Goal: Task Accomplishment & Management: Manage account settings

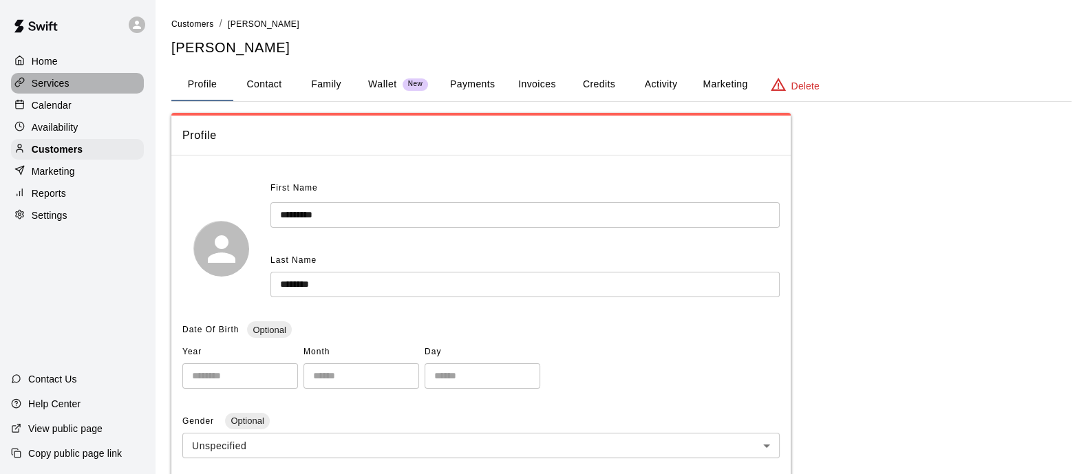
click at [58, 85] on p "Services" at bounding box center [51, 83] width 38 height 14
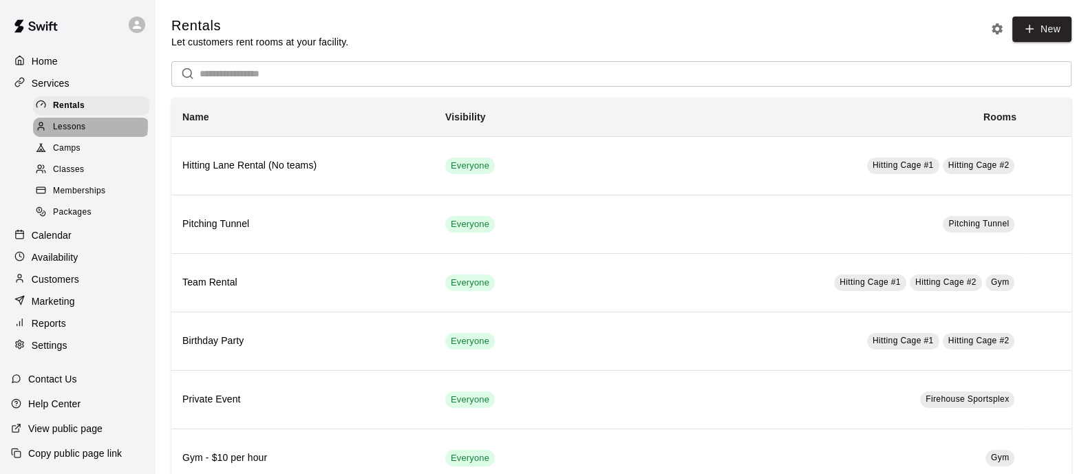
click at [89, 129] on div "Lessons" at bounding box center [91, 127] width 116 height 19
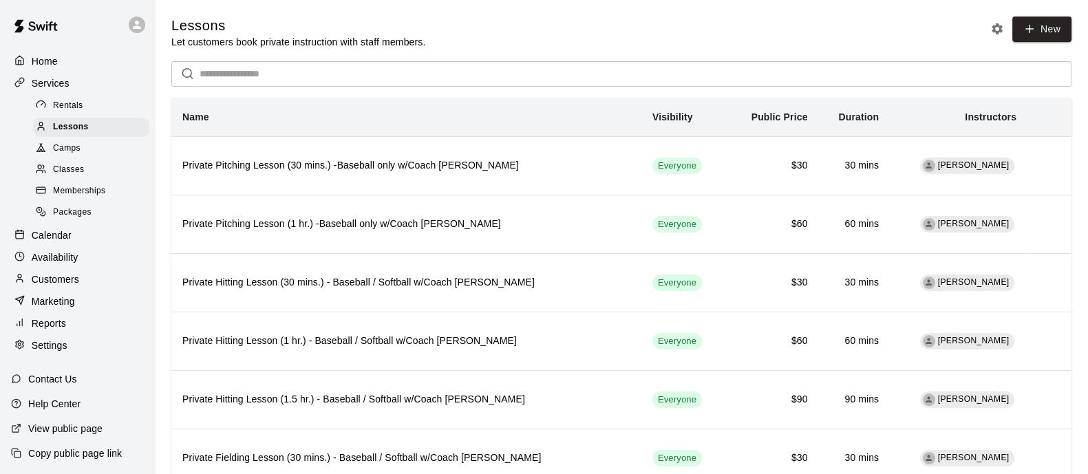
click at [79, 158] on div "Camps" at bounding box center [91, 148] width 116 height 19
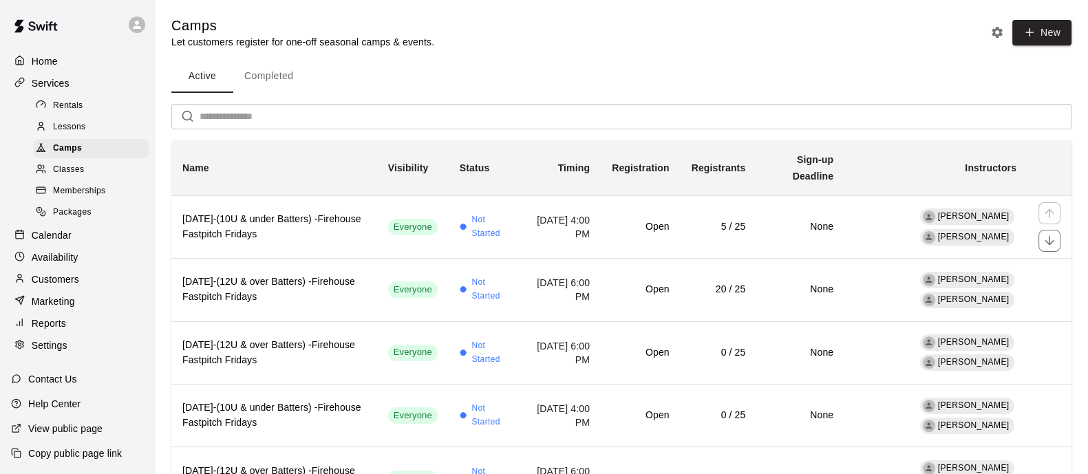
click at [449, 239] on td "Not Started" at bounding box center [486, 226] width 74 height 63
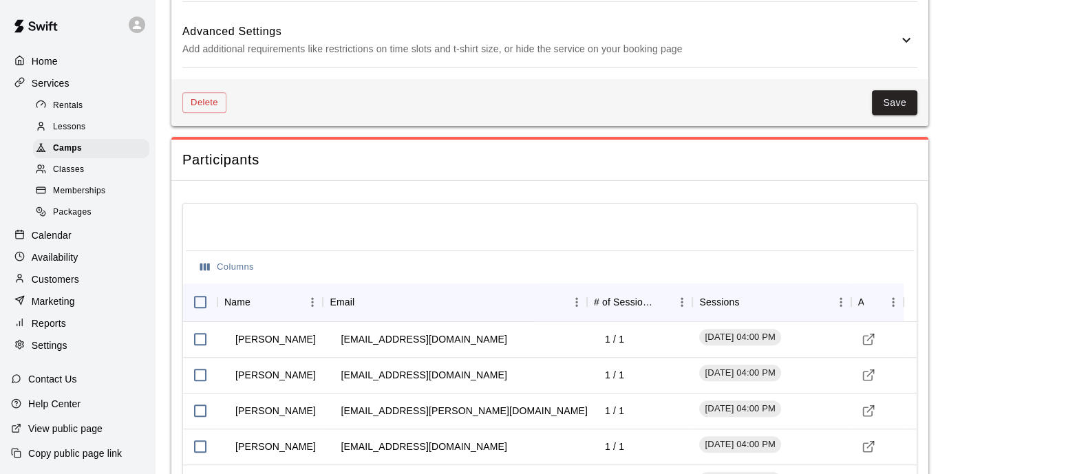
scroll to position [1341, 0]
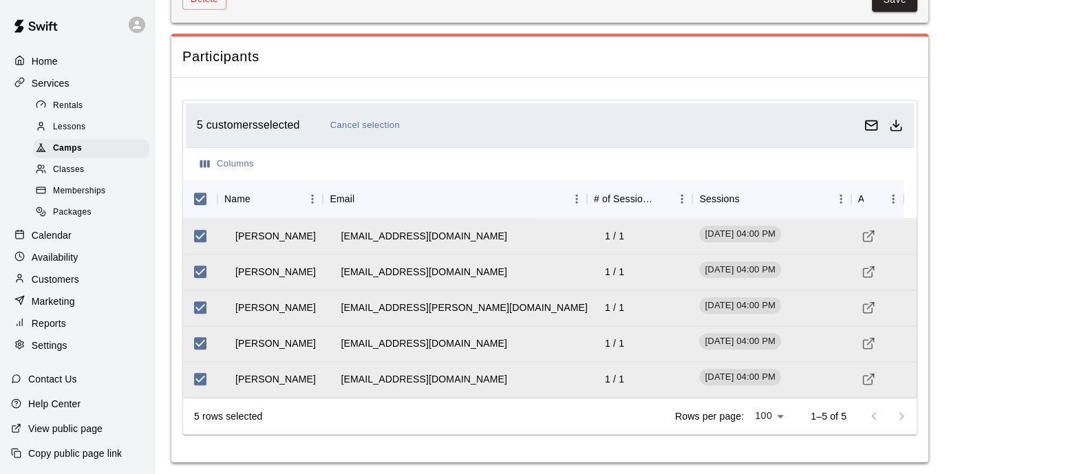
click at [896, 124] on polyline "Download as csv" at bounding box center [896, 125] width 6 height 3
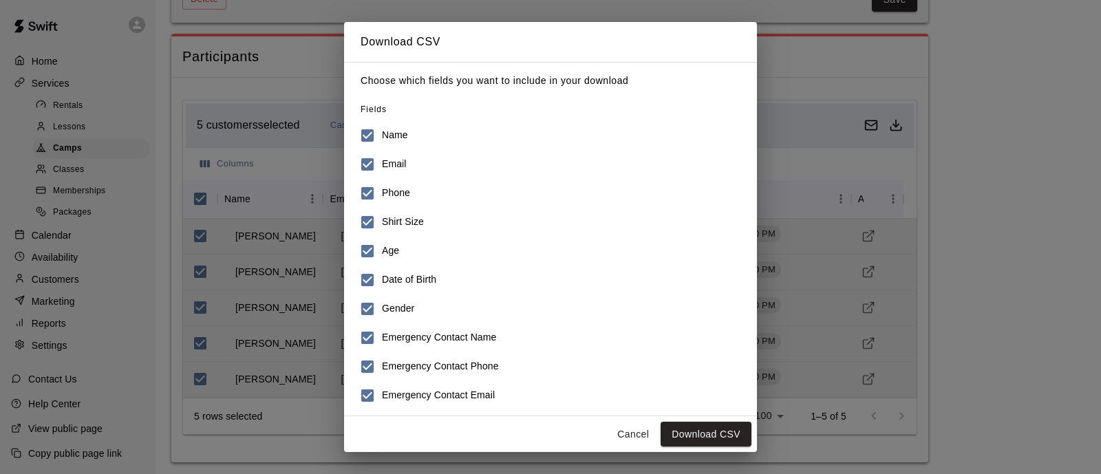
click at [736, 428] on button "Download CSV" at bounding box center [705, 434] width 91 height 25
click at [629, 433] on button "Cancel" at bounding box center [633, 434] width 44 height 25
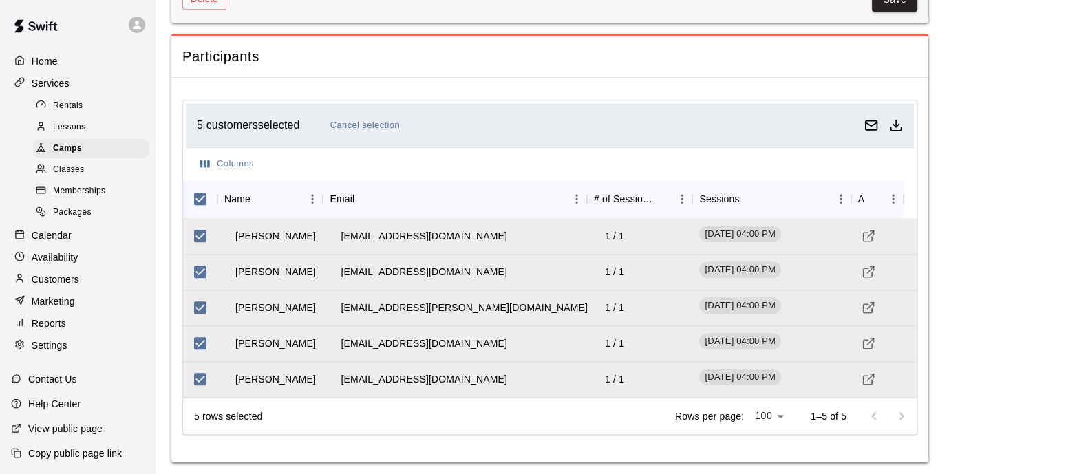
click at [69, 155] on span "Camps" at bounding box center [67, 149] width 29 height 14
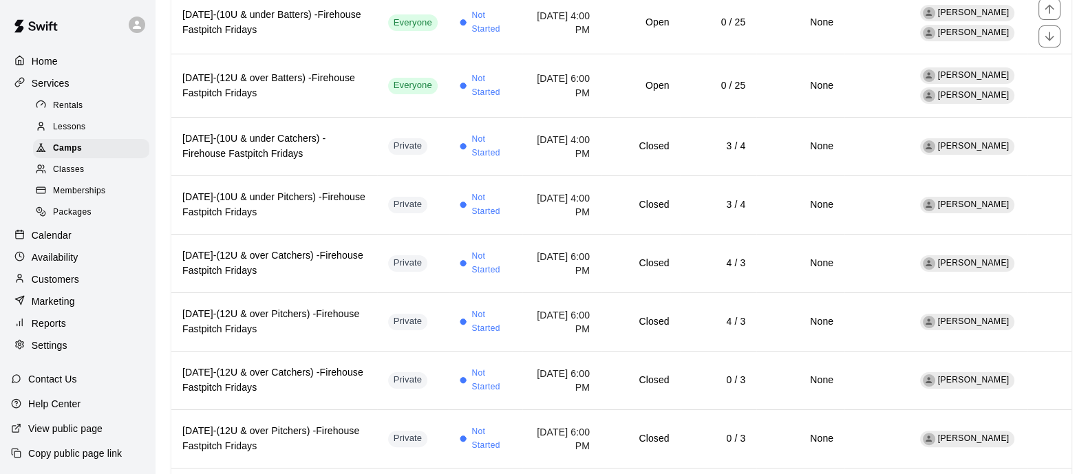
scroll to position [394, 0]
click at [345, 150] on h6 "[DATE]-(10U & under Catchers) -Firehouse Fastpitch Fridays" at bounding box center [274, 146] width 184 height 30
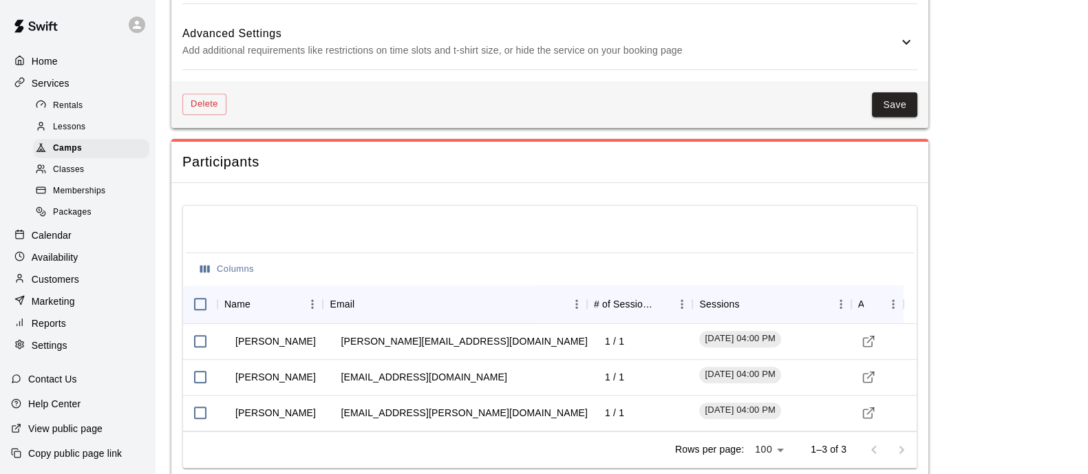
scroll to position [1210, 0]
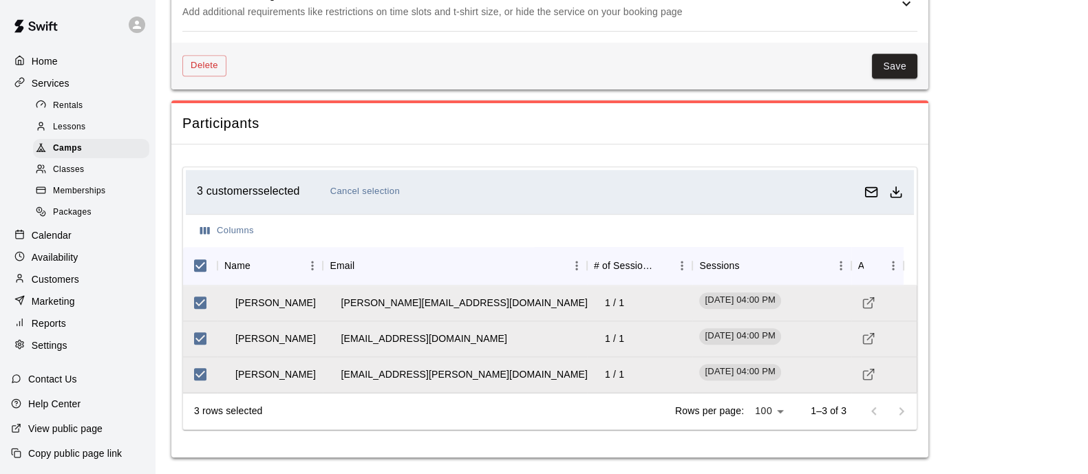
click at [910, 194] on div "3 customers selected Cancel selection" at bounding box center [550, 192] width 728 height 44
click at [896, 193] on line "Download as csv" at bounding box center [896, 189] width 0 height 7
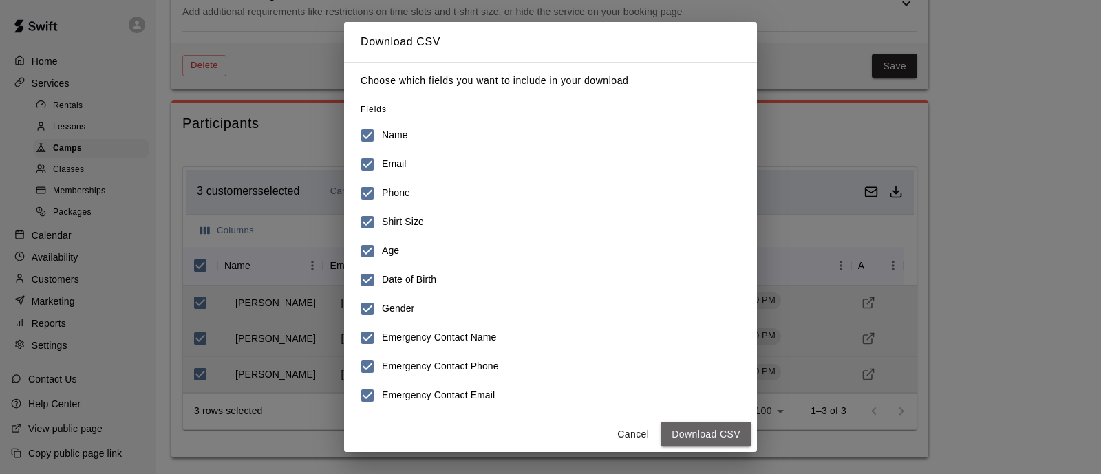
click at [697, 436] on button "Download CSV" at bounding box center [705, 434] width 91 height 25
click at [634, 427] on button "Cancel" at bounding box center [633, 434] width 44 height 25
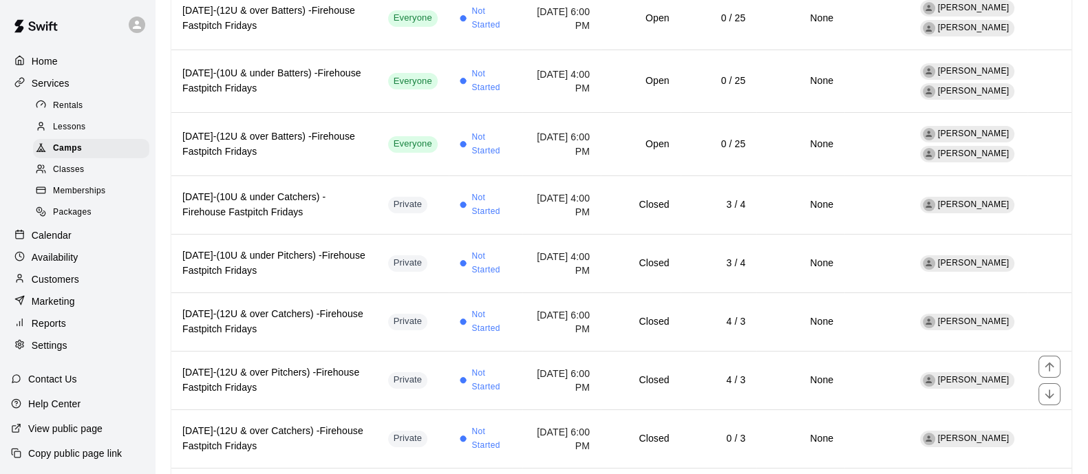
scroll to position [335, 0]
click at [341, 277] on th "[DATE]-(10U & under Pitchers) -Firehouse Fastpitch Fridays" at bounding box center [274, 262] width 206 height 58
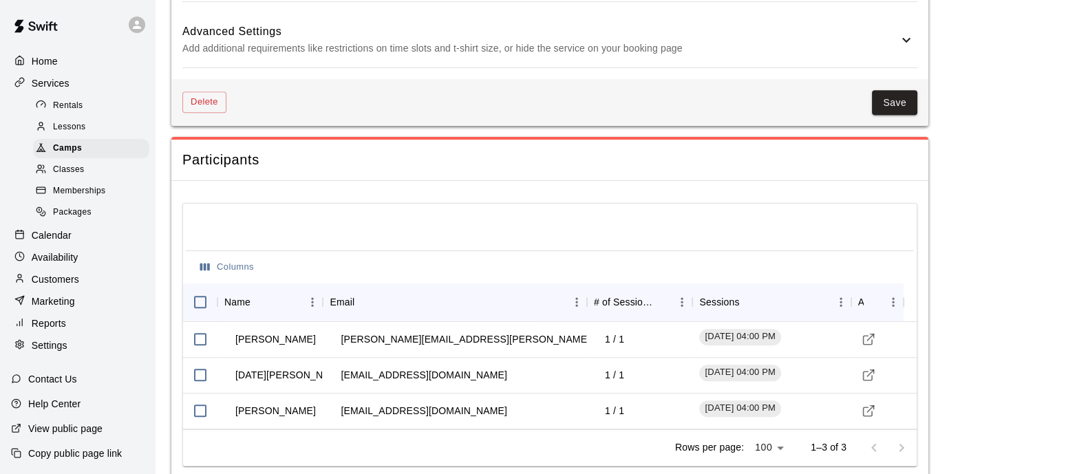
scroll to position [1190, 0]
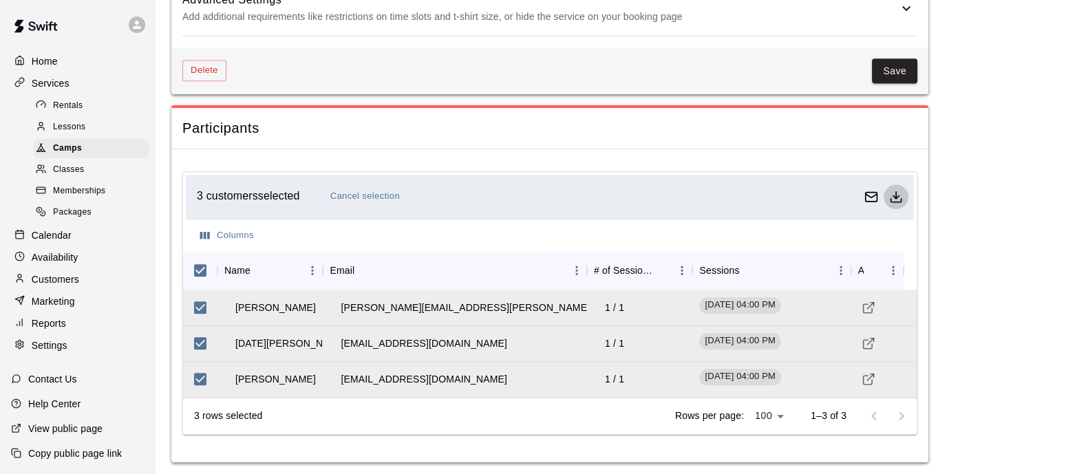
click at [896, 195] on polyline "Download as csv" at bounding box center [896, 196] width 6 height 3
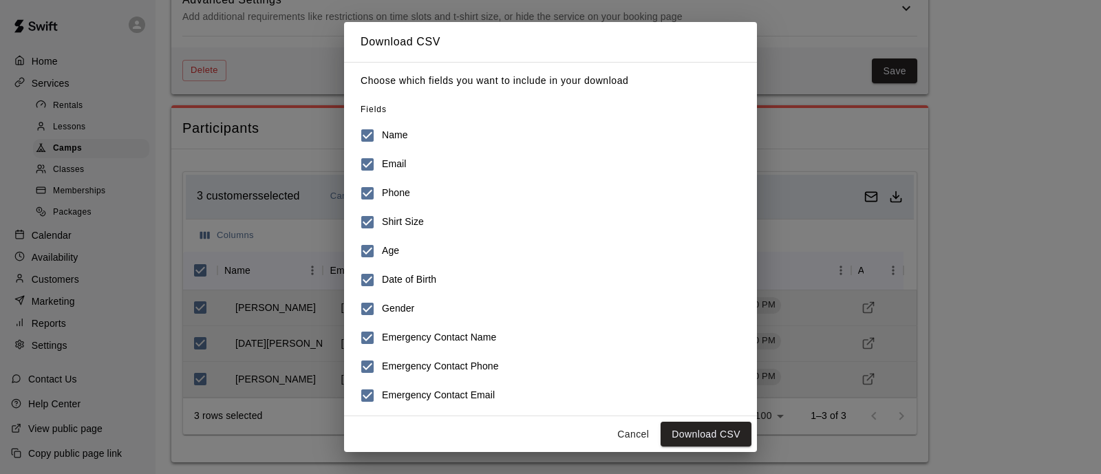
click at [674, 428] on button "Download CSV" at bounding box center [705, 434] width 91 height 25
click at [625, 436] on button "Cancel" at bounding box center [633, 434] width 44 height 25
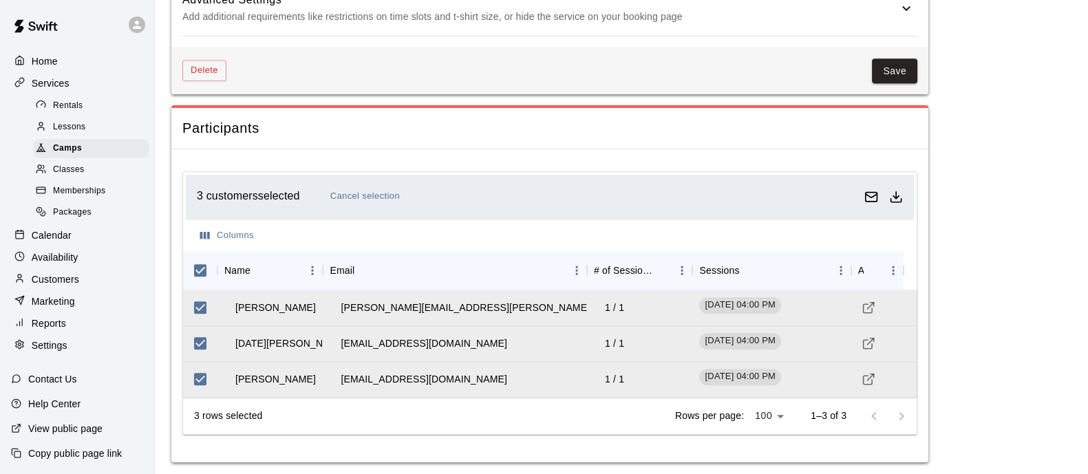
click at [65, 286] on p "Customers" at bounding box center [55, 279] width 47 height 14
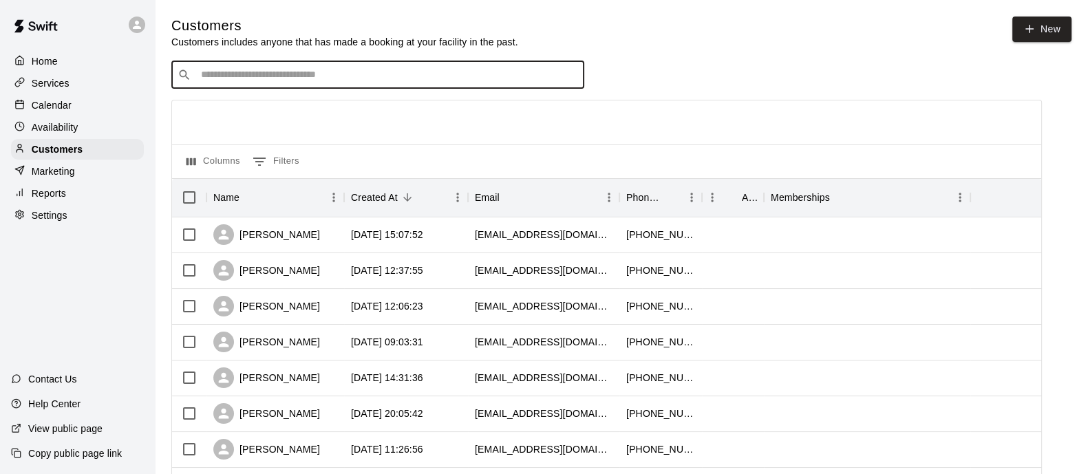
click at [439, 72] on input "Search customers by name or email" at bounding box center [387, 75] width 381 height 14
type input "******"
click at [415, 100] on div "[PERSON_NAME] [EMAIL_ADDRESS][DOMAIN_NAME]" at bounding box center [391, 113] width 363 height 30
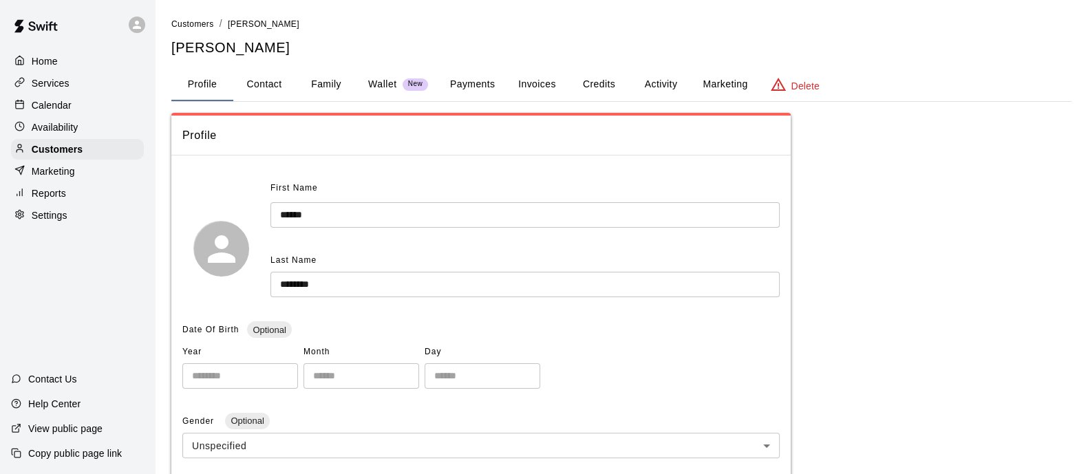
click at [248, 103] on div "**********" at bounding box center [621, 453] width 900 height 872
click at [264, 84] on button "Contact" at bounding box center [264, 84] width 62 height 33
select select "**"
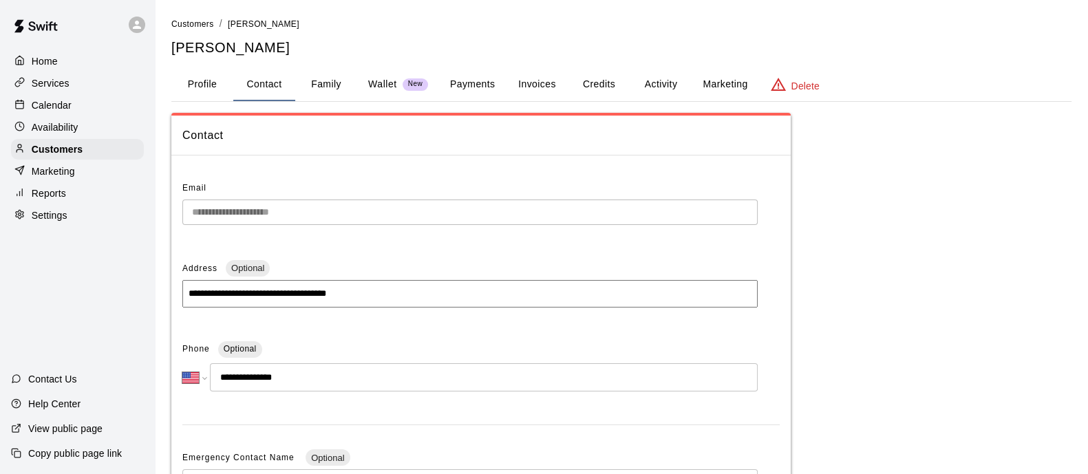
scroll to position [311, 0]
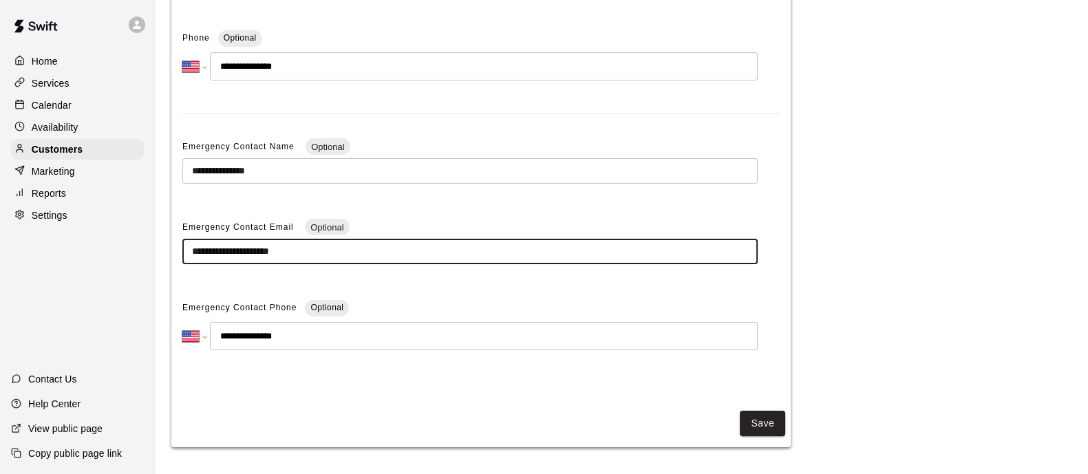
drag, startPoint x: 343, startPoint y: 256, endPoint x: 165, endPoint y: 257, distance: 177.5
click at [165, 257] on div "**********" at bounding box center [621, 77] width 922 height 742
click at [248, 244] on input "**********" at bounding box center [469, 251] width 575 height 25
drag, startPoint x: 248, startPoint y: 244, endPoint x: 166, endPoint y: 244, distance: 81.2
click at [166, 244] on div "**********" at bounding box center [621, 77] width 922 height 742
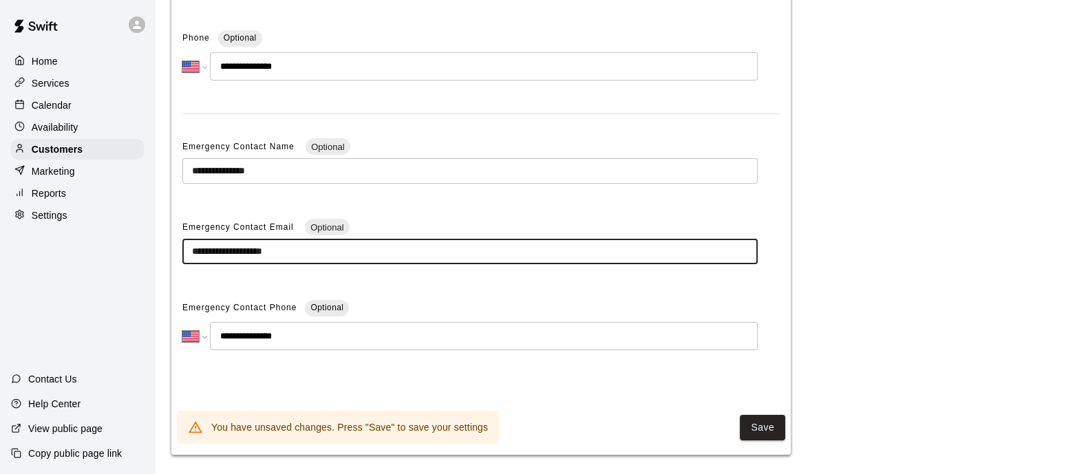
type input "**********"
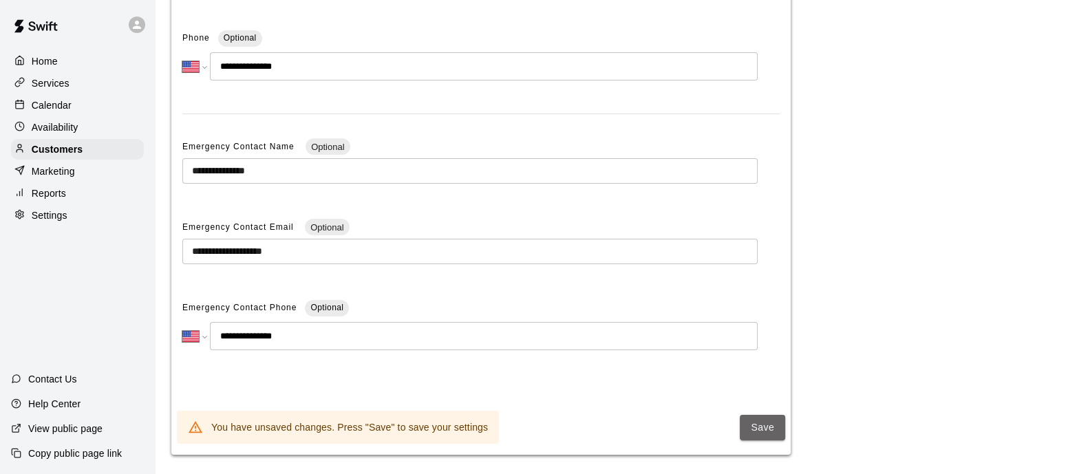
click at [782, 432] on button "Save" at bounding box center [762, 427] width 45 height 25
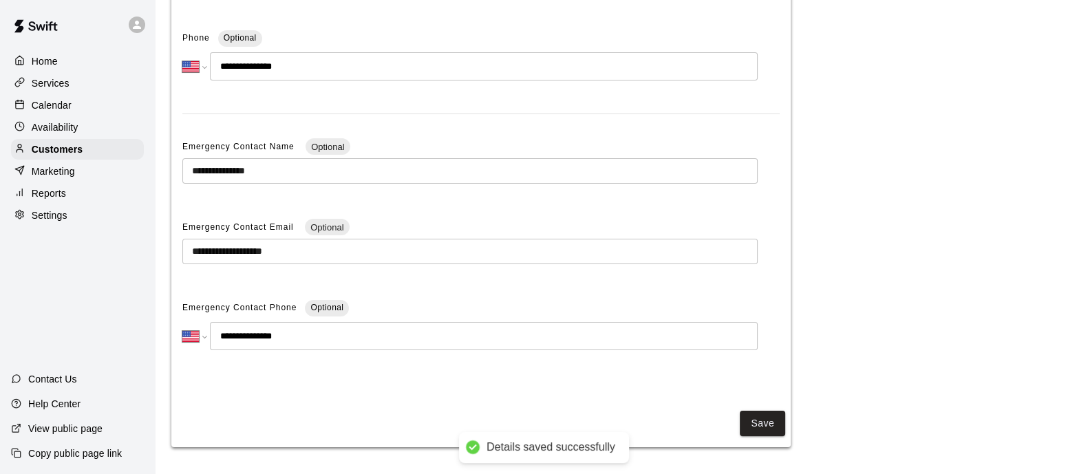
scroll to position [0, 0]
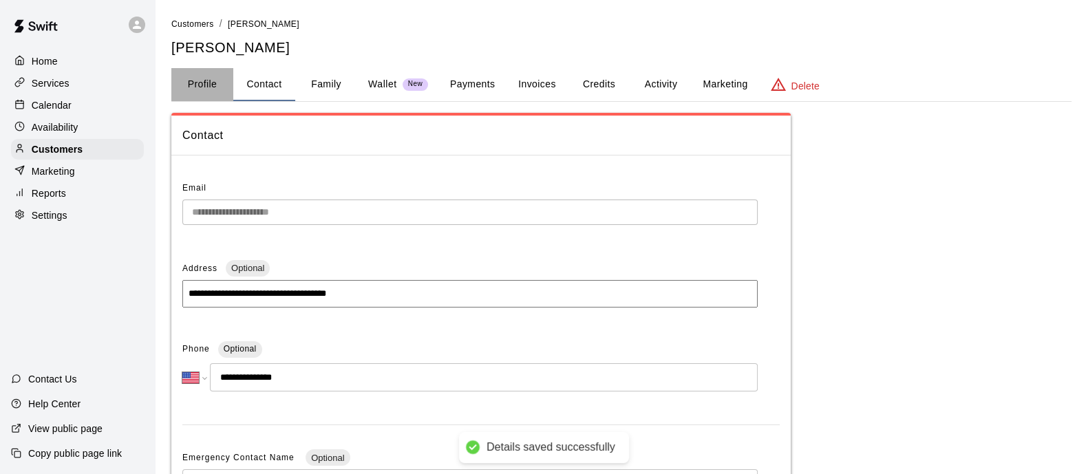
click at [208, 82] on button "Profile" at bounding box center [202, 84] width 62 height 33
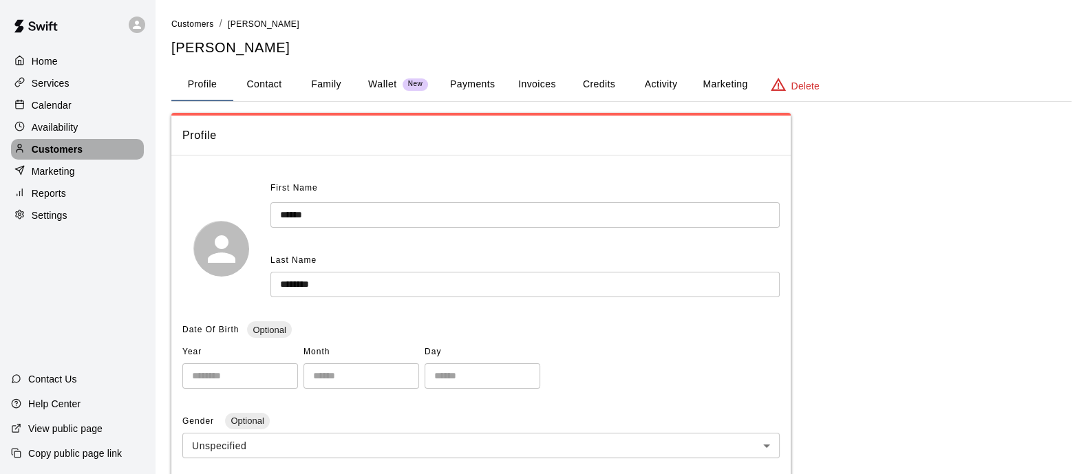
click at [83, 146] on div "Customers" at bounding box center [77, 149] width 133 height 21
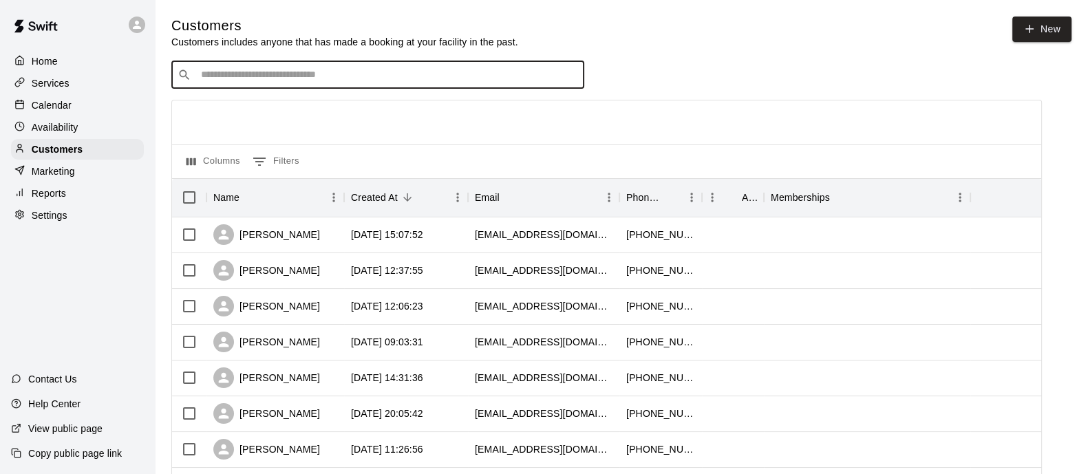
click at [277, 80] on input "Search customers by name or email" at bounding box center [387, 75] width 381 height 14
type input "****"
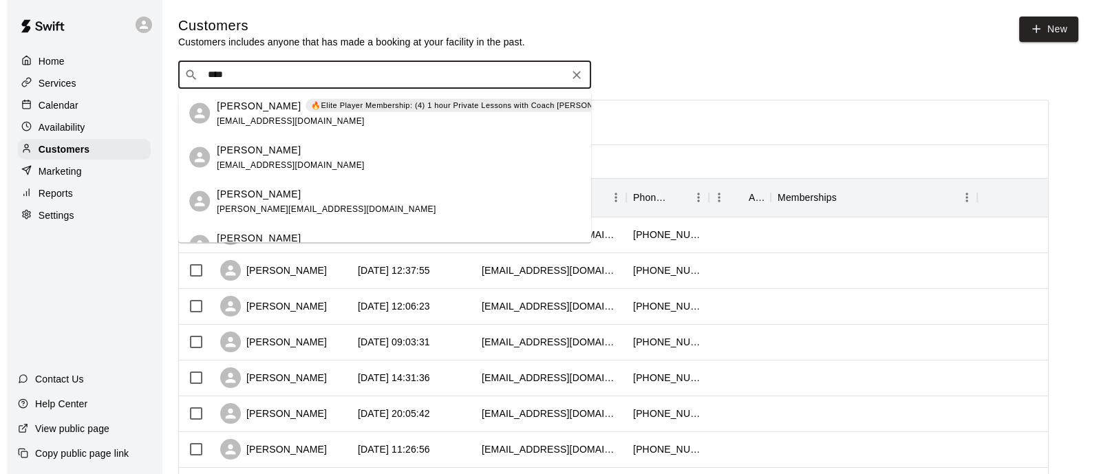
scroll to position [85, 0]
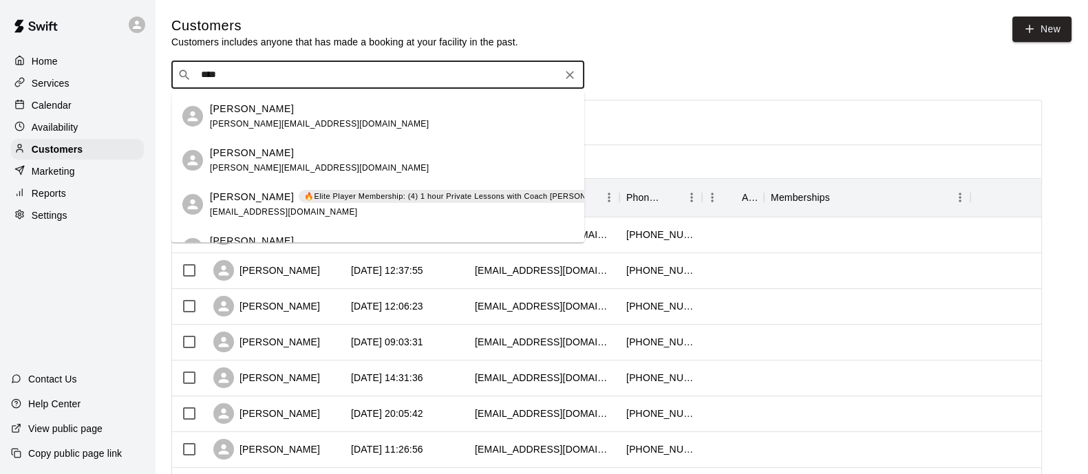
click at [246, 166] on span "[PERSON_NAME][EMAIL_ADDRESS][DOMAIN_NAME]" at bounding box center [319, 167] width 219 height 10
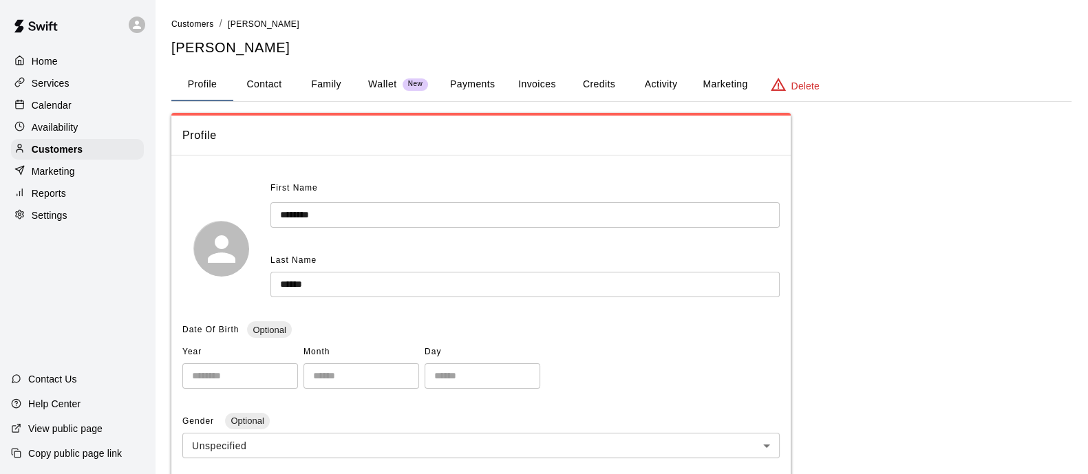
click at [275, 82] on button "Contact" at bounding box center [264, 84] width 62 height 33
select select "**"
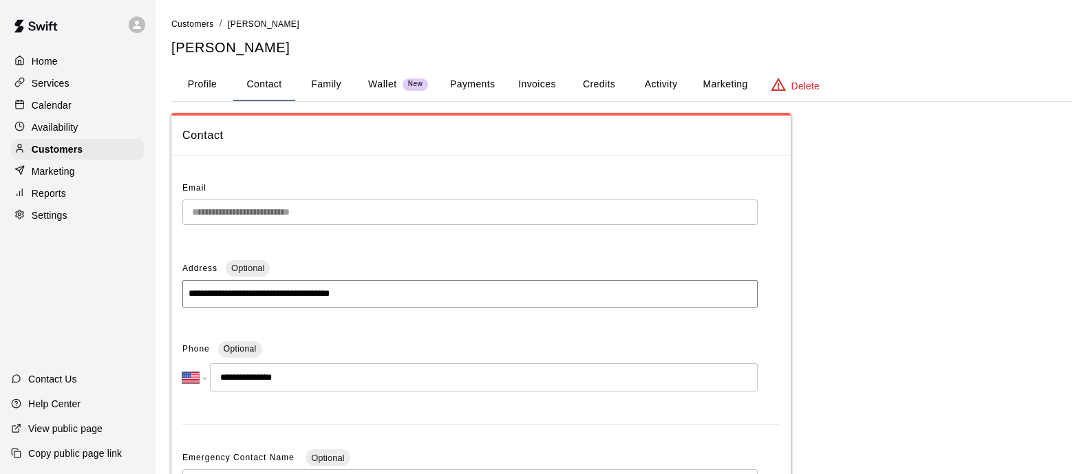
click at [327, 78] on button "Family" at bounding box center [326, 84] width 62 height 33
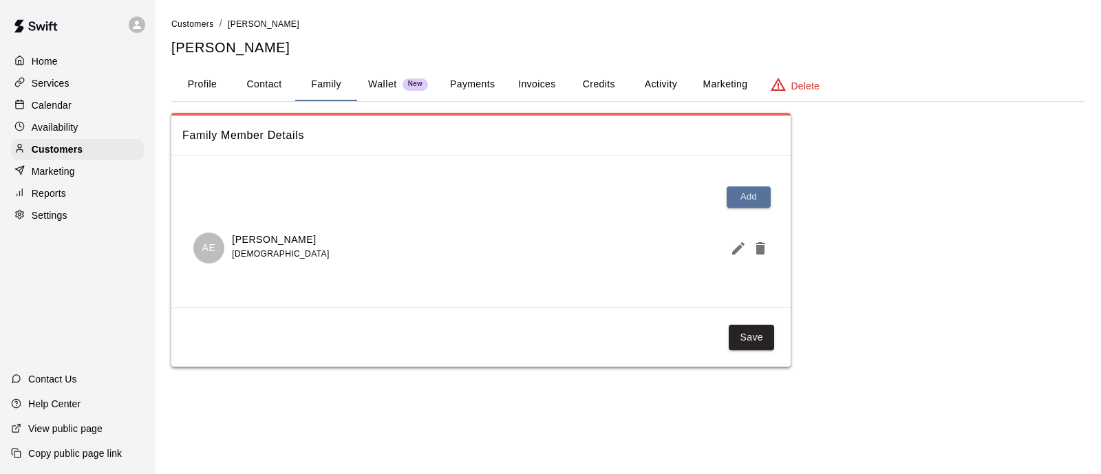
click at [383, 76] on button "Wallet New" at bounding box center [398, 84] width 82 height 33
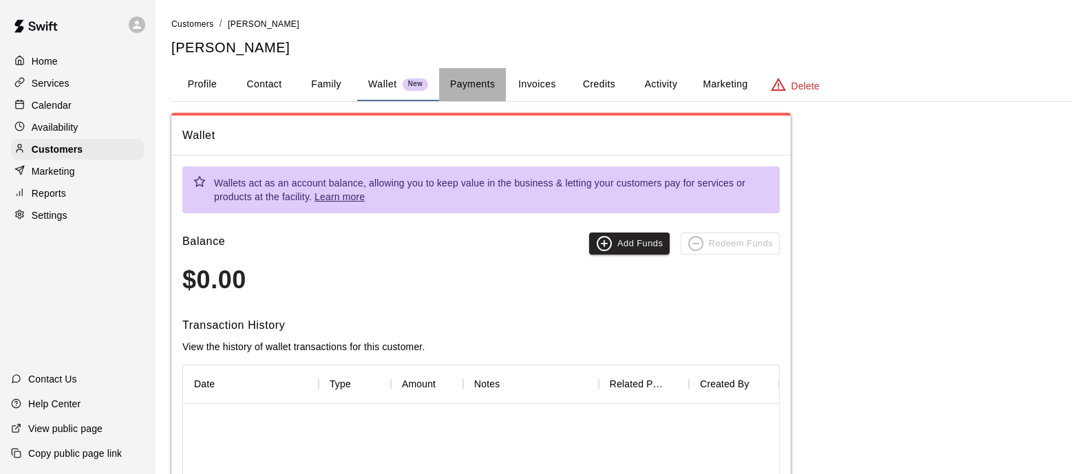
click at [454, 80] on button "Payments" at bounding box center [472, 84] width 67 height 33
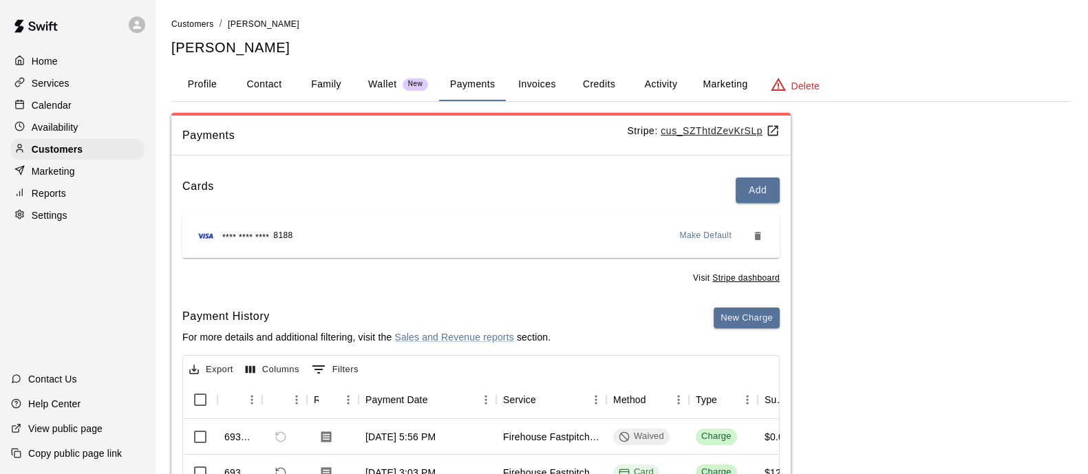
click at [766, 184] on button "Add" at bounding box center [757, 190] width 44 height 25
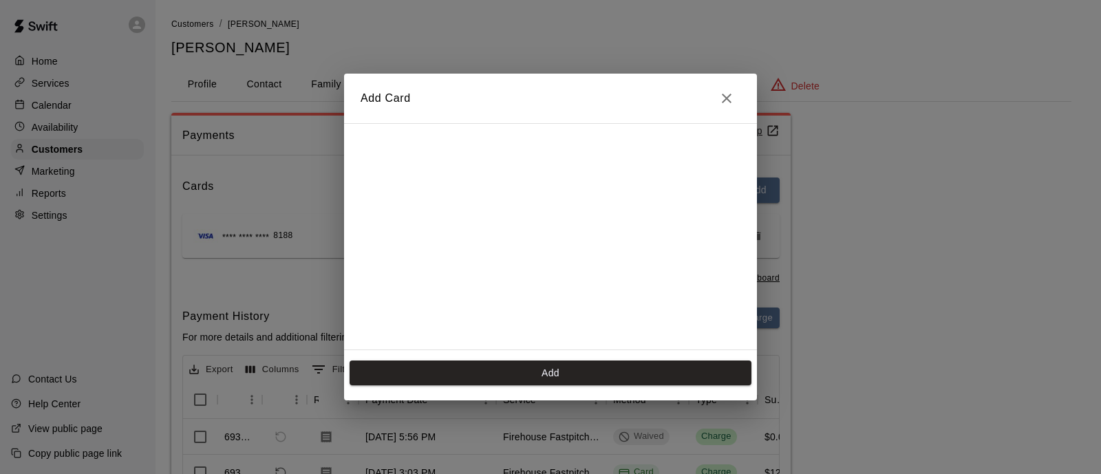
scroll to position [161, 0]
click at [551, 370] on button "Add" at bounding box center [551, 373] width 402 height 25
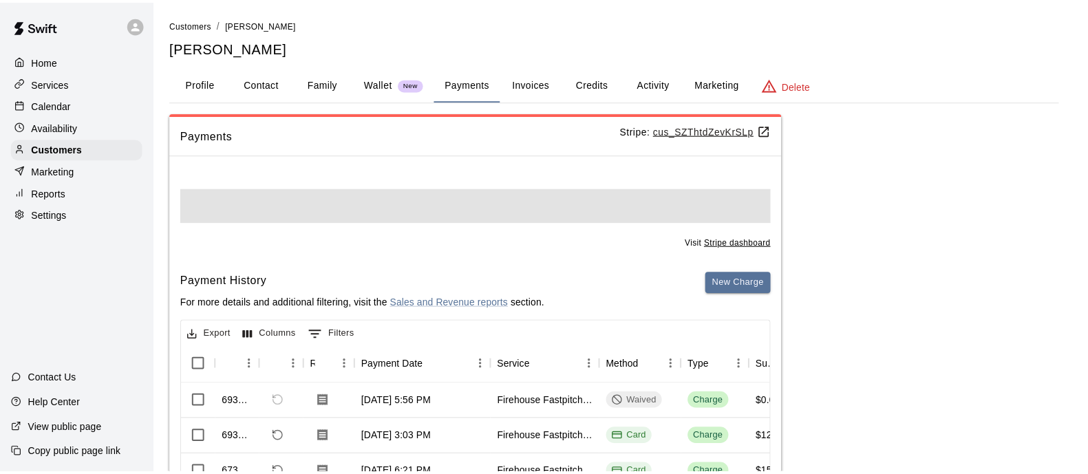
scroll to position [0, 0]
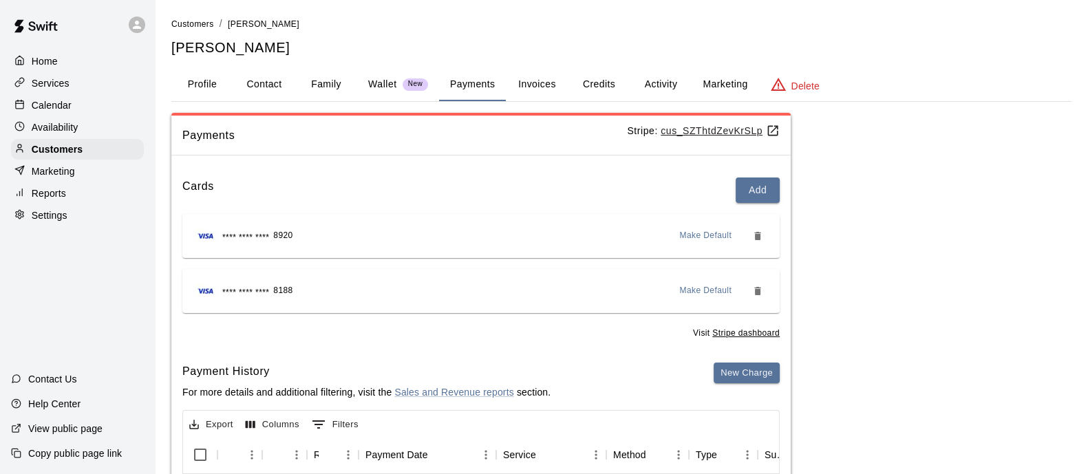
click at [372, 89] on p "Wallet" at bounding box center [382, 84] width 29 height 14
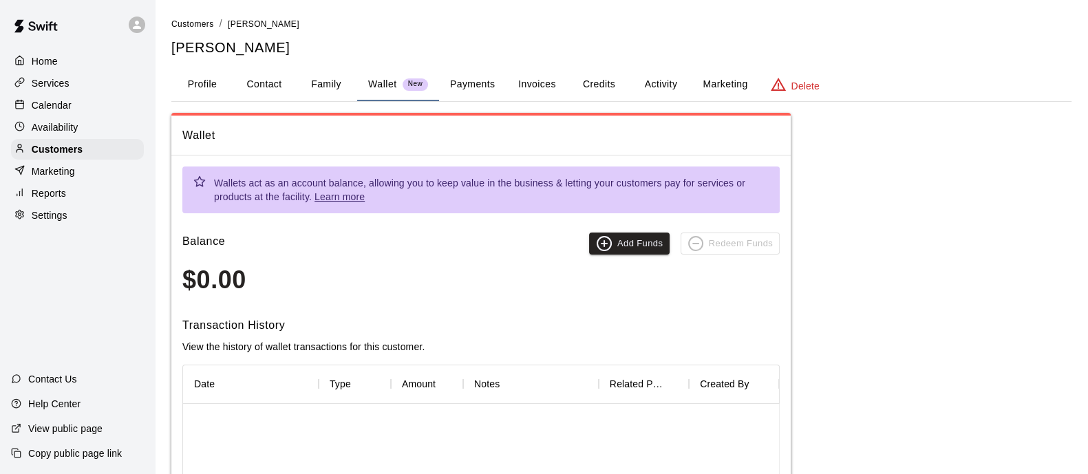
click at [61, 111] on p "Calendar" at bounding box center [52, 105] width 40 height 14
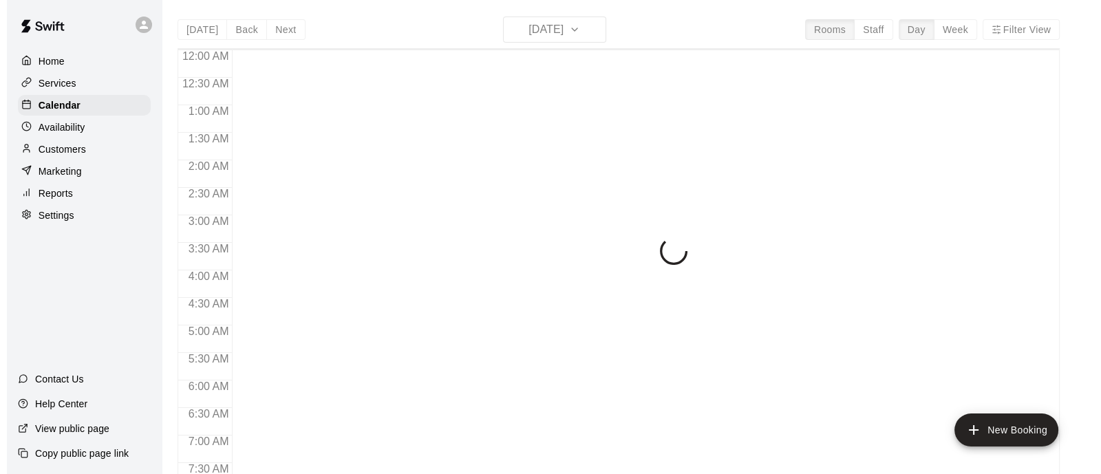
scroll to position [881, 0]
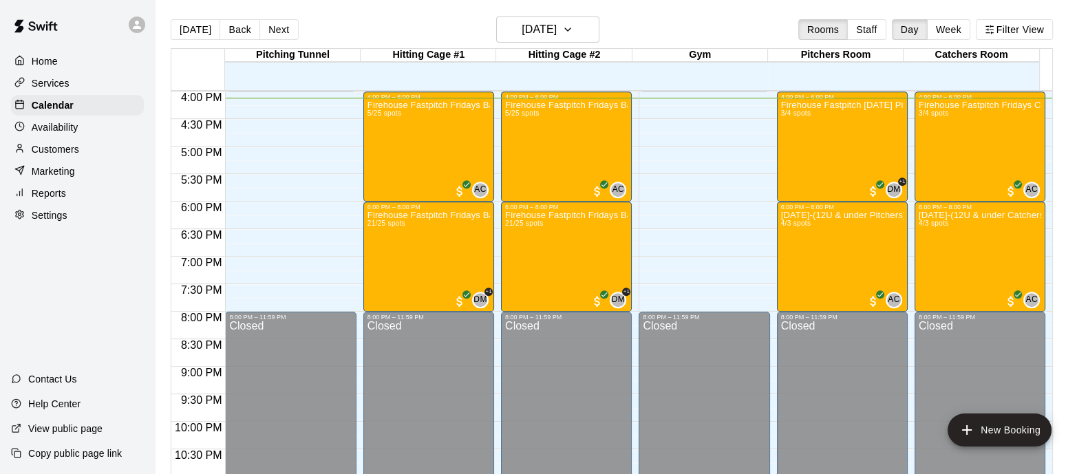
click at [466, 158] on div "Firehouse Fastpitch Fridays Batters-10U & under ([DATE]) 5/25 spots" at bounding box center [428, 337] width 122 height 474
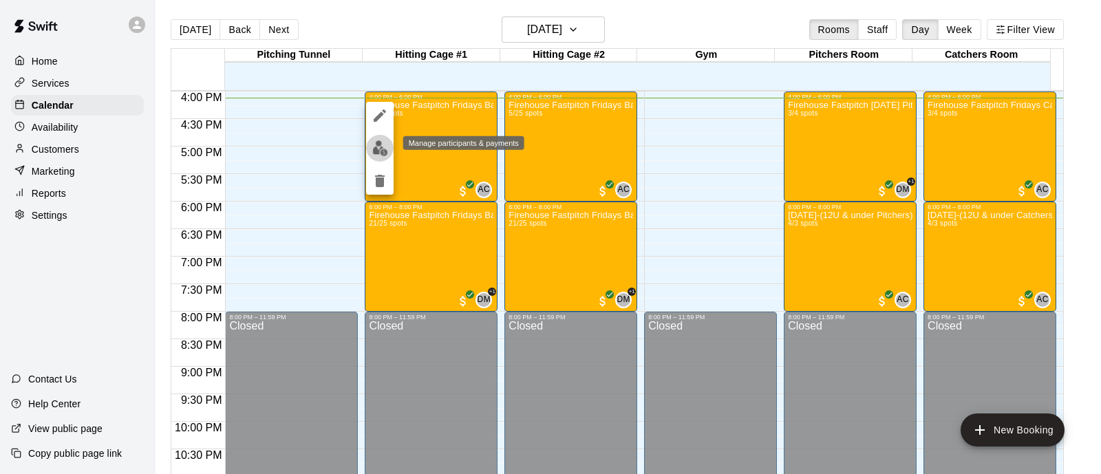
click at [378, 145] on img "edit" at bounding box center [380, 148] width 16 height 16
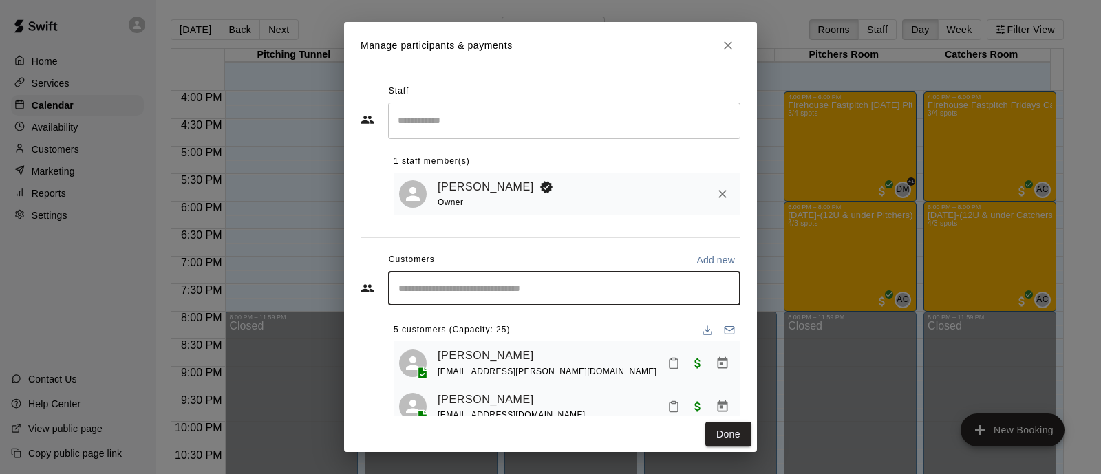
click at [511, 290] on input "Start typing to search customers..." at bounding box center [564, 288] width 340 height 14
type input "****"
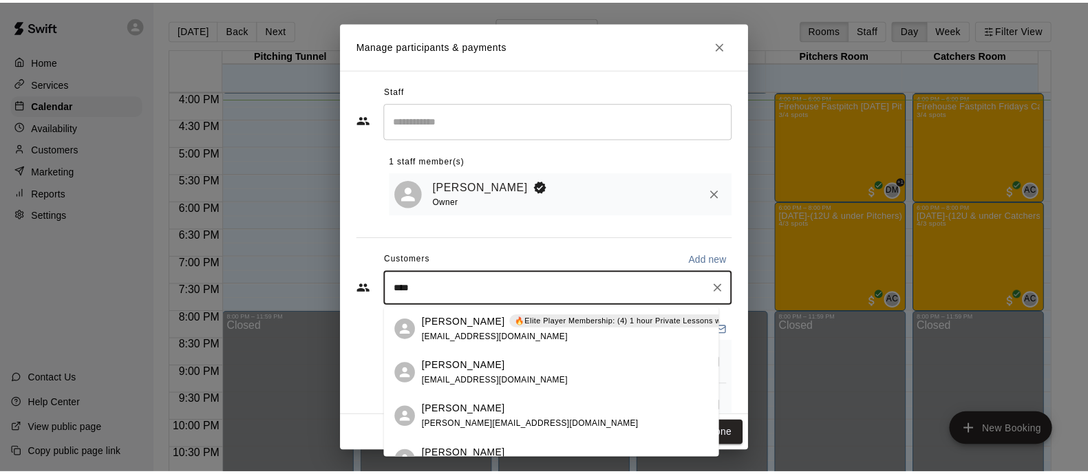
scroll to position [98, 0]
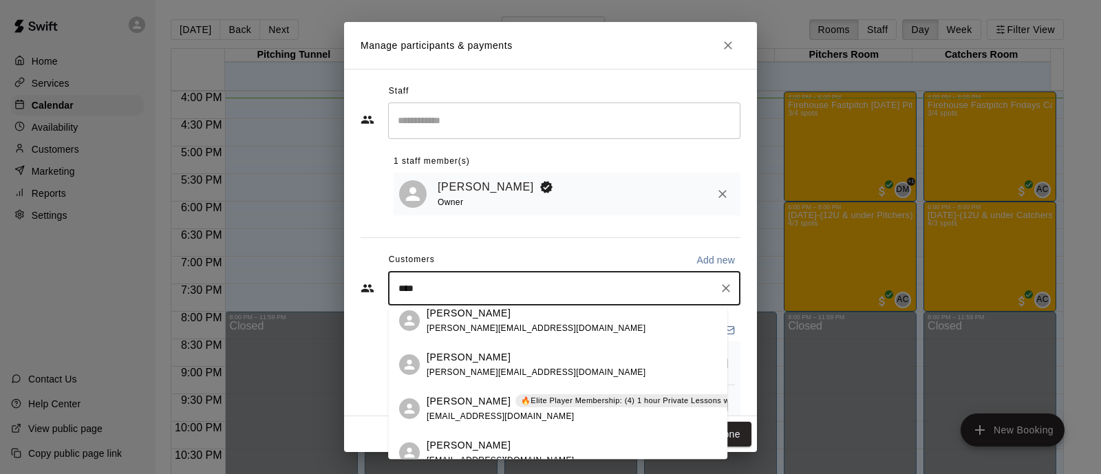
click at [480, 364] on div "Aria Eisley [EMAIL_ADDRESS][DOMAIN_NAME]" at bounding box center [536, 365] width 219 height 30
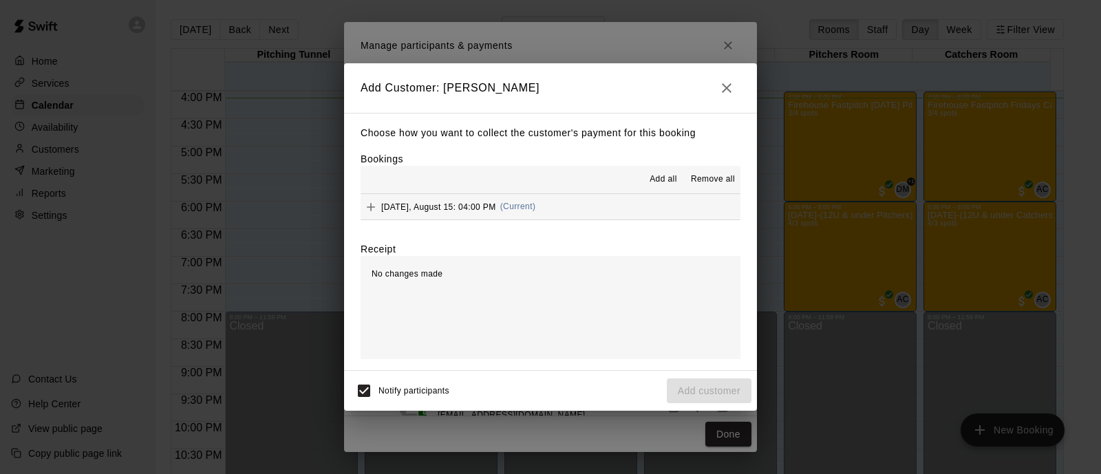
click at [517, 208] on span "(Current)" at bounding box center [518, 207] width 36 height 10
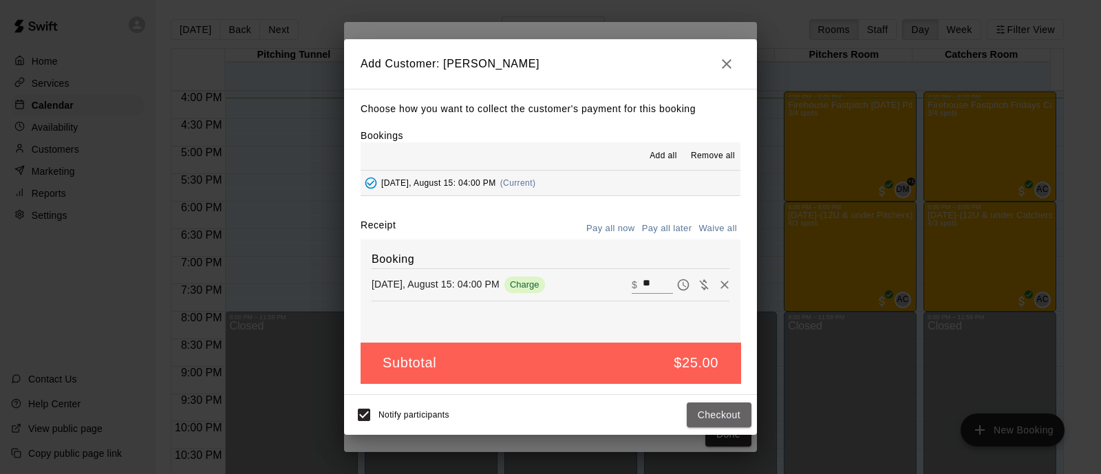
click at [714, 411] on button "Checkout" at bounding box center [719, 414] width 65 height 25
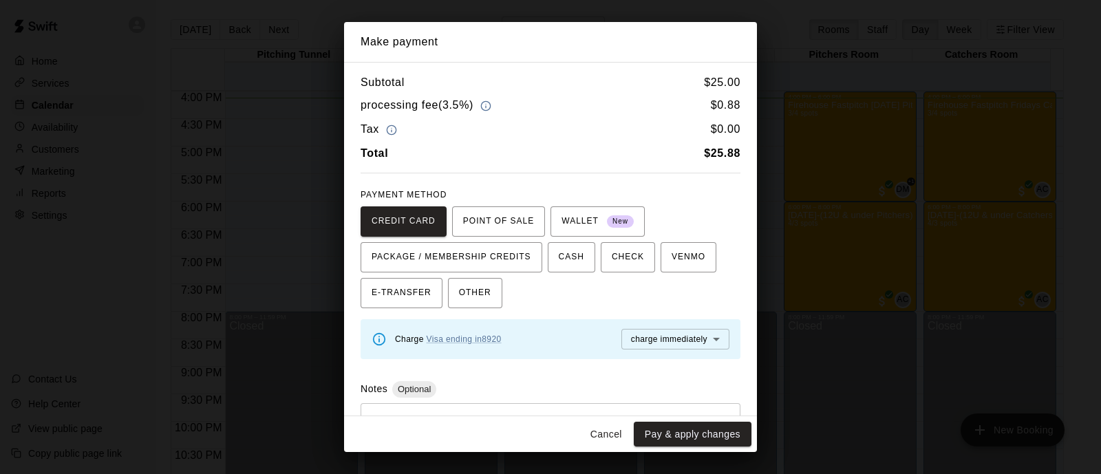
click at [694, 435] on button "Pay & apply changes" at bounding box center [693, 434] width 118 height 25
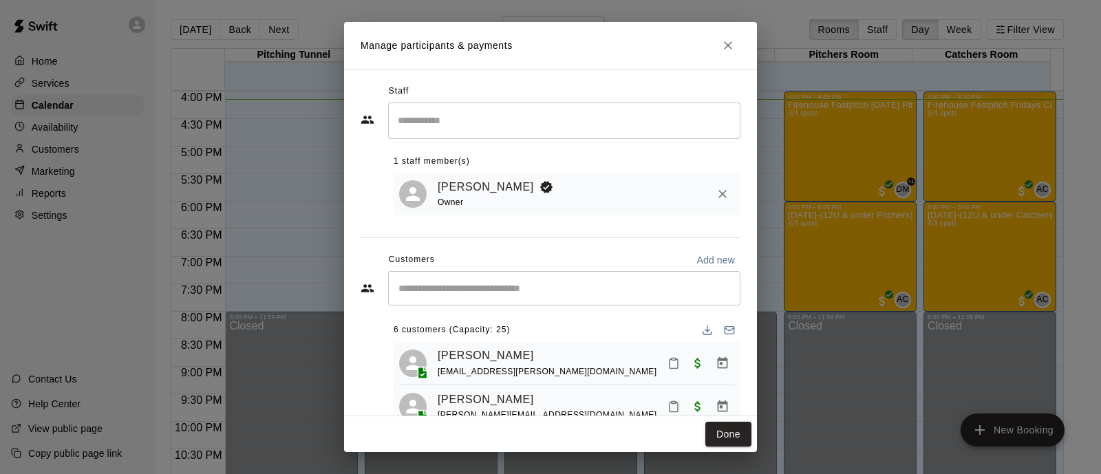
click at [728, 43] on icon "Close" at bounding box center [728, 46] width 14 height 14
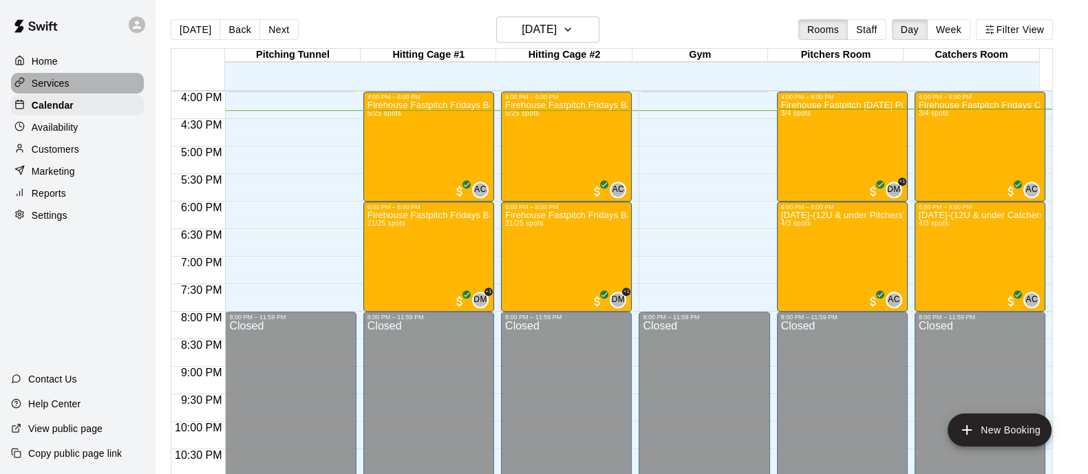
click at [51, 85] on p "Services" at bounding box center [51, 83] width 38 height 14
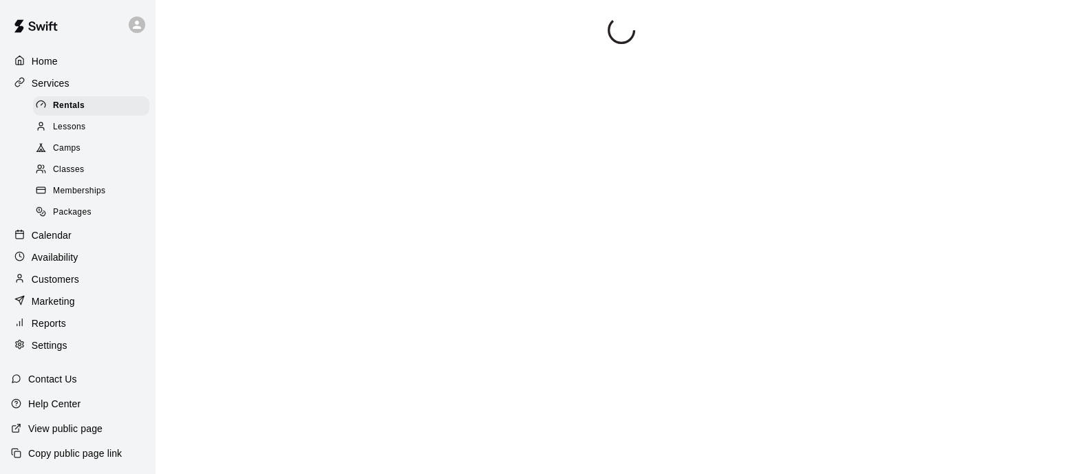
click at [55, 164] on link "Classes" at bounding box center [94, 170] width 122 height 21
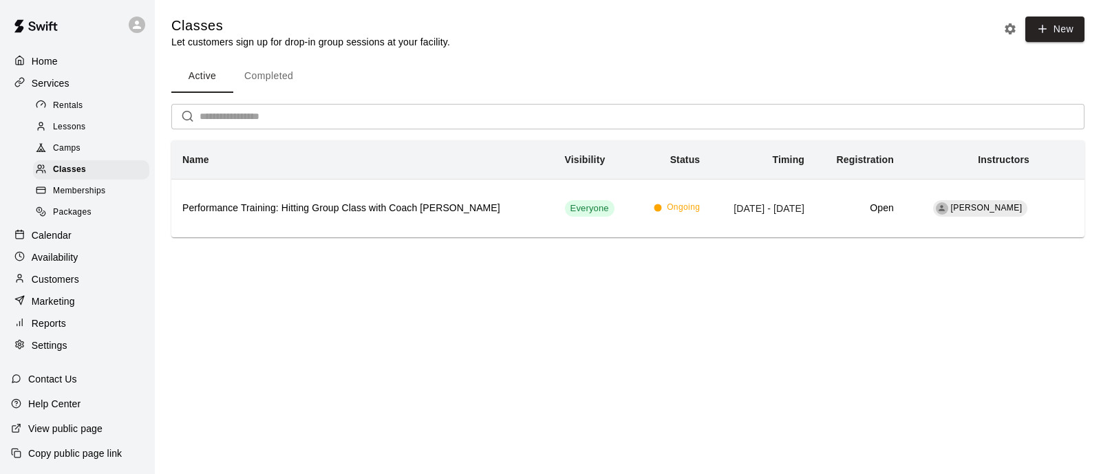
click at [86, 152] on div "Camps" at bounding box center [91, 148] width 116 height 19
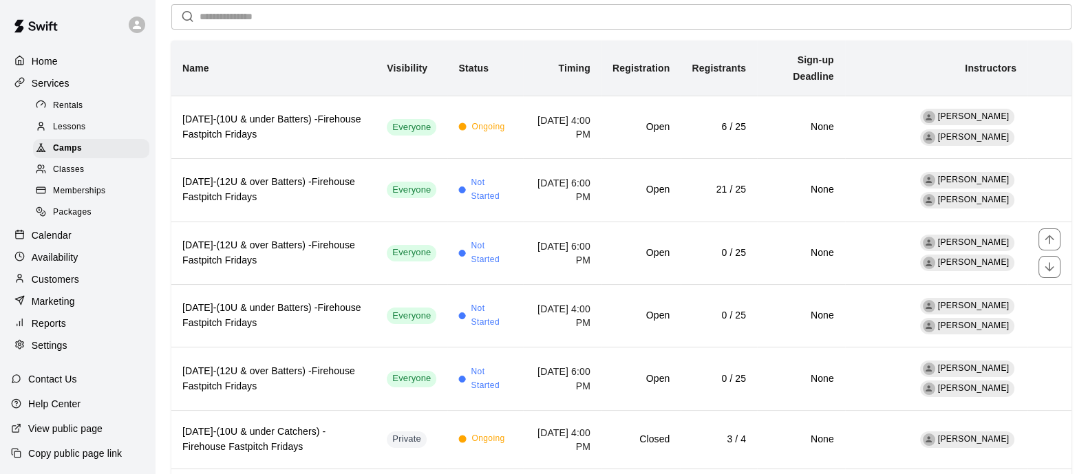
scroll to position [114, 0]
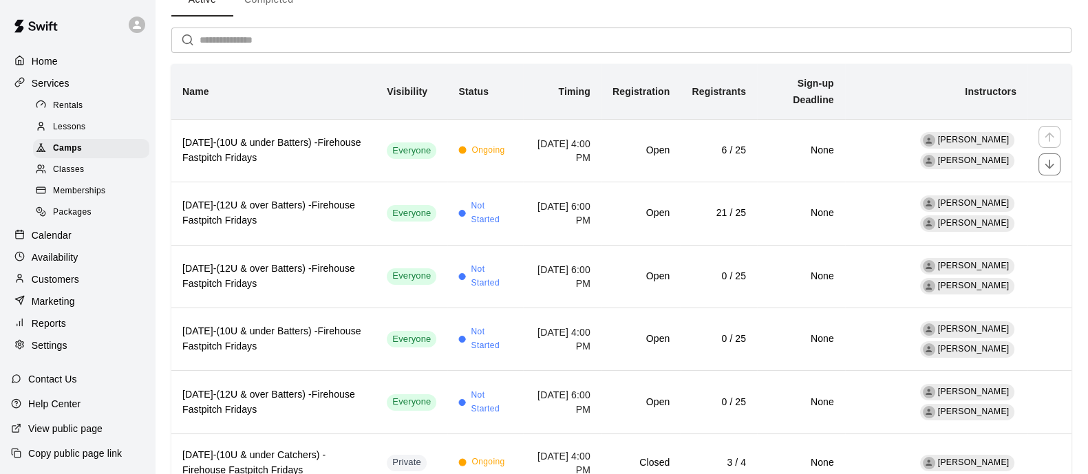
scroll to position [77, 0]
click at [338, 237] on th "[DATE]-(12U & over Batters) -Firehouse Fastpitch Fridays" at bounding box center [273, 213] width 204 height 63
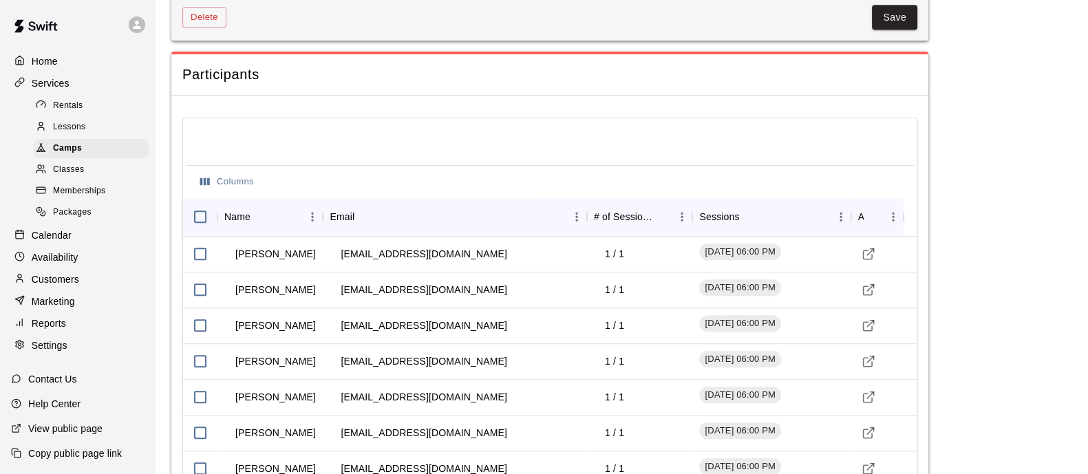
scroll to position [1351, 0]
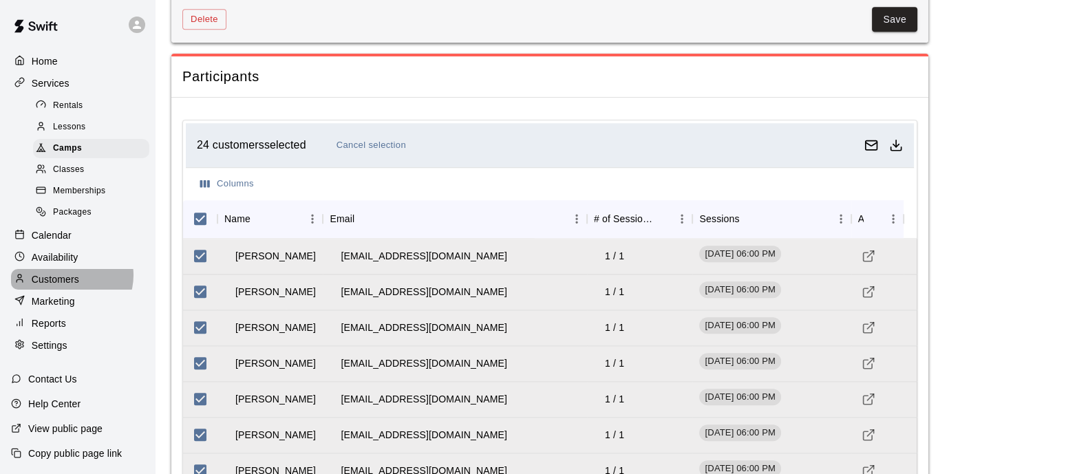
click at [70, 286] on p "Customers" at bounding box center [55, 279] width 47 height 14
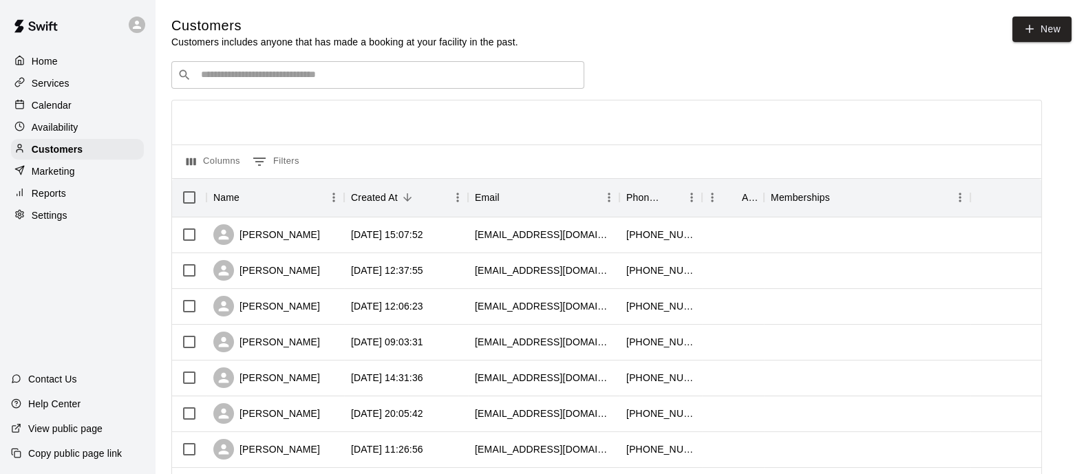
click at [493, 81] on input "Search customers by name or email" at bounding box center [387, 75] width 381 height 14
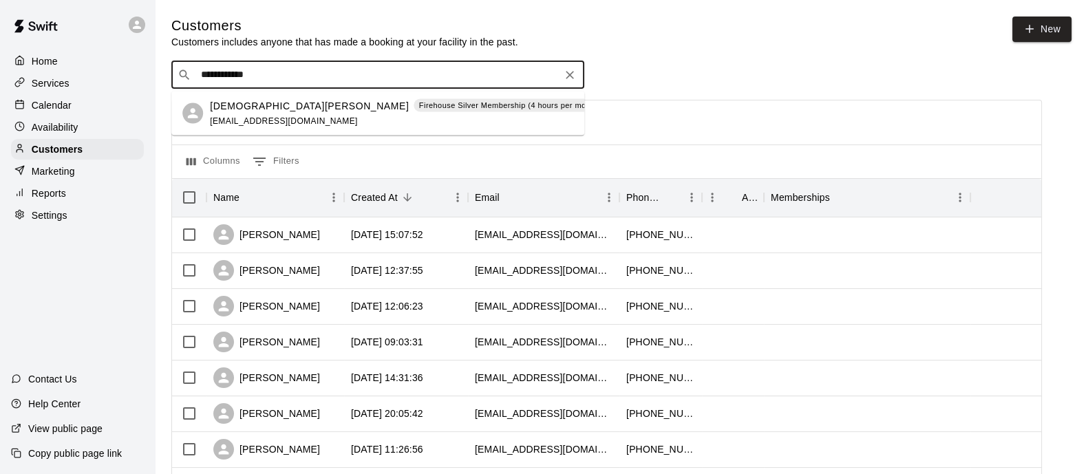
type input "**********"
click at [471, 108] on p "Firehouse Silver Membership (4 hours per month) $100 per month" at bounding box center [539, 106] width 241 height 12
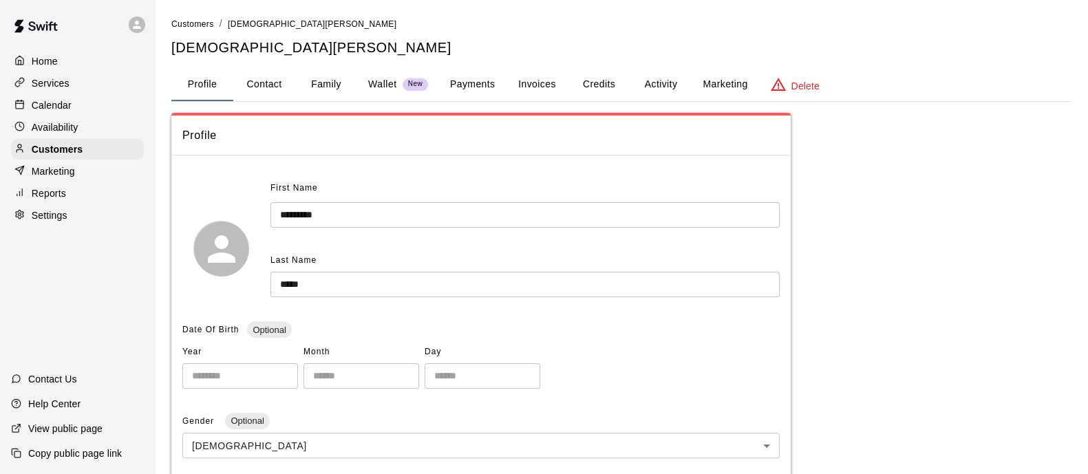
click at [263, 82] on button "Contact" at bounding box center [264, 84] width 62 height 33
select select "**"
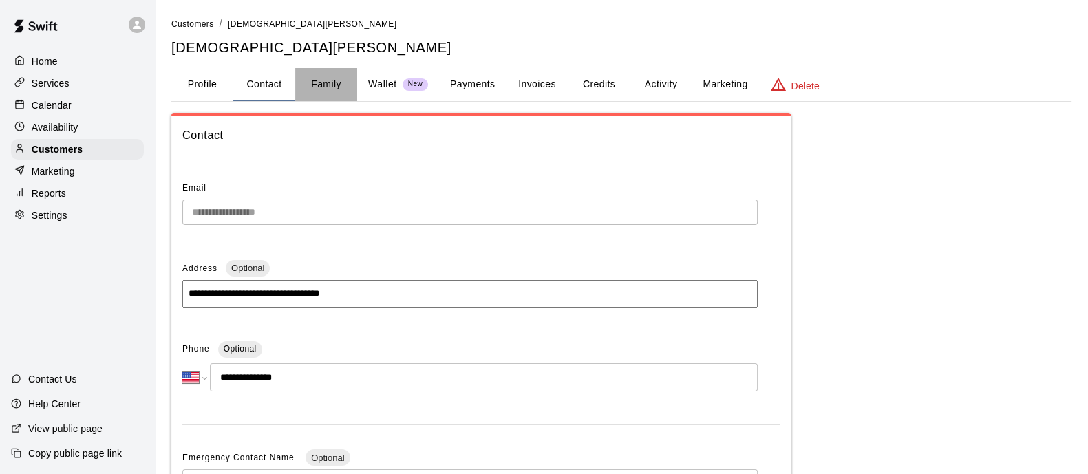
click at [323, 81] on button "Family" at bounding box center [326, 84] width 62 height 33
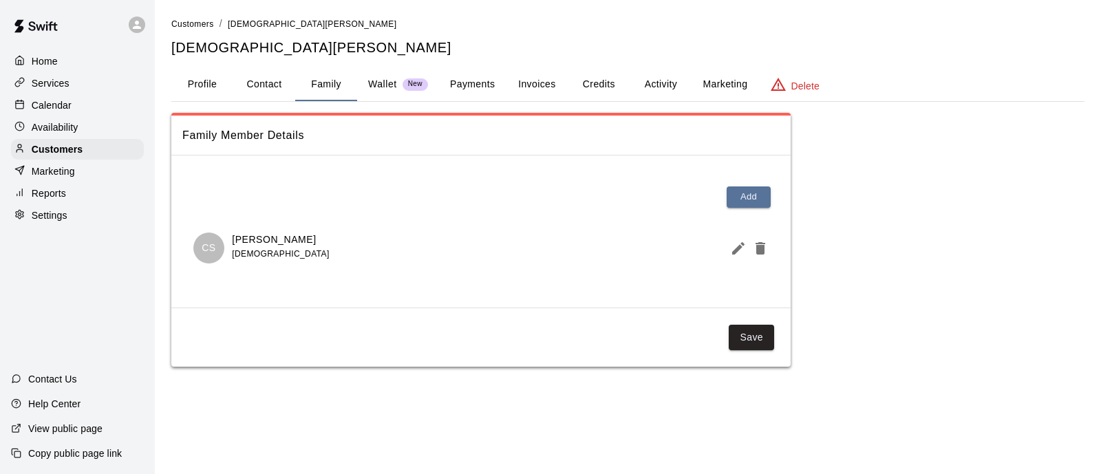
click at [382, 78] on p "Wallet" at bounding box center [382, 84] width 29 height 14
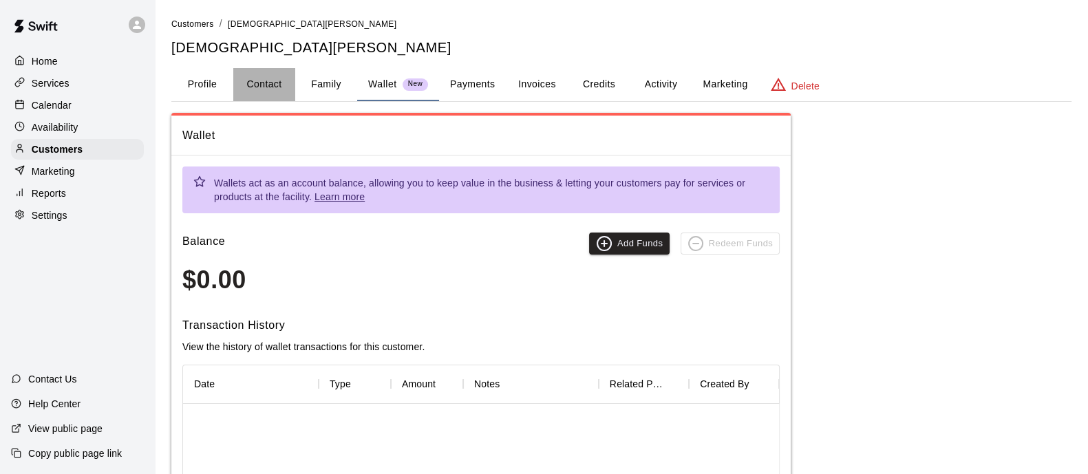
click at [262, 84] on button "Contact" at bounding box center [264, 84] width 62 height 33
select select "**"
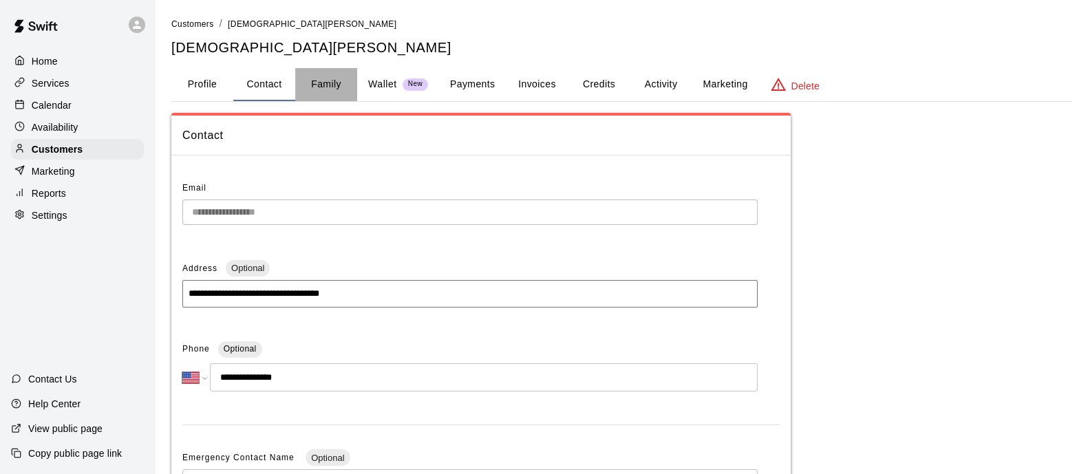
click at [334, 80] on button "Family" at bounding box center [326, 84] width 62 height 33
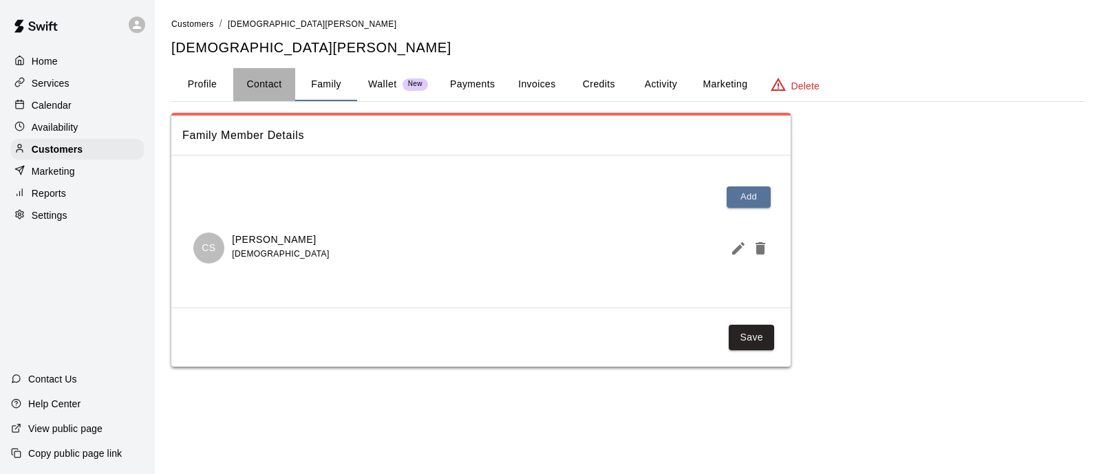
click at [261, 74] on button "Contact" at bounding box center [264, 84] width 62 height 33
select select "**"
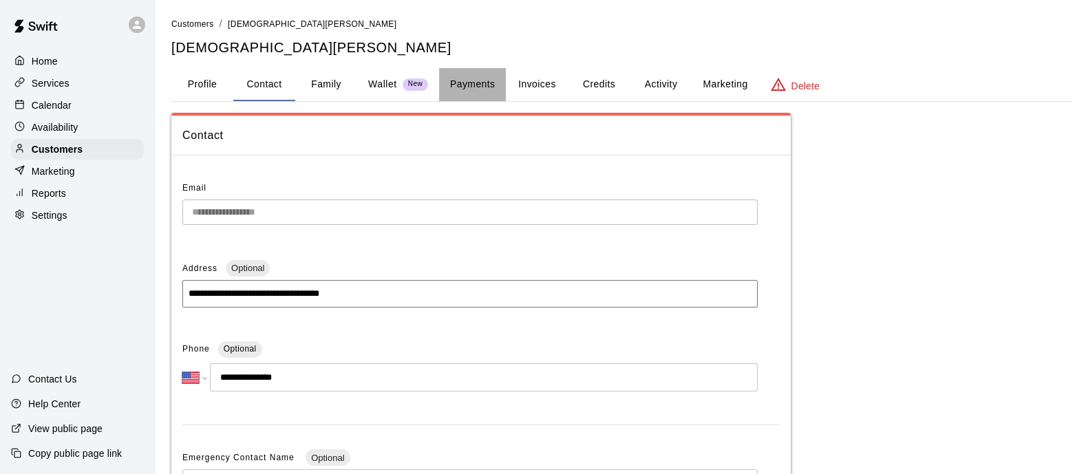
click at [456, 78] on button "Payments" at bounding box center [472, 84] width 67 height 33
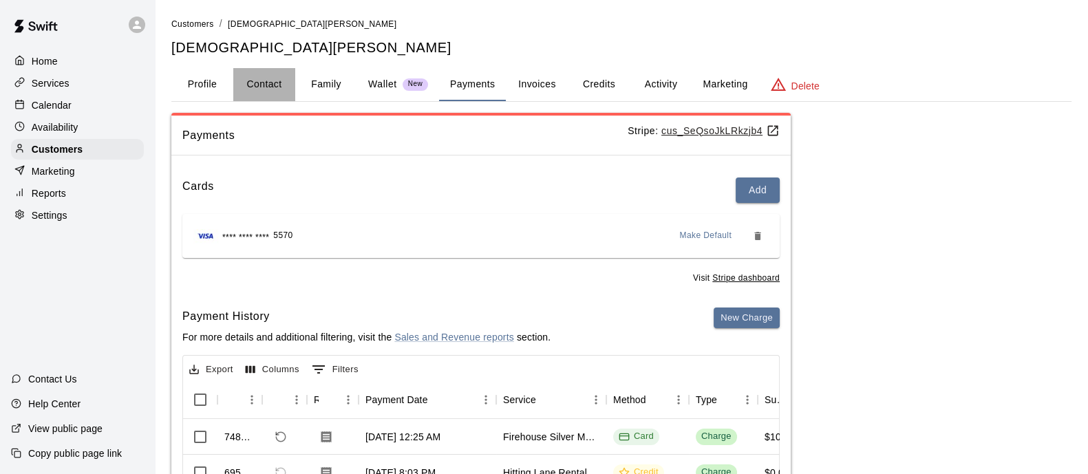
click at [265, 86] on button "Contact" at bounding box center [264, 84] width 62 height 33
select select "**"
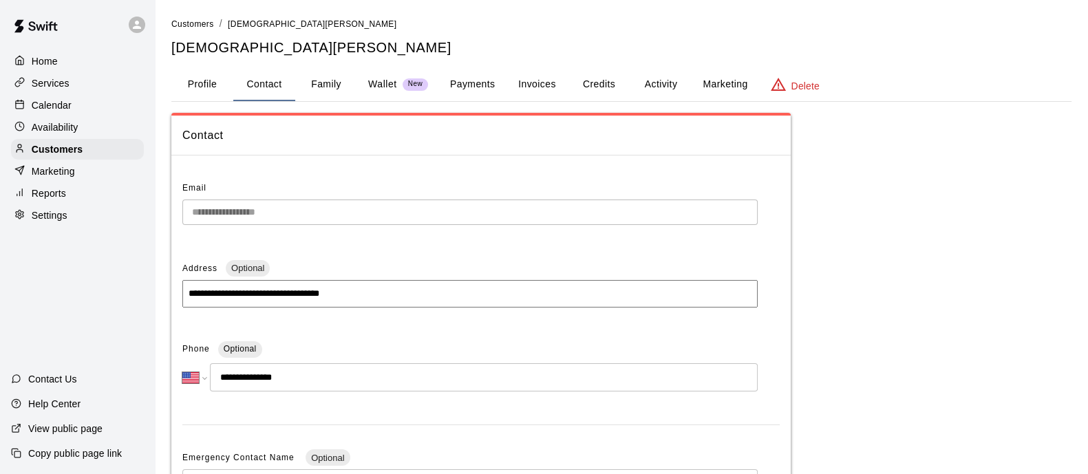
click at [334, 76] on button "Family" at bounding box center [326, 84] width 62 height 33
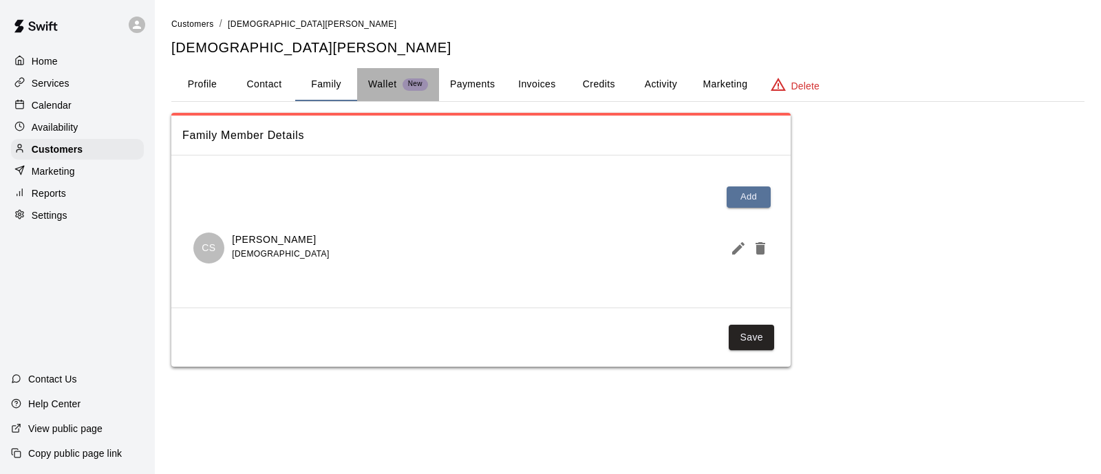
click at [390, 87] on p "Wallet" at bounding box center [382, 84] width 29 height 14
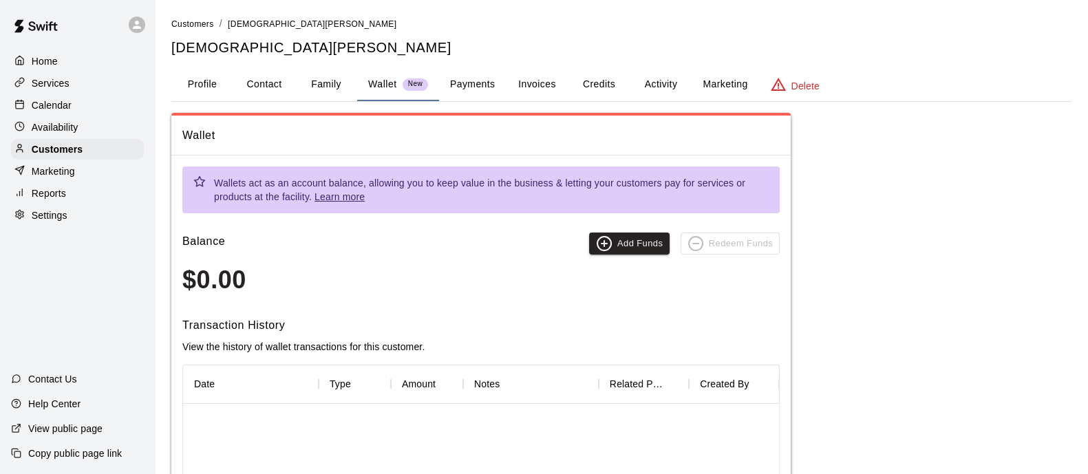
click at [471, 90] on button "Payments" at bounding box center [472, 84] width 67 height 33
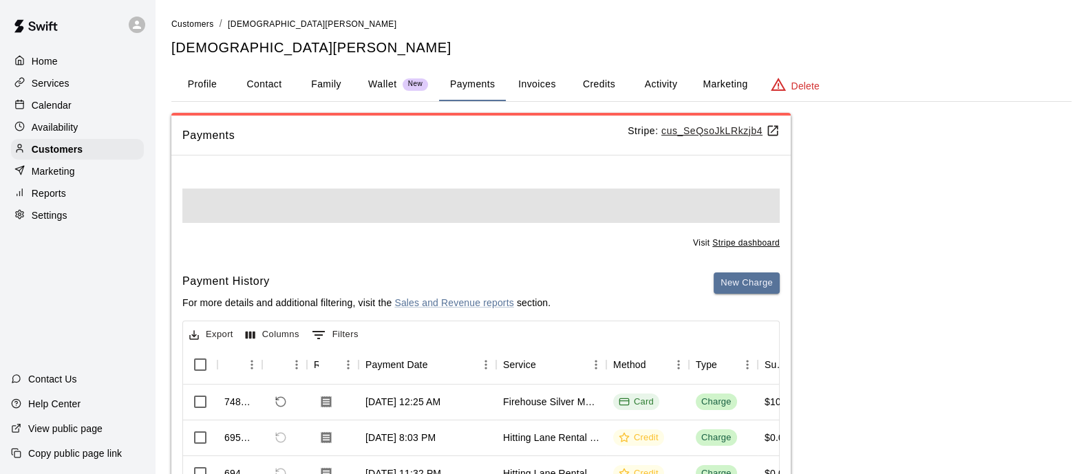
click at [561, 92] on button "Invoices" at bounding box center [537, 84] width 62 height 33
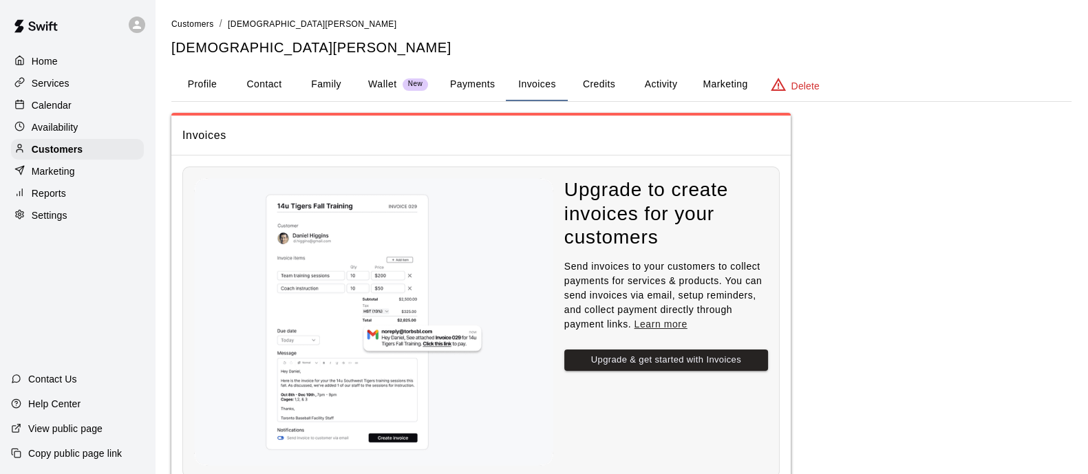
click at [601, 88] on button "Credits" at bounding box center [599, 84] width 62 height 33
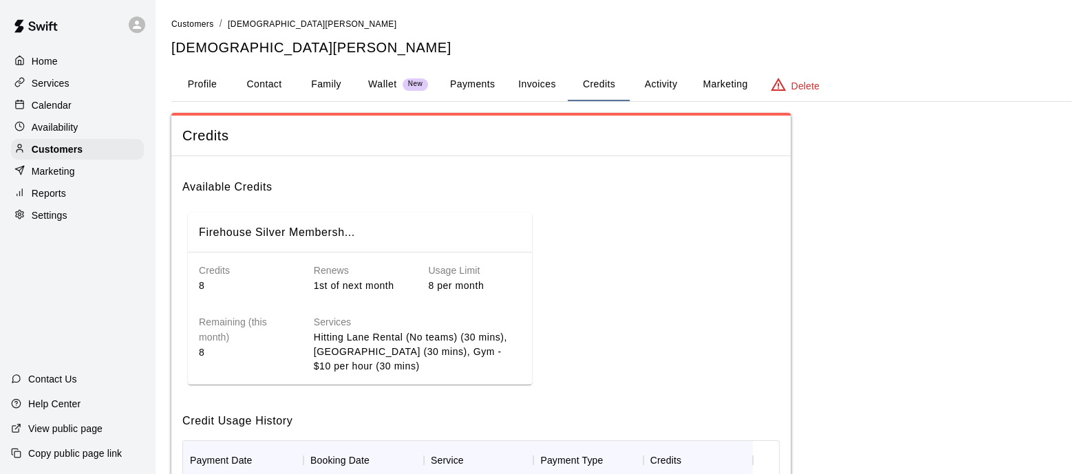
click at [654, 86] on button "Activity" at bounding box center [661, 84] width 62 height 33
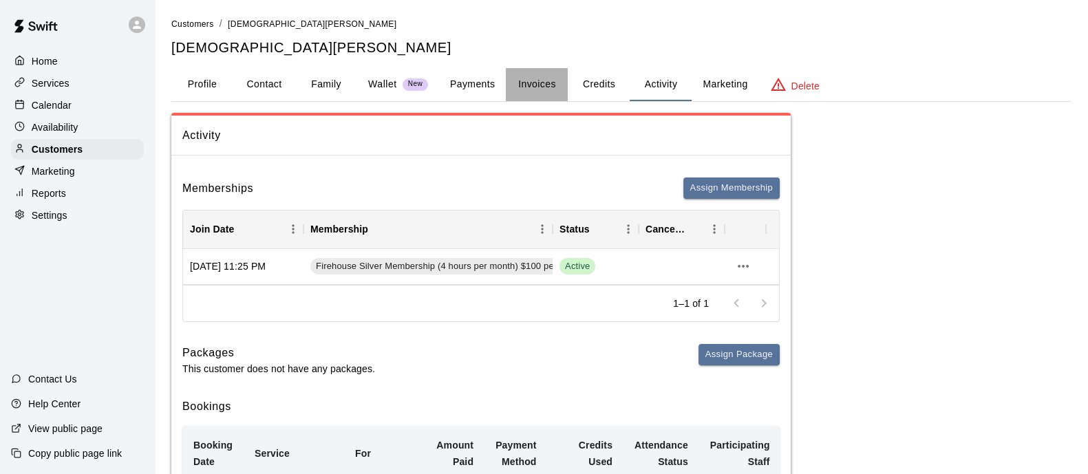
click at [547, 76] on button "Invoices" at bounding box center [537, 84] width 62 height 33
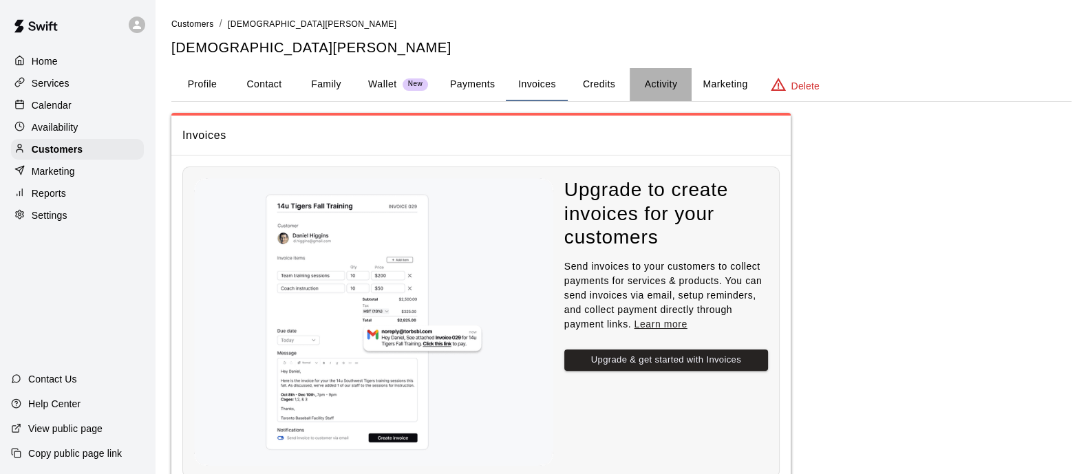
click at [630, 80] on button "Activity" at bounding box center [661, 84] width 62 height 33
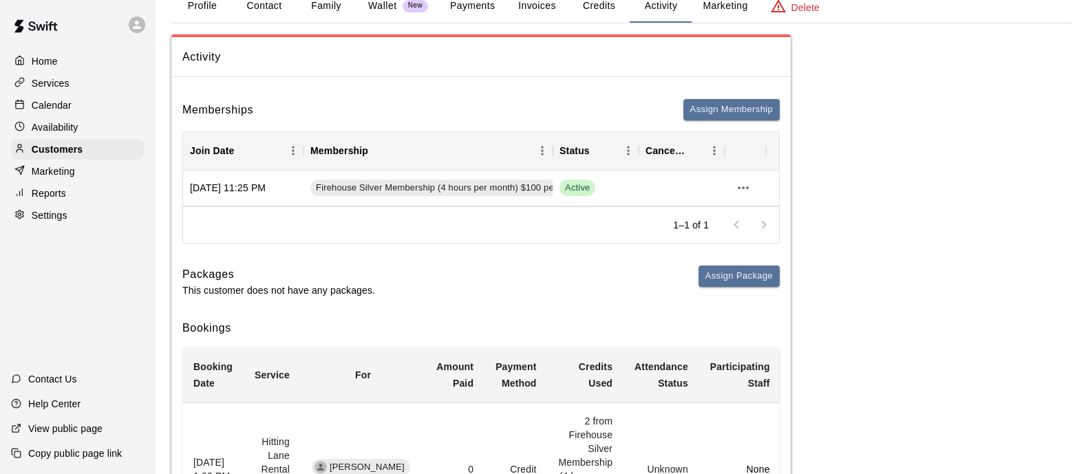
scroll to position [78, 0]
click at [601, 7] on button "Credits" at bounding box center [599, 6] width 62 height 33
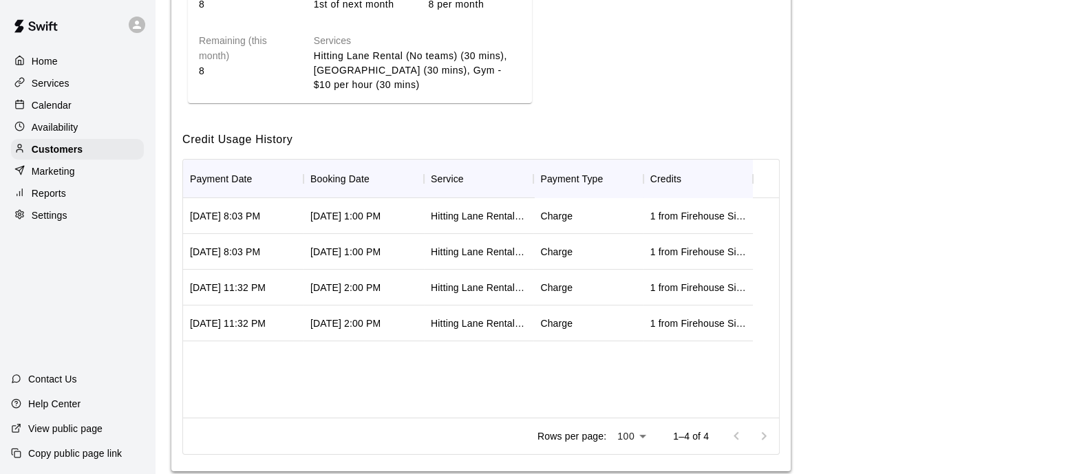
scroll to position [285, 0]
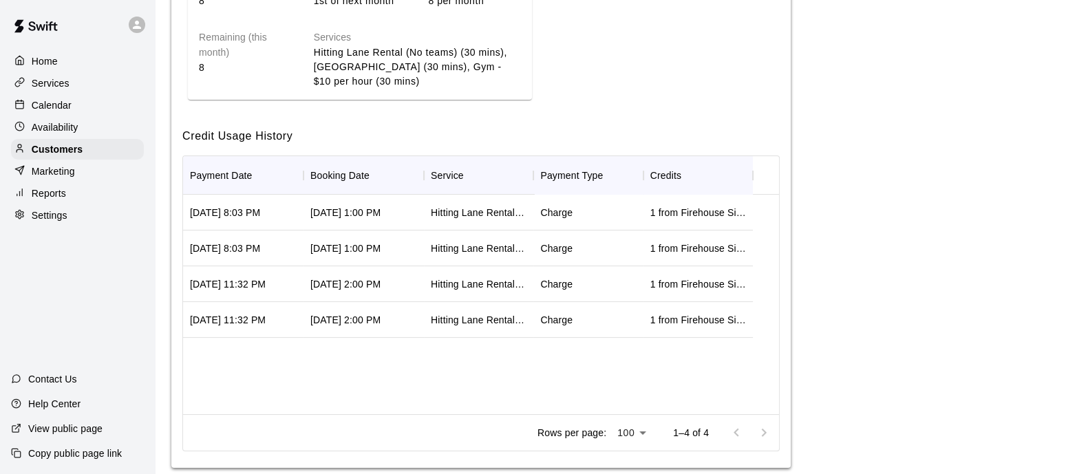
click at [63, 63] on div "Home" at bounding box center [77, 61] width 133 height 21
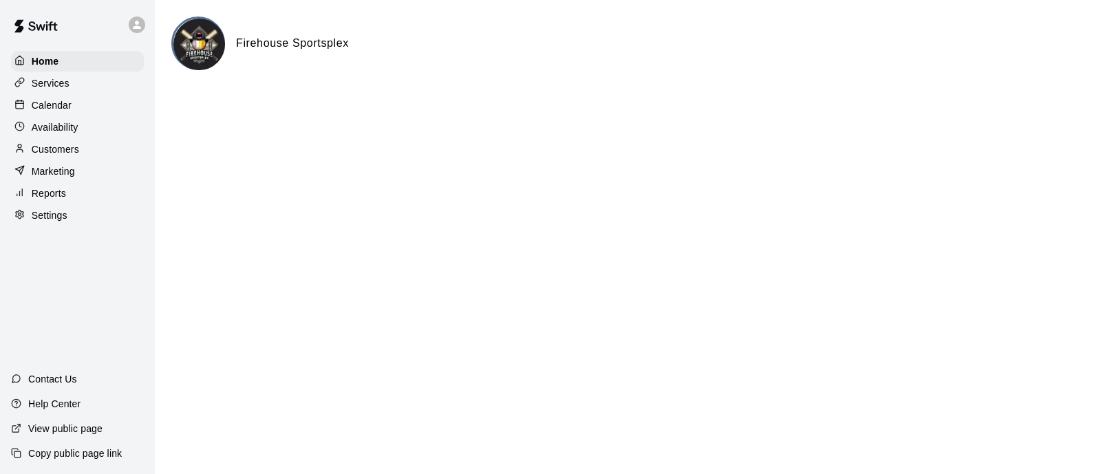
click at [49, 88] on p "Services" at bounding box center [51, 83] width 38 height 14
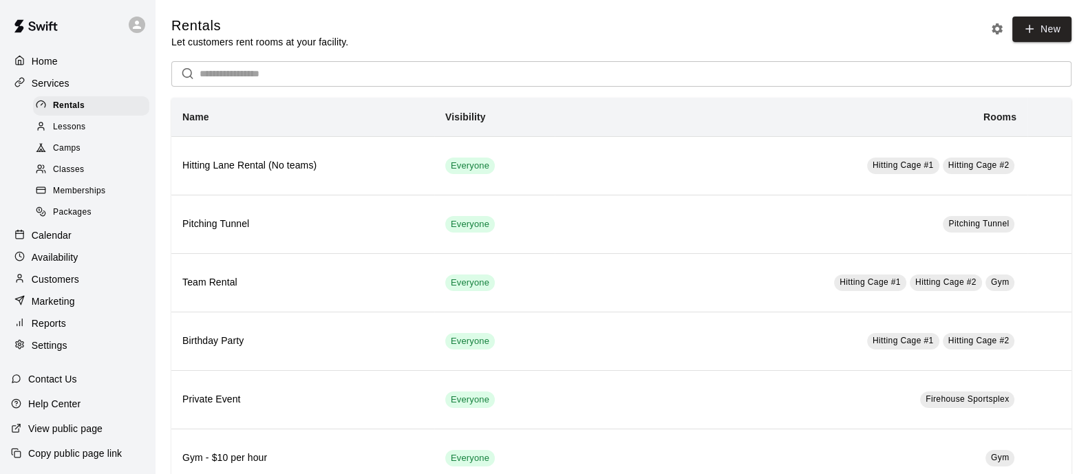
click at [63, 134] on span "Lessons" at bounding box center [69, 127] width 33 height 14
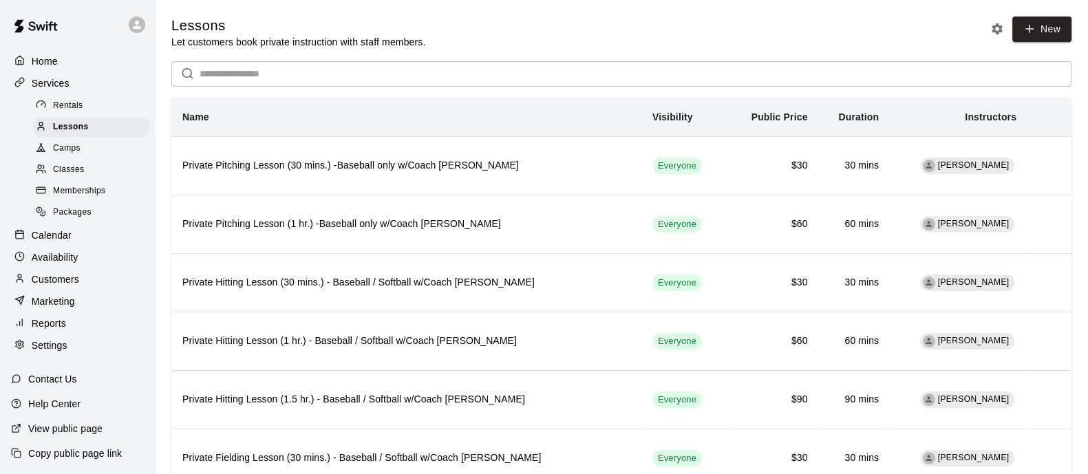
click at [74, 155] on span "Camps" at bounding box center [67, 149] width 28 height 14
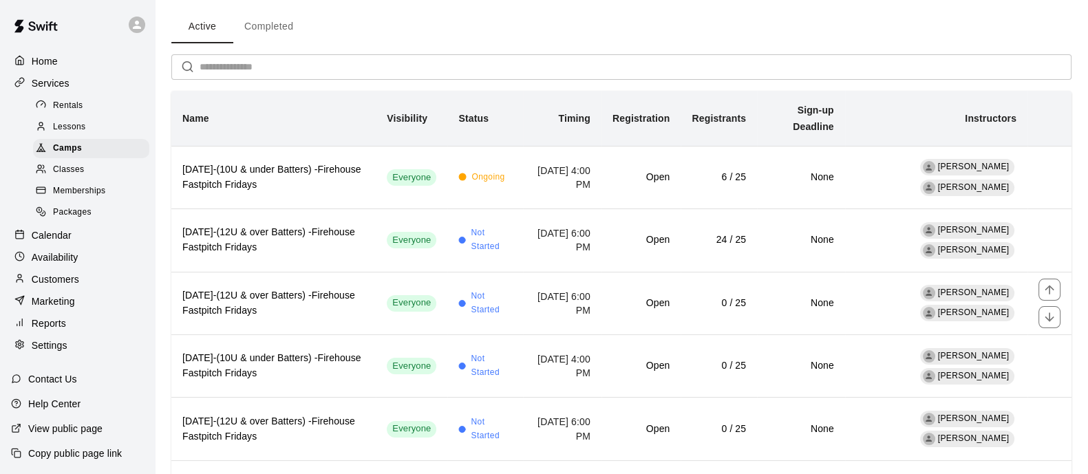
scroll to position [132, 0]
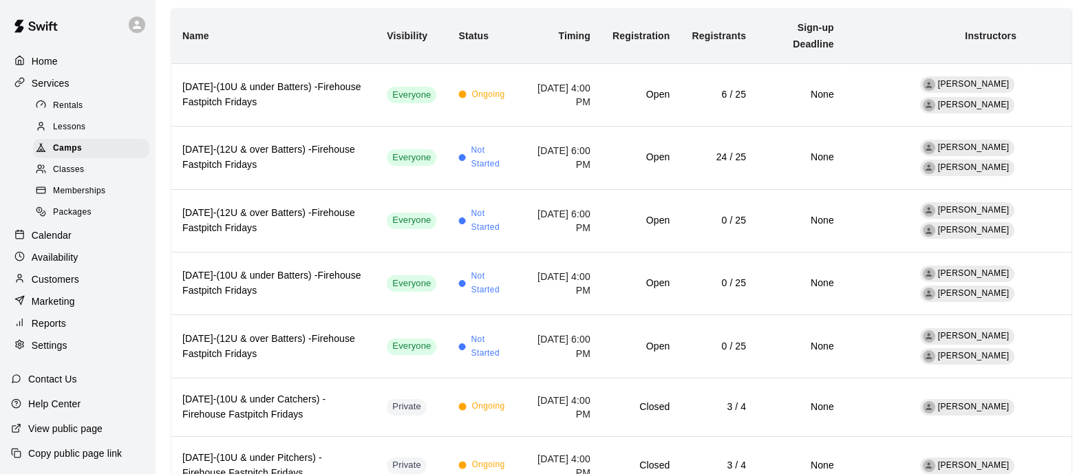
click at [53, 290] on div "Customers" at bounding box center [77, 279] width 133 height 21
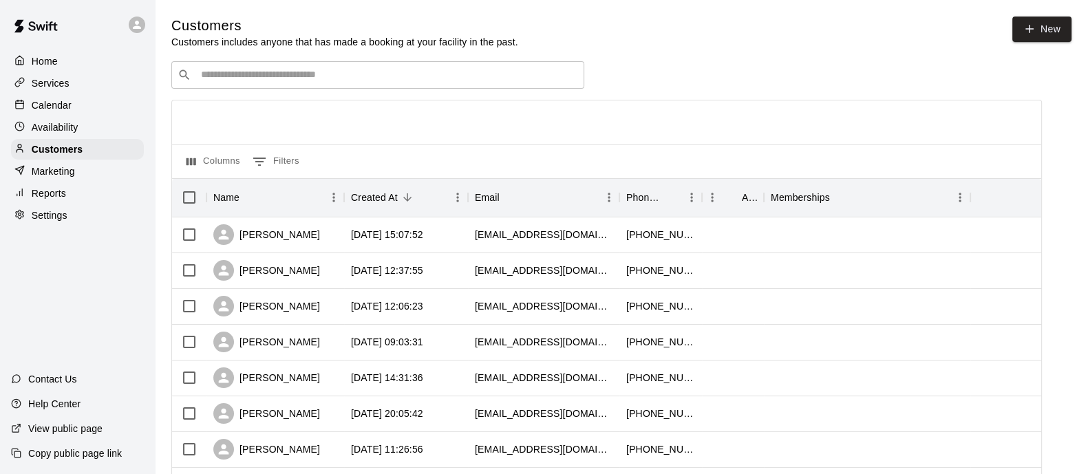
click at [406, 85] on div "​ ​" at bounding box center [377, 75] width 413 height 28
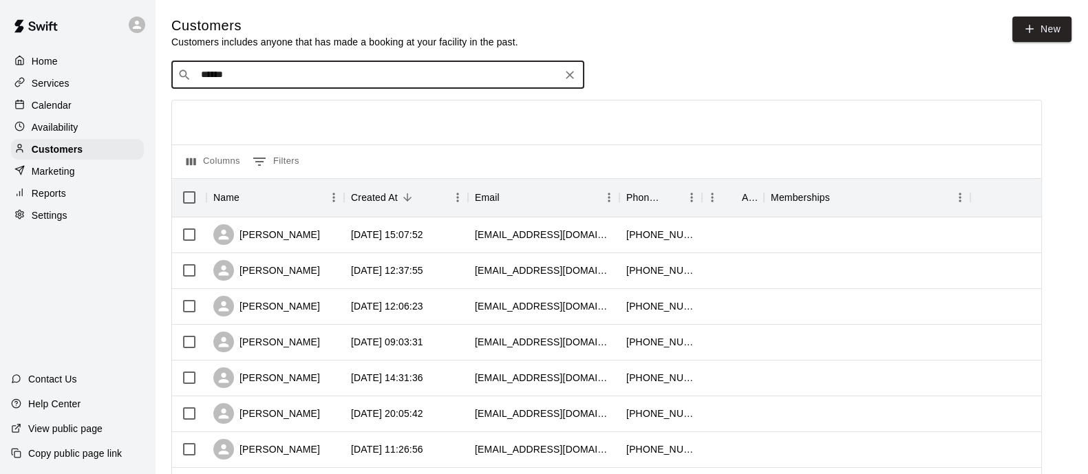
type input "*******"
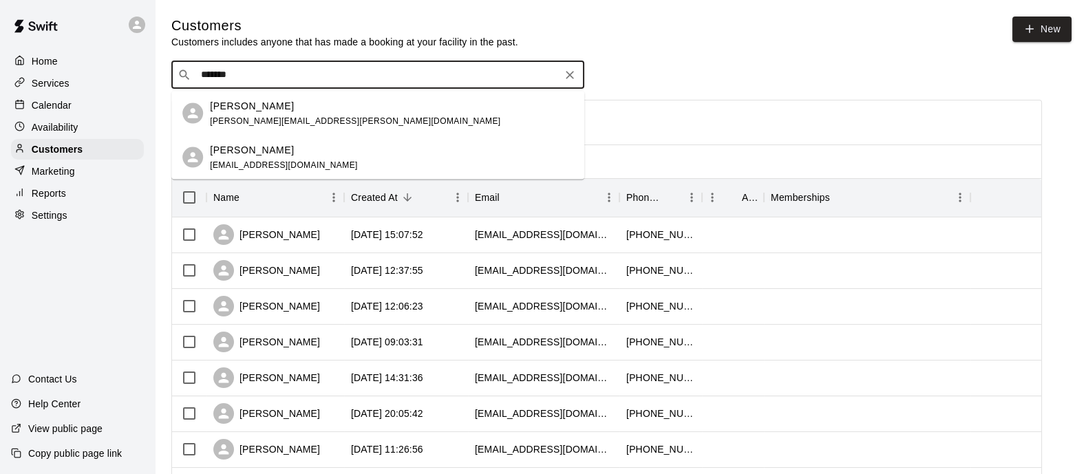
click at [363, 105] on div "Abigail Cuellar dina.haynes.1983@gmail.com" at bounding box center [391, 113] width 363 height 30
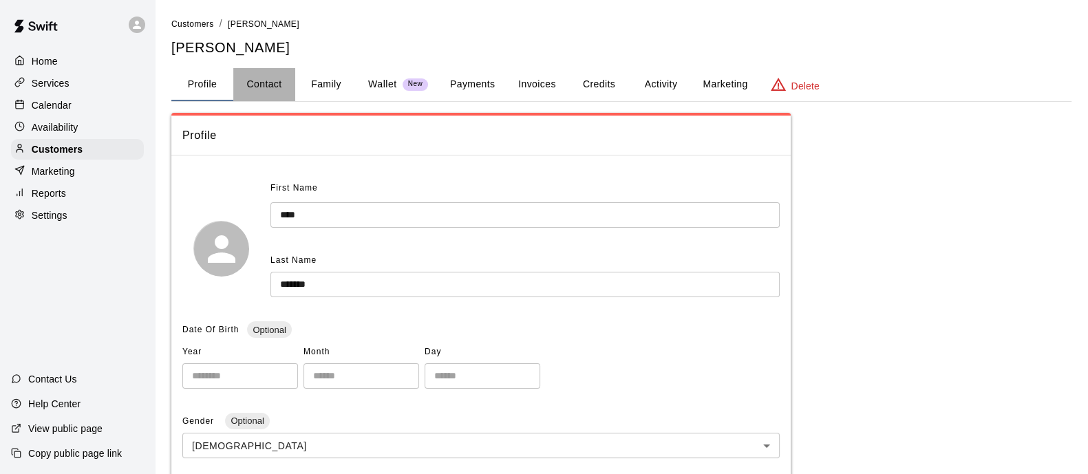
click at [248, 69] on button "Contact" at bounding box center [264, 84] width 62 height 33
select select "**"
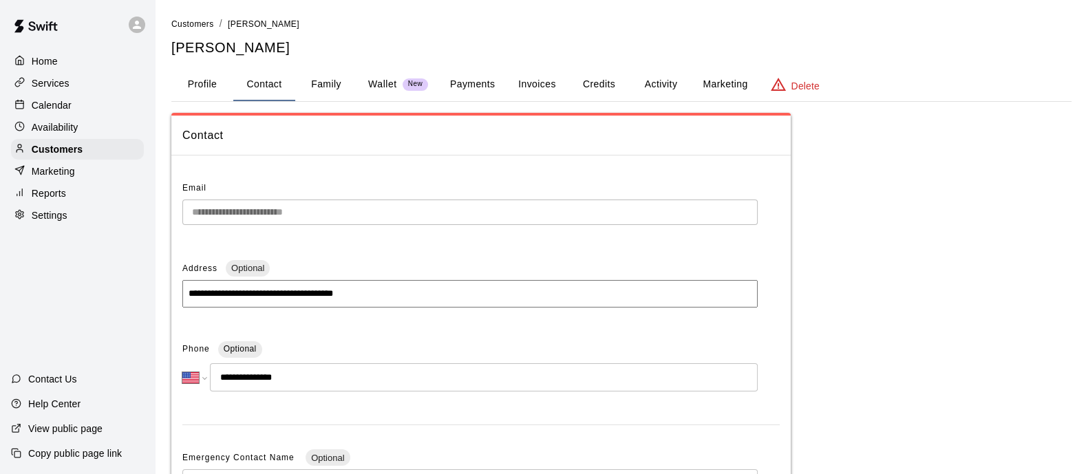
click at [329, 89] on button "Family" at bounding box center [326, 84] width 62 height 33
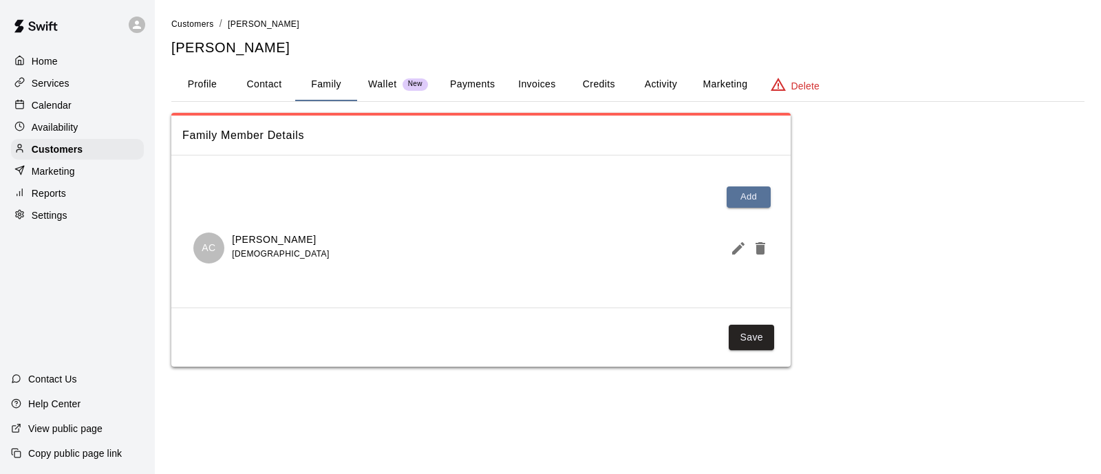
click at [270, 85] on button "Contact" at bounding box center [264, 84] width 62 height 33
select select "**"
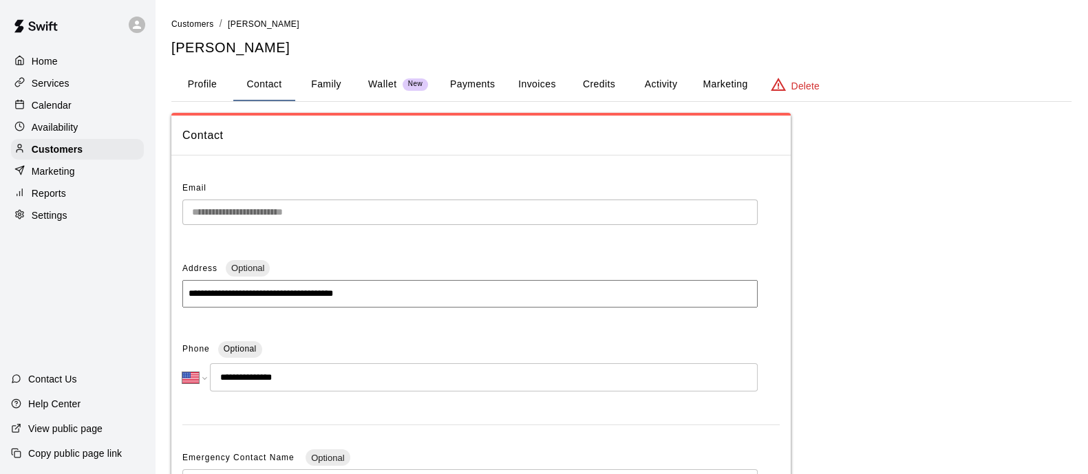
click at [196, 85] on button "Profile" at bounding box center [202, 84] width 62 height 33
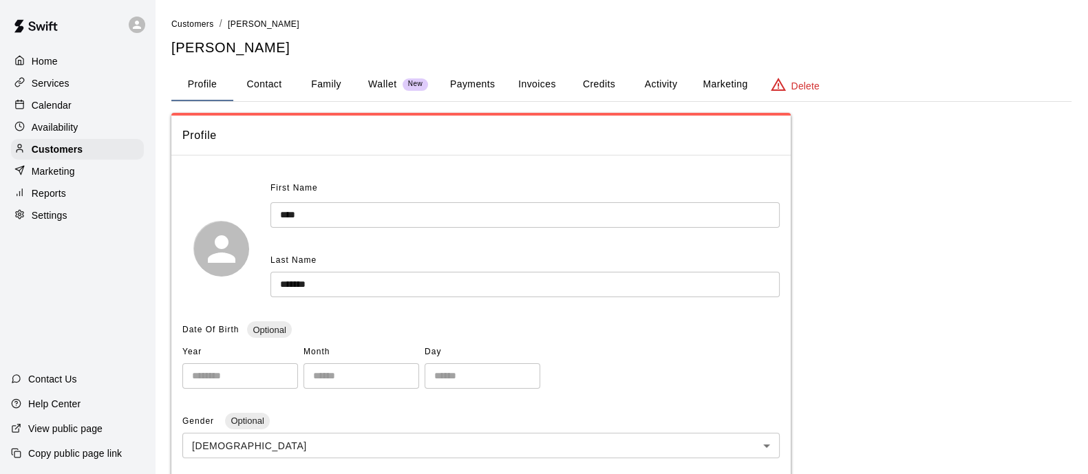
click at [50, 150] on p "Customers" at bounding box center [57, 149] width 51 height 14
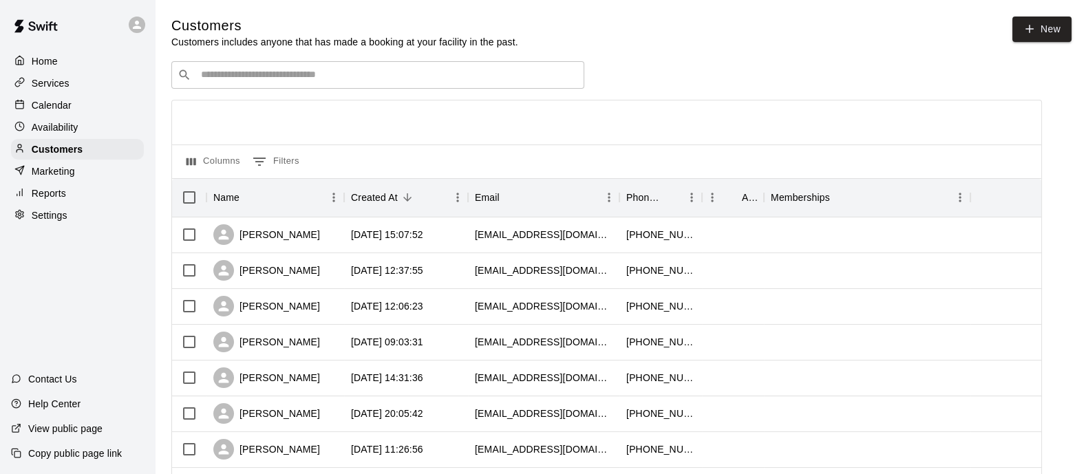
click at [356, 78] on input "Search customers by name or email" at bounding box center [387, 75] width 381 height 14
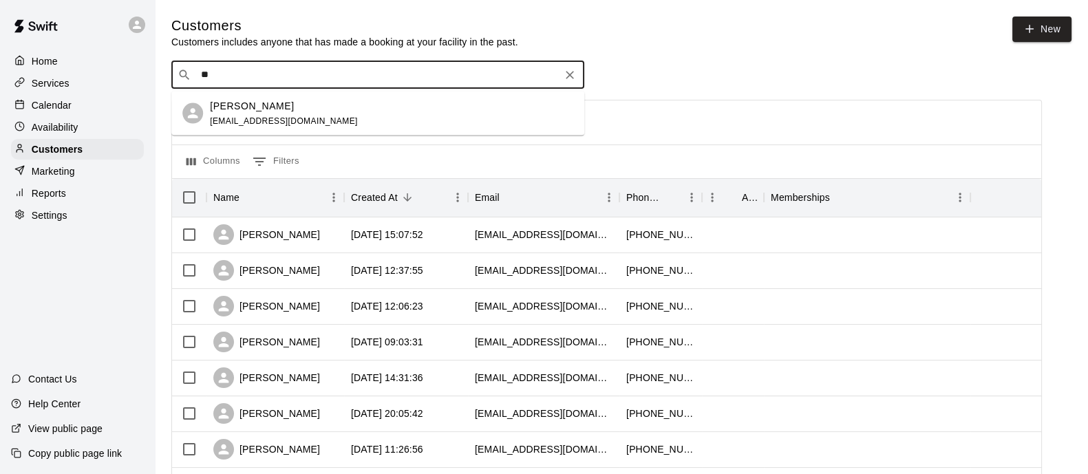
type input "*"
type input "*****"
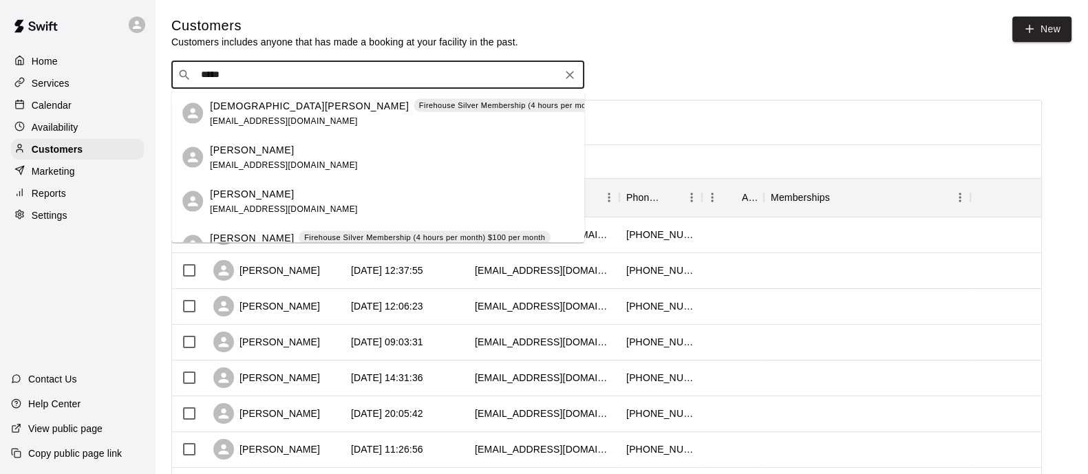
click at [419, 101] on p "Firehouse Silver Membership (4 hours per month) $100 per month" at bounding box center [539, 106] width 241 height 12
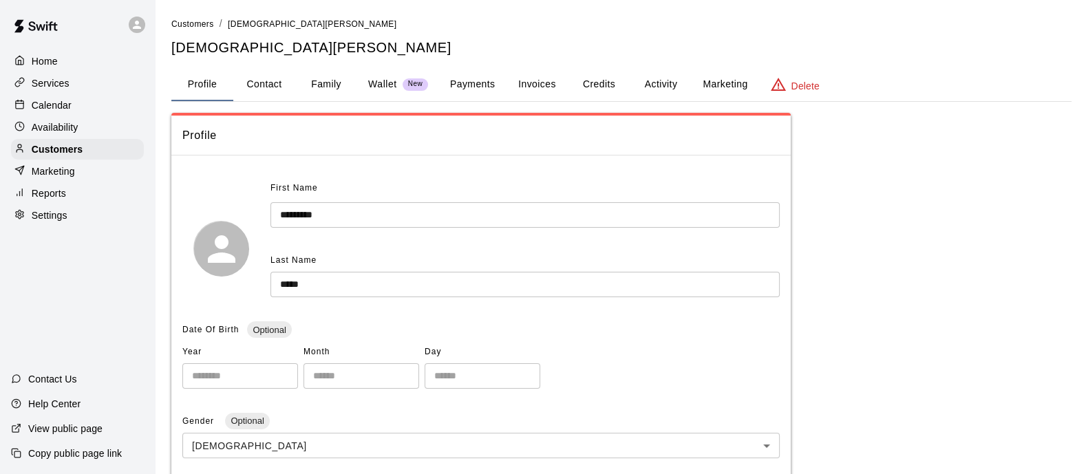
click at [289, 87] on button "Contact" at bounding box center [264, 84] width 62 height 33
select select "**"
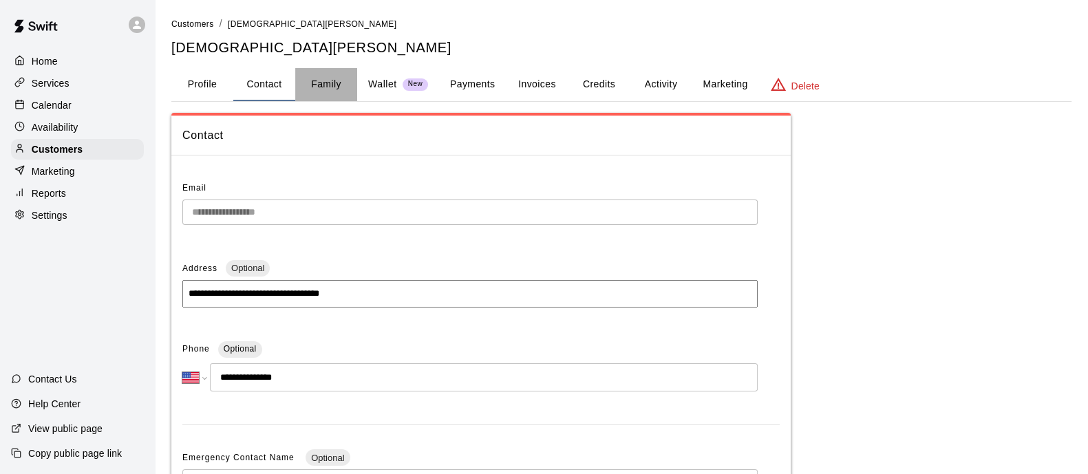
click at [326, 78] on button "Family" at bounding box center [326, 84] width 62 height 33
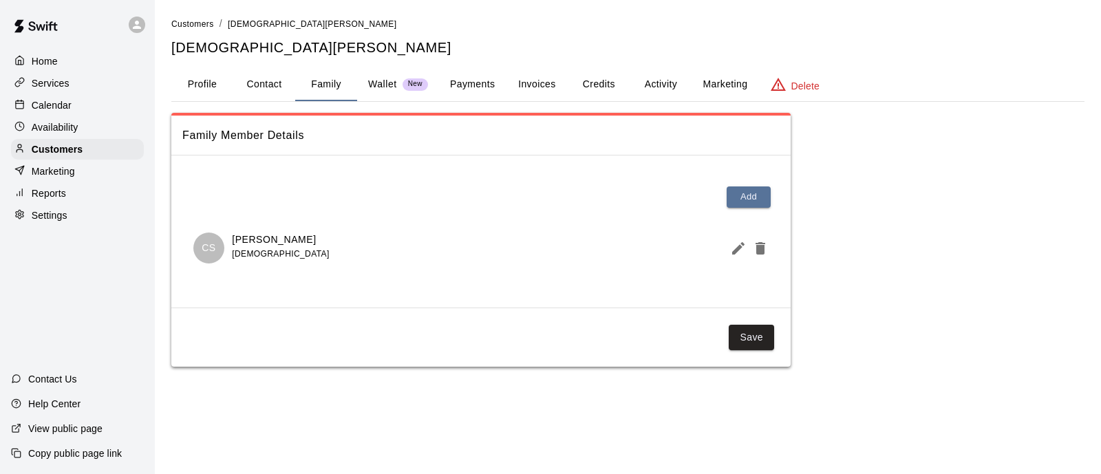
click at [389, 77] on p "Wallet" at bounding box center [382, 84] width 29 height 14
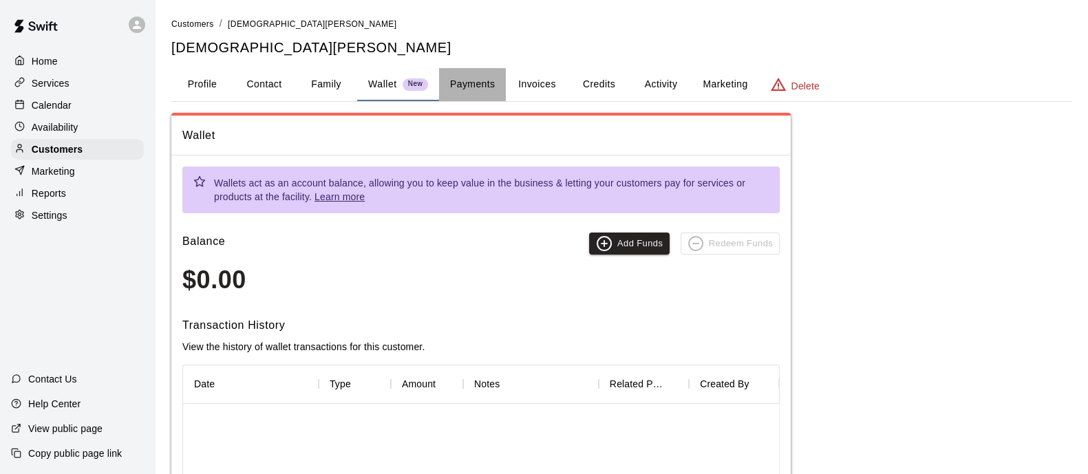
click at [471, 74] on button "Payments" at bounding box center [472, 84] width 67 height 33
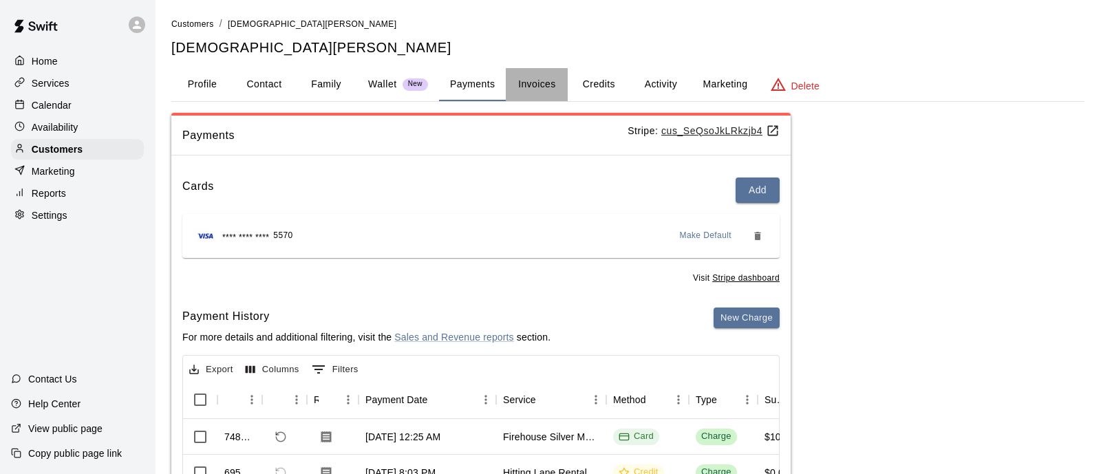
click at [550, 82] on button "Invoices" at bounding box center [537, 84] width 62 height 33
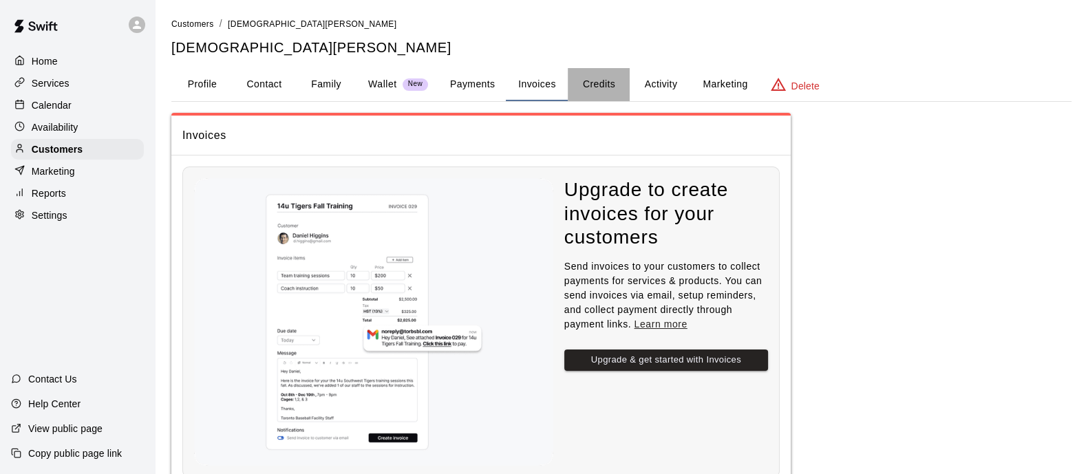
click at [588, 82] on button "Credits" at bounding box center [599, 84] width 62 height 33
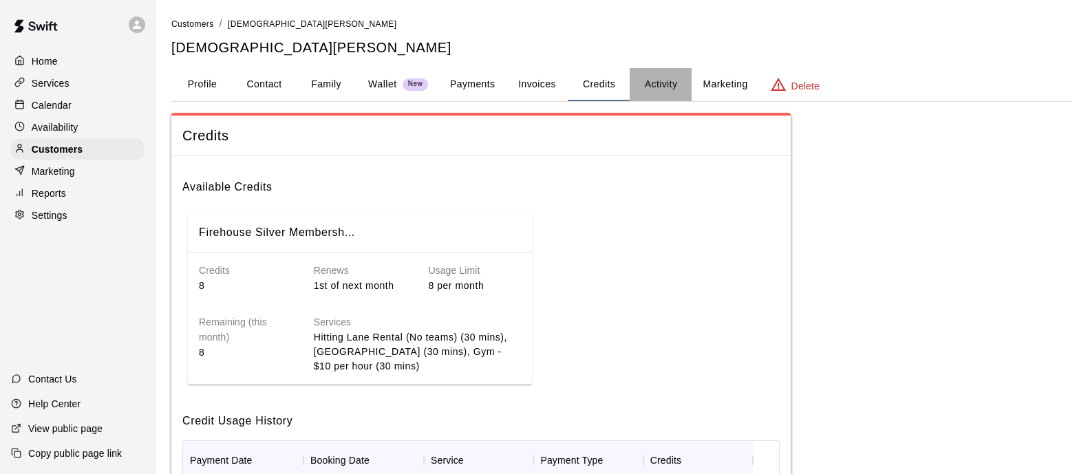
click at [660, 80] on button "Activity" at bounding box center [661, 84] width 62 height 33
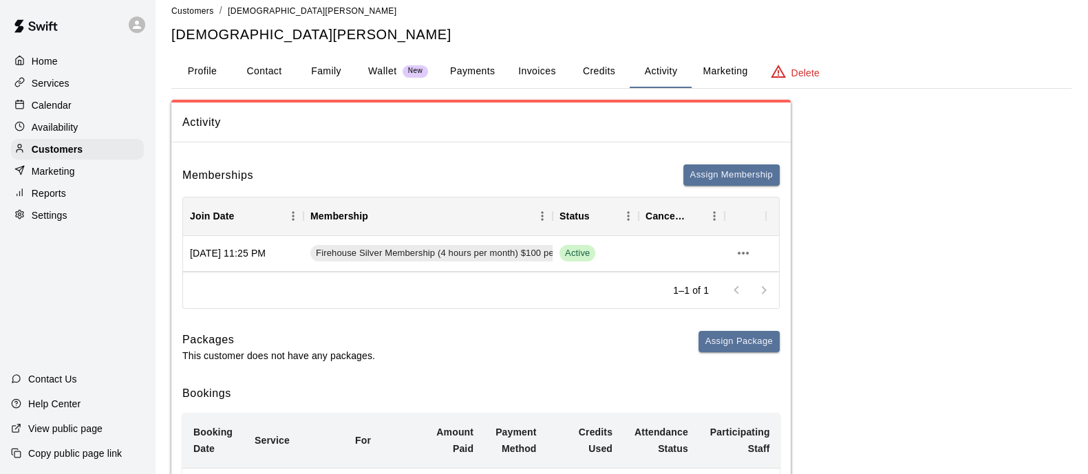
scroll to position [15, 0]
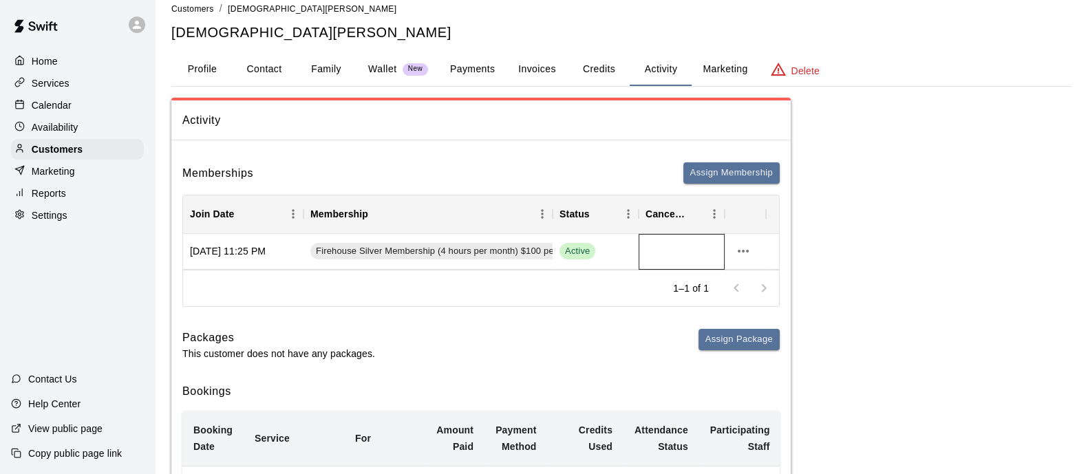
click at [720, 250] on div at bounding box center [681, 252] width 86 height 36
click at [737, 250] on icon "more actions" at bounding box center [743, 251] width 17 height 17
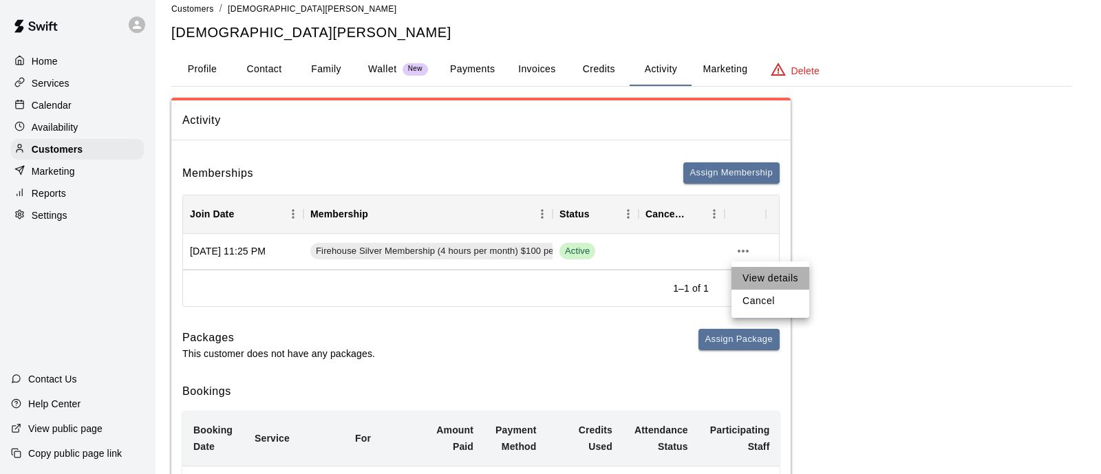
click at [746, 275] on li "View details" at bounding box center [770, 278] width 78 height 23
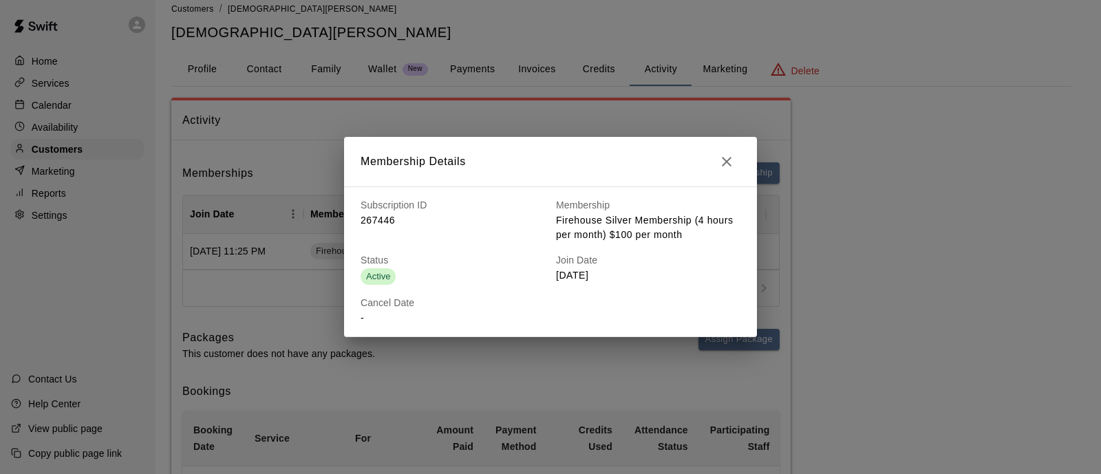
click at [732, 153] on icon "button" at bounding box center [726, 161] width 17 height 17
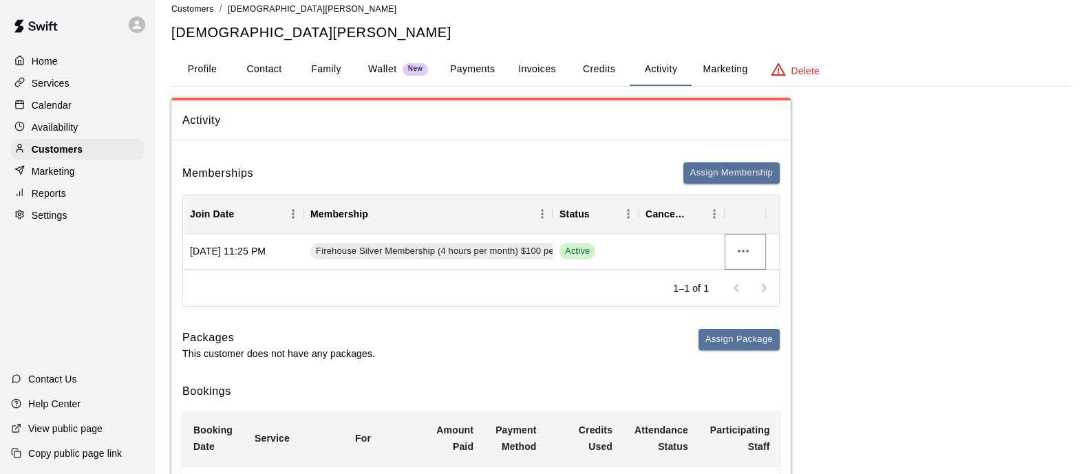
click at [738, 246] on icon "more actions" at bounding box center [743, 251] width 17 height 17
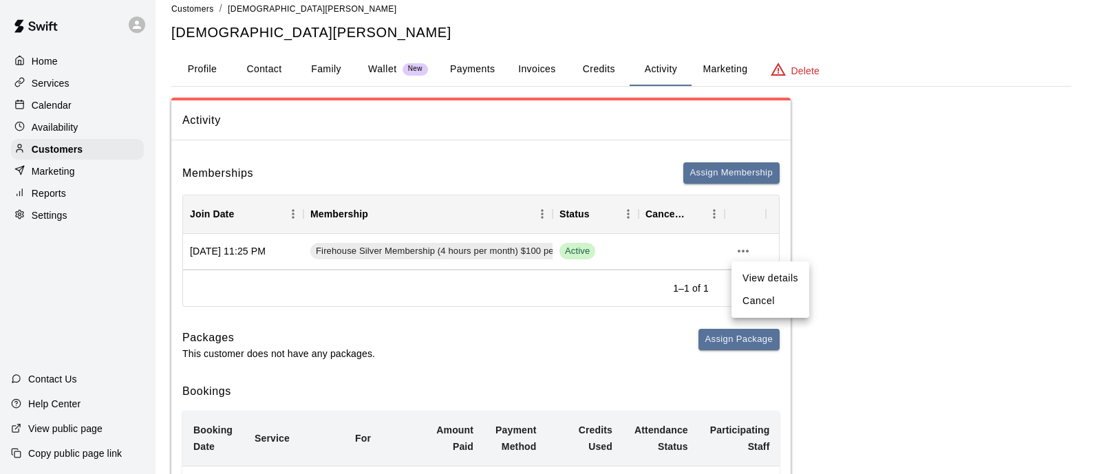
click at [761, 301] on li "Cancel" at bounding box center [770, 301] width 78 height 23
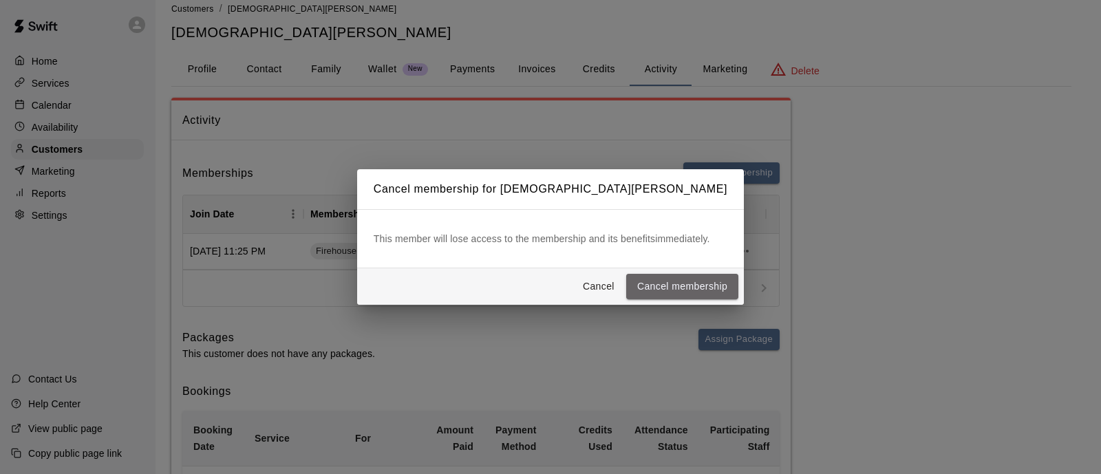
click at [680, 290] on button "Cancel membership" at bounding box center [682, 286] width 112 height 25
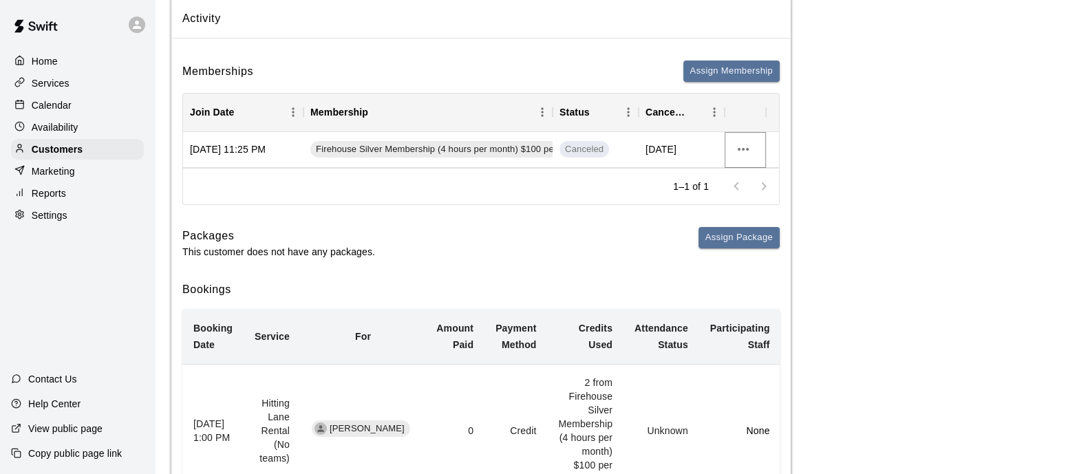
scroll to position [0, 0]
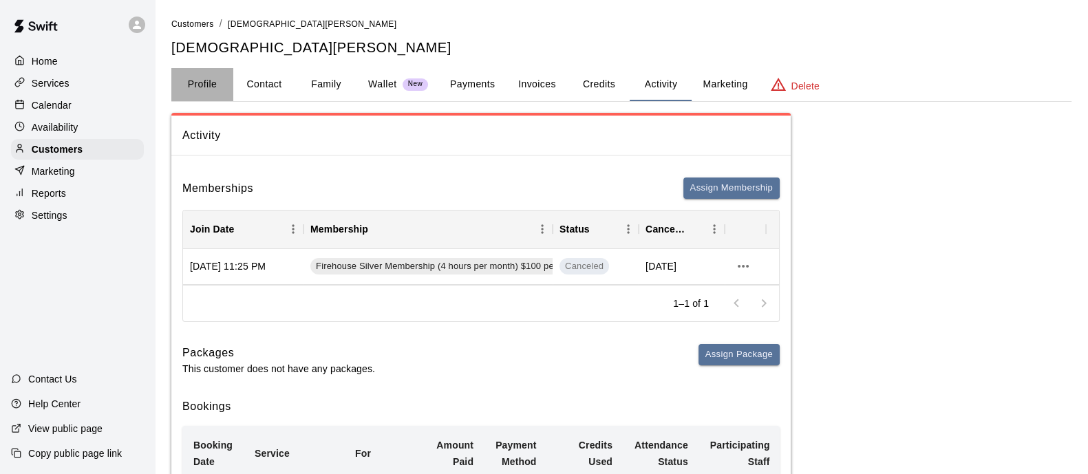
click at [211, 89] on button "Profile" at bounding box center [202, 84] width 62 height 33
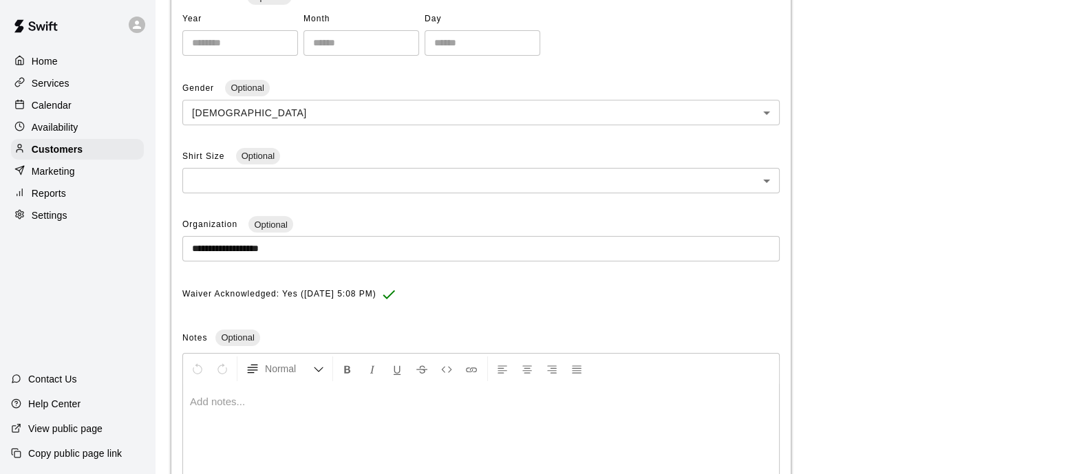
scroll to position [440, 0]
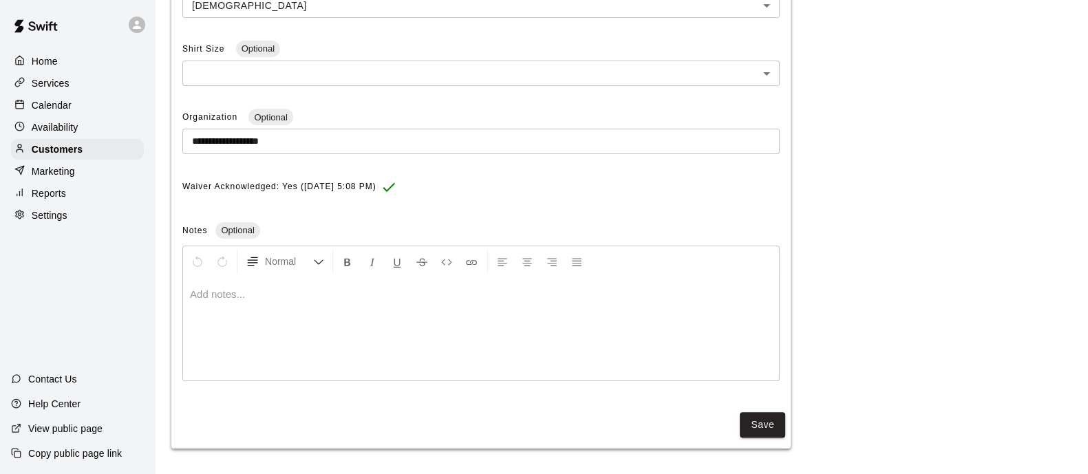
click at [374, 319] on div at bounding box center [481, 328] width 596 height 103
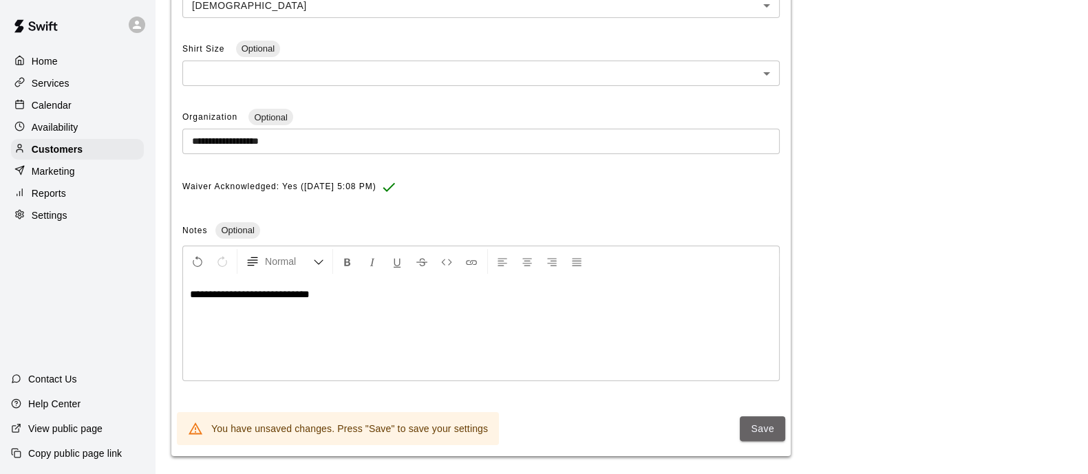
click at [761, 437] on button "Save" at bounding box center [762, 428] width 45 height 25
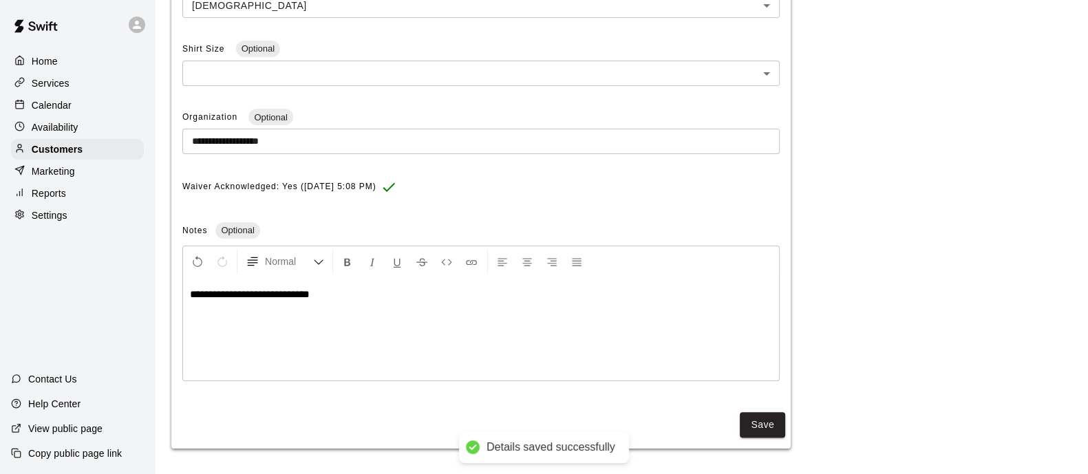
click at [54, 84] on p "Services" at bounding box center [51, 83] width 38 height 14
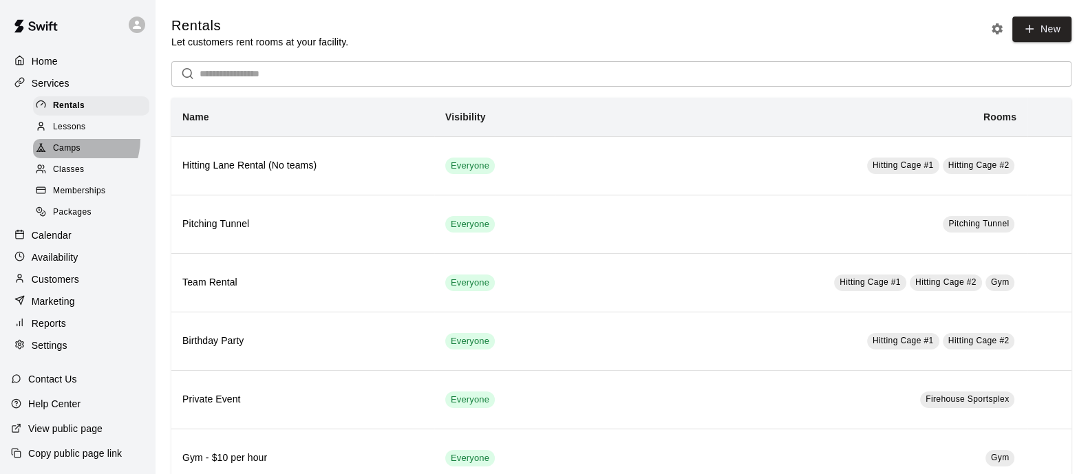
click at [70, 144] on div "Camps" at bounding box center [91, 148] width 116 height 19
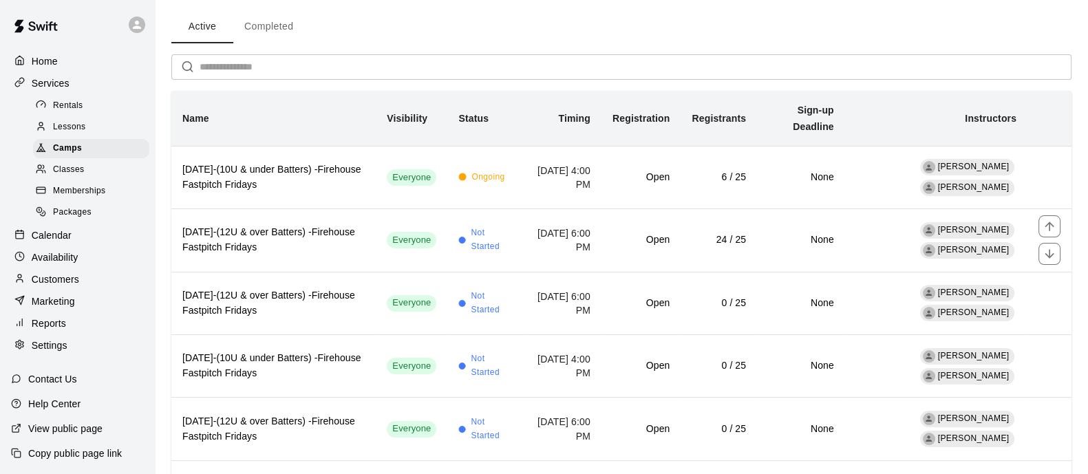
scroll to position [145, 0]
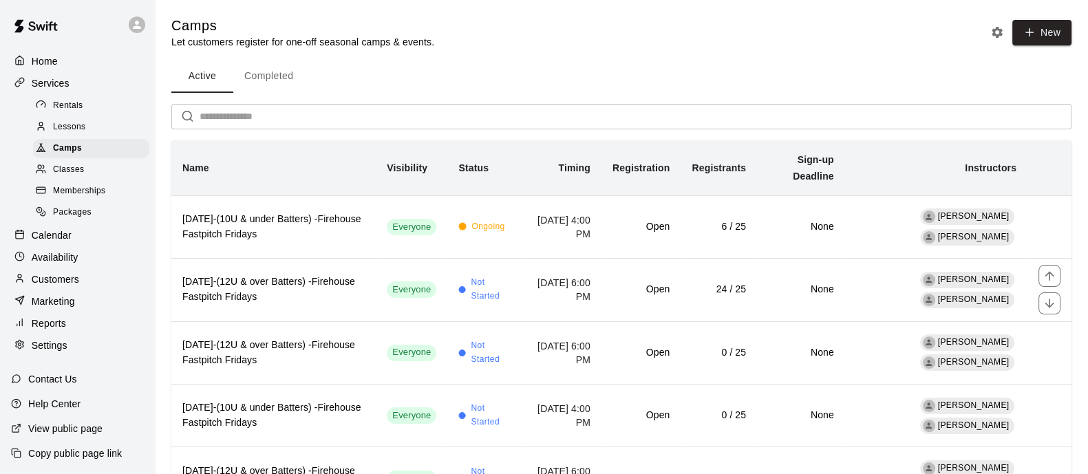
click at [376, 309] on td "Everyone" at bounding box center [412, 290] width 72 height 63
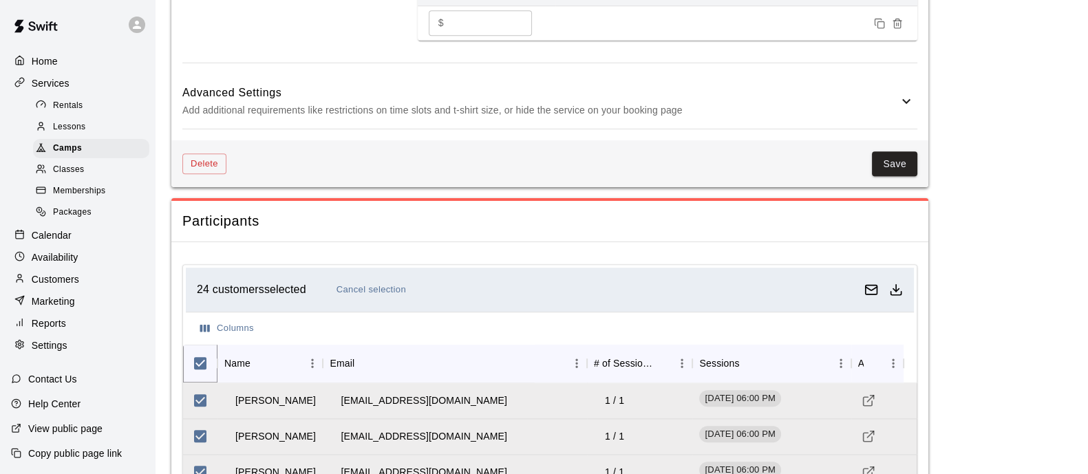
scroll to position [1207, 0]
click at [899, 292] on icon "Download as csv" at bounding box center [896, 293] width 10 height 3
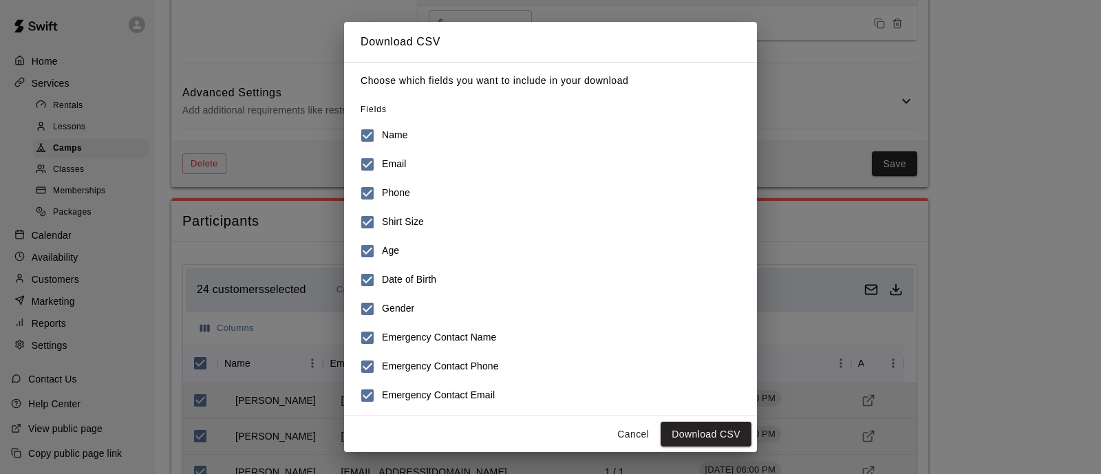
click at [689, 427] on button "Download CSV" at bounding box center [705, 434] width 91 height 25
click at [632, 422] on button "Cancel" at bounding box center [633, 434] width 44 height 25
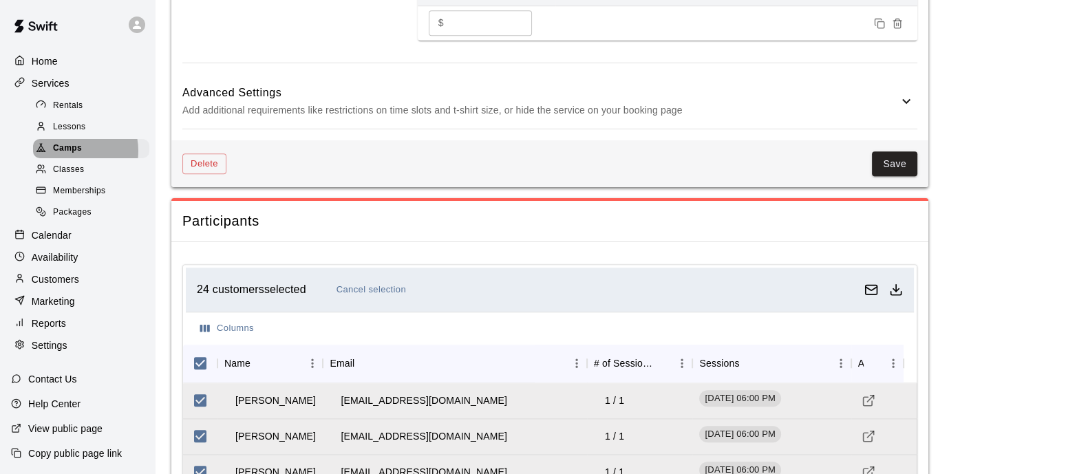
click at [72, 155] on span "Camps" at bounding box center [67, 149] width 29 height 14
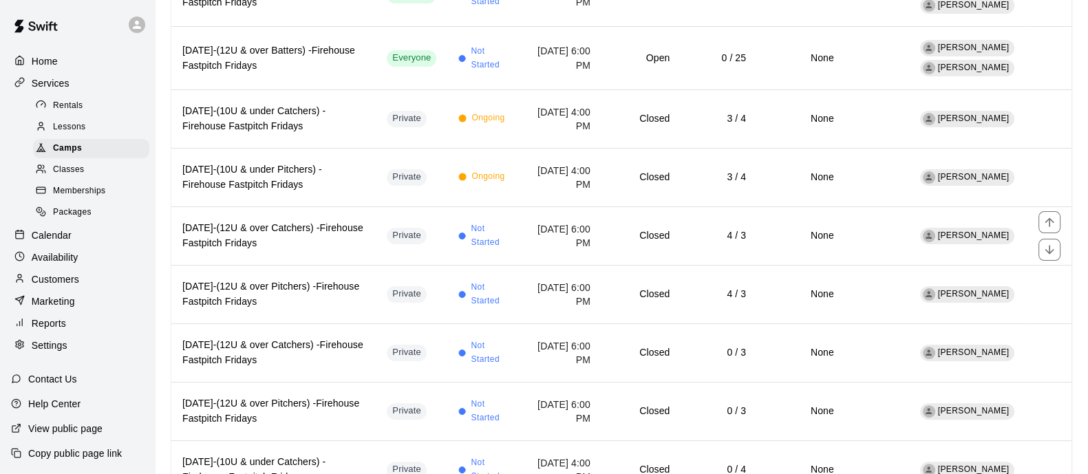
scroll to position [421, 0]
click at [323, 239] on h6 "[DATE]-(12U & over Catchers) -Firehouse Fastpitch Fridays" at bounding box center [273, 235] width 182 height 30
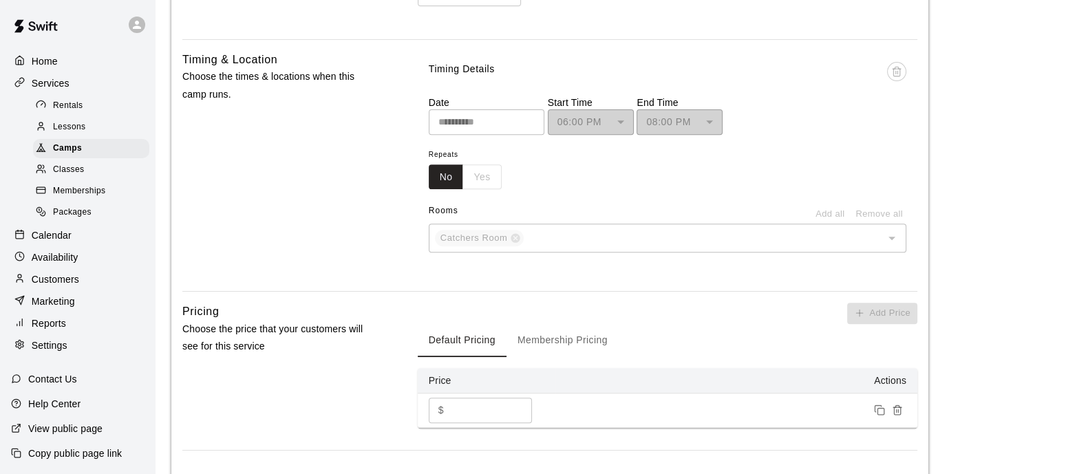
scroll to position [1226, 0]
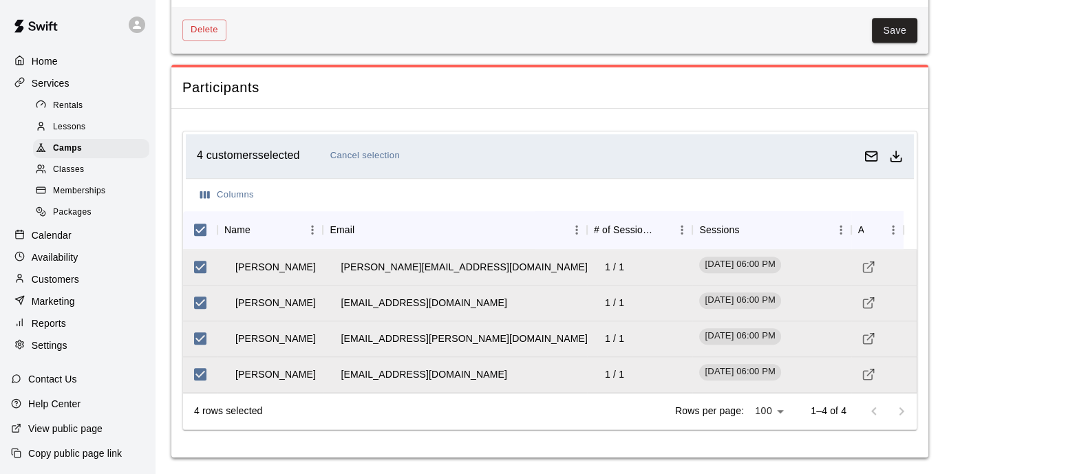
click at [896, 153] on icon "Download as csv" at bounding box center [896, 156] width 14 height 14
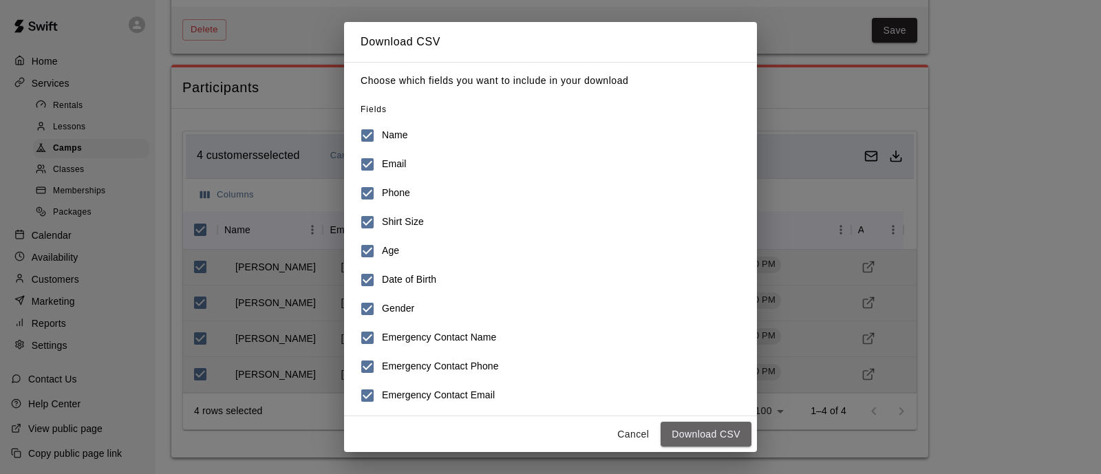
click at [697, 431] on button "Download CSV" at bounding box center [705, 434] width 91 height 25
click at [647, 424] on button "Cancel" at bounding box center [633, 434] width 44 height 25
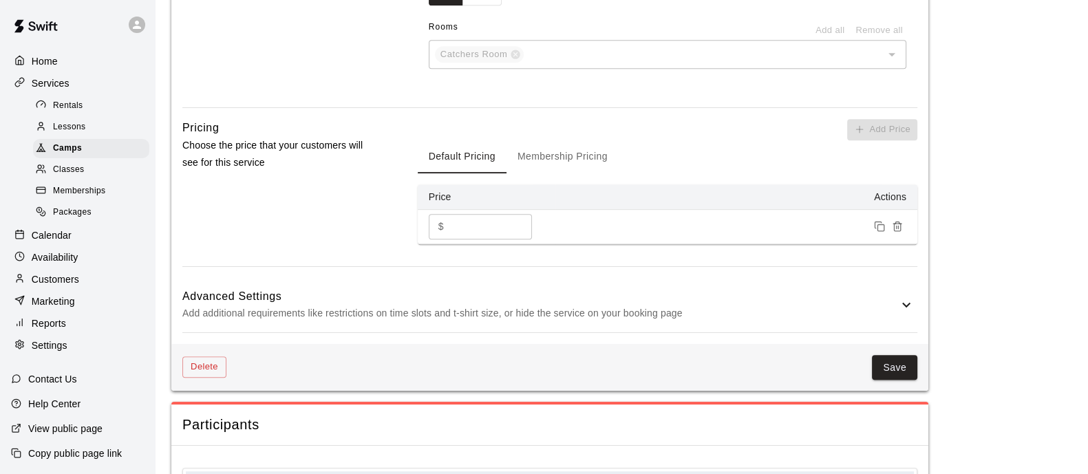
scroll to position [879, 0]
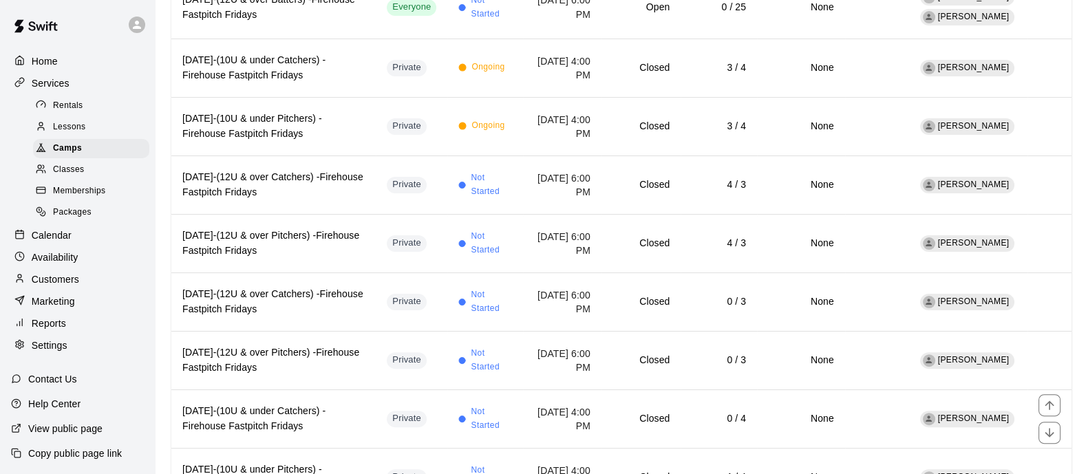
scroll to position [445, 0]
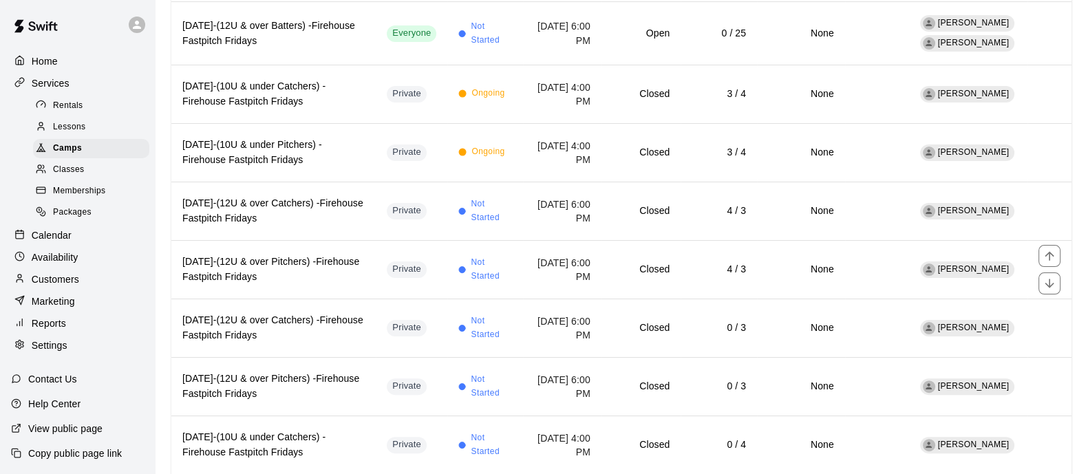
click at [347, 267] on h6 "[DATE]-(12U & over Pitchers) -Firehouse Fastpitch Fridays" at bounding box center [273, 270] width 182 height 30
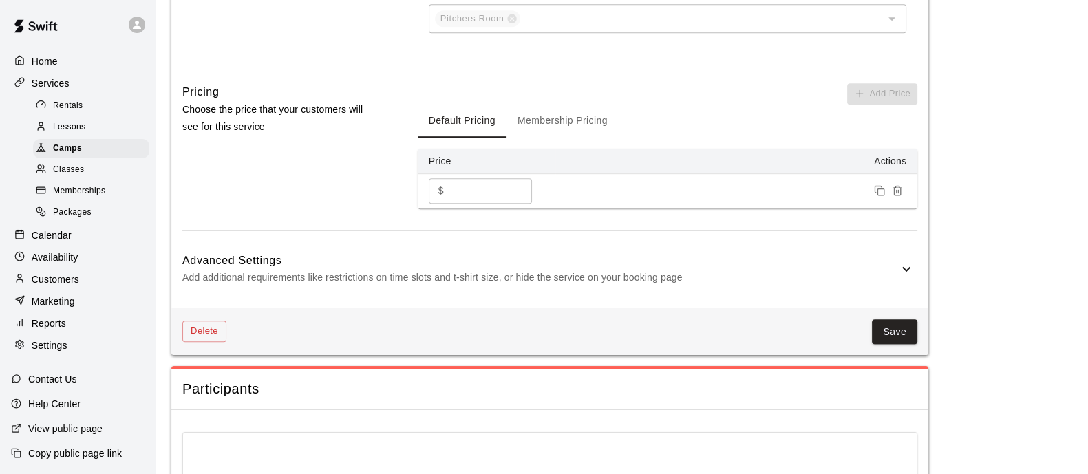
scroll to position [940, 0]
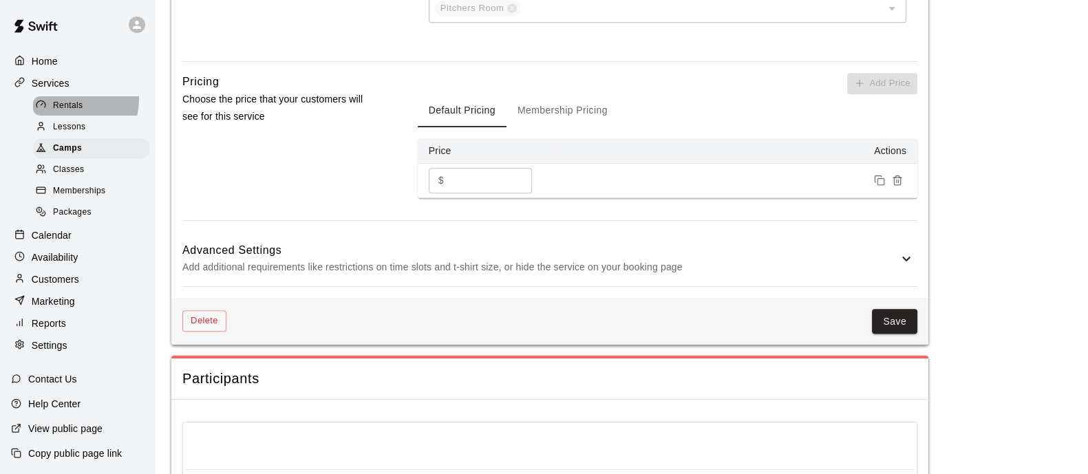
click at [62, 101] on div "Rentals" at bounding box center [91, 105] width 116 height 19
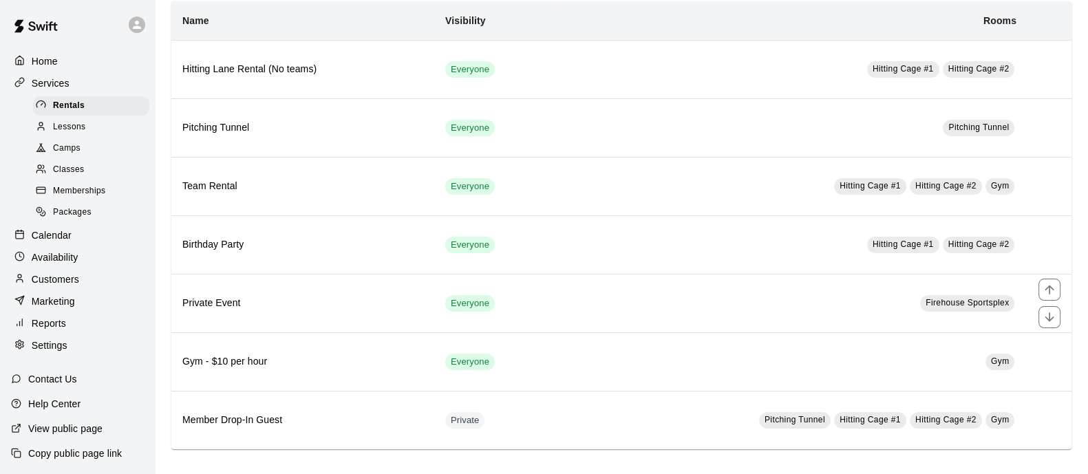
scroll to position [92, 0]
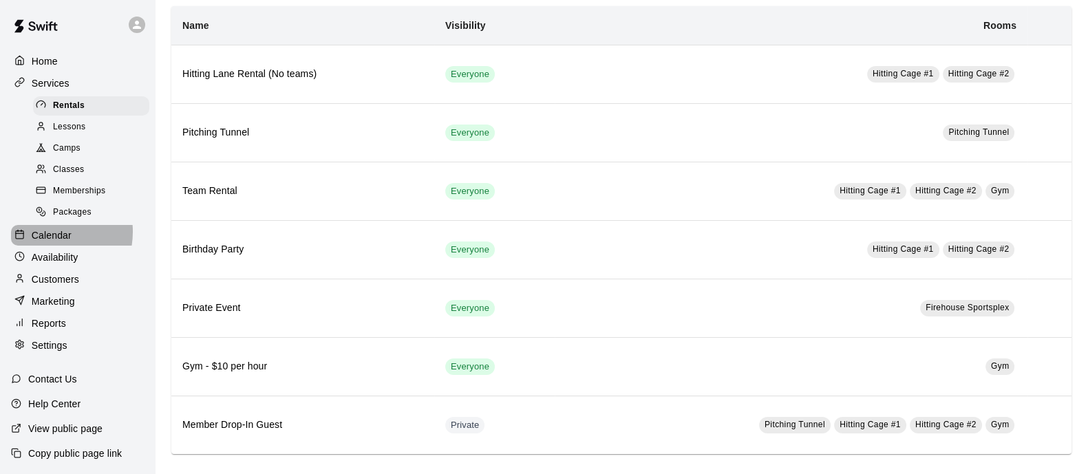
click at [45, 241] on p "Calendar" at bounding box center [52, 235] width 40 height 14
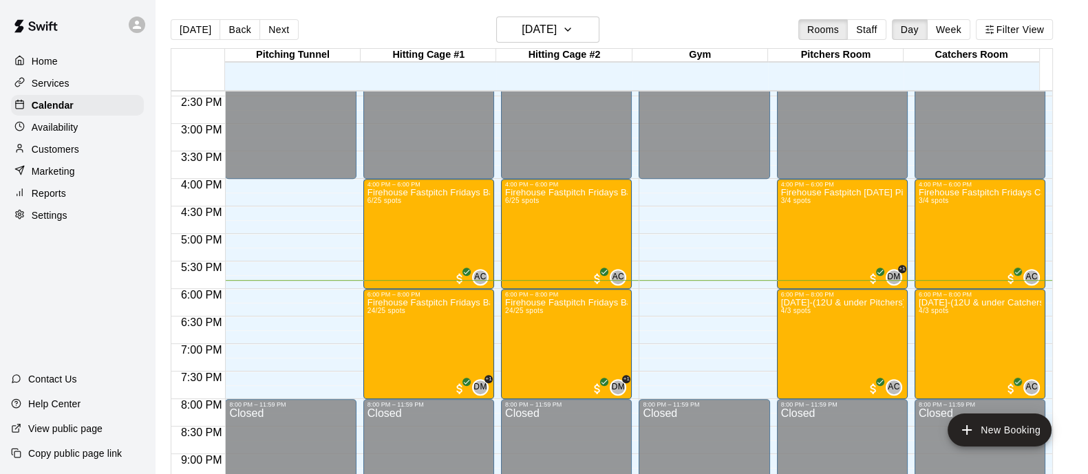
scroll to position [780, 0]
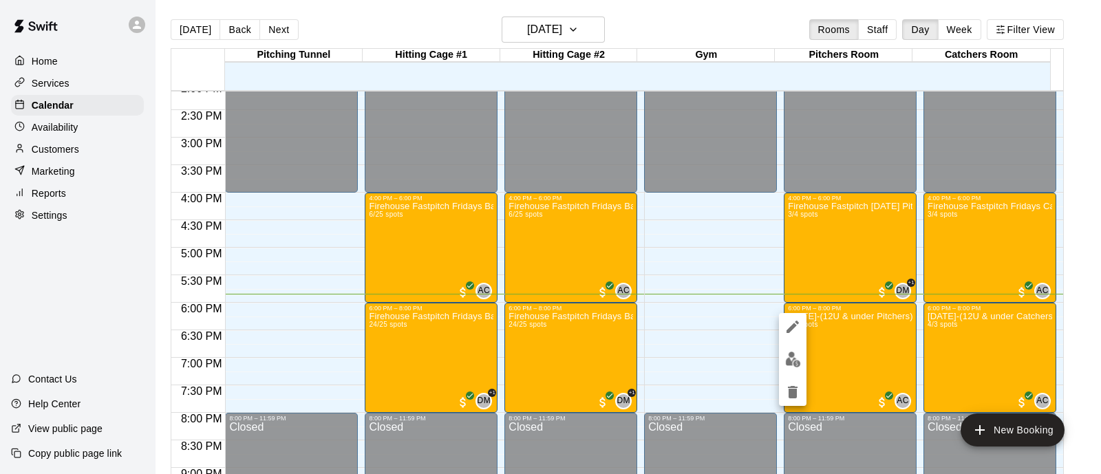
click at [52, 90] on div at bounding box center [550, 237] width 1101 height 474
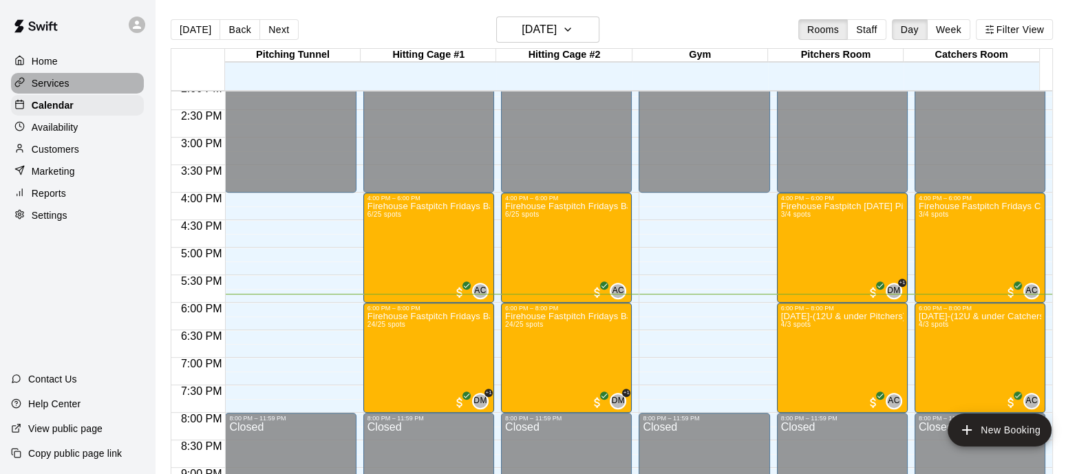
click at [52, 90] on p "Services" at bounding box center [51, 83] width 38 height 14
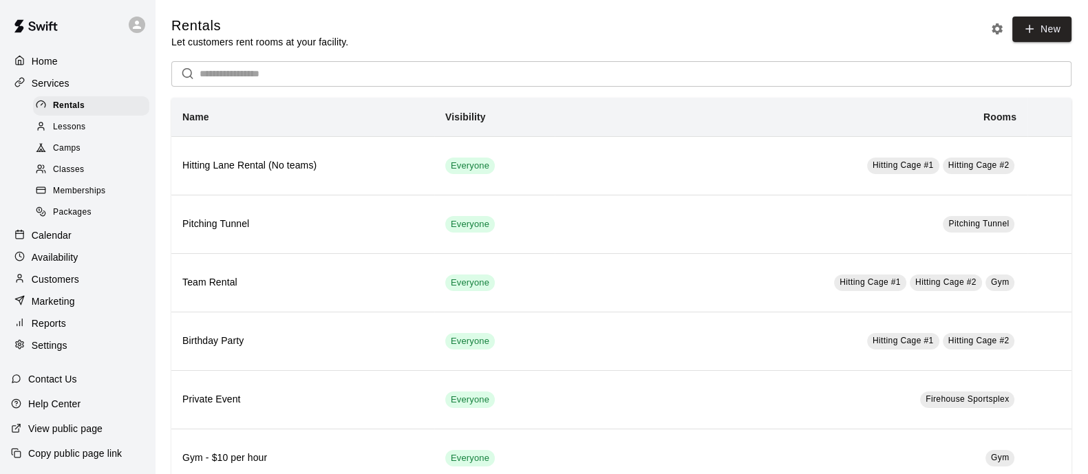
click at [50, 138] on link "Lessons" at bounding box center [94, 126] width 122 height 21
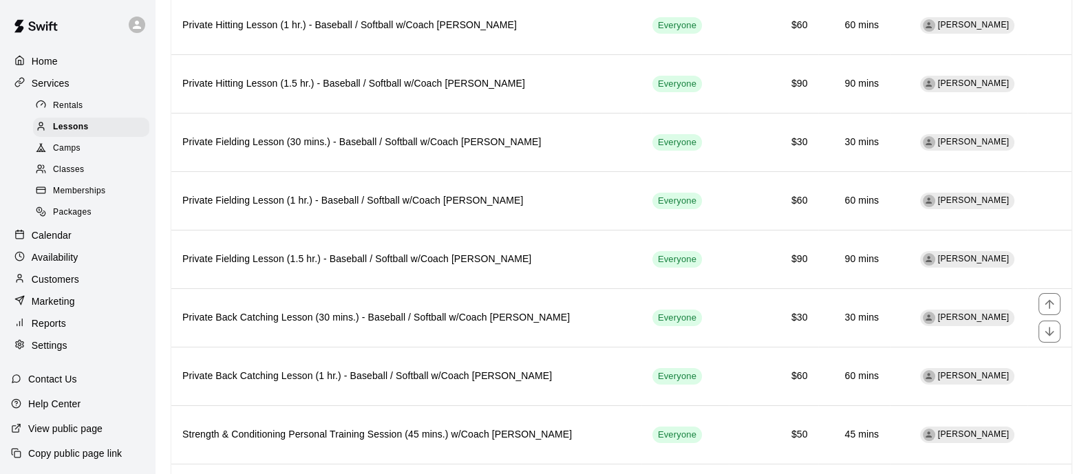
scroll to position [316, 0]
click at [69, 150] on span "Camps" at bounding box center [67, 149] width 28 height 14
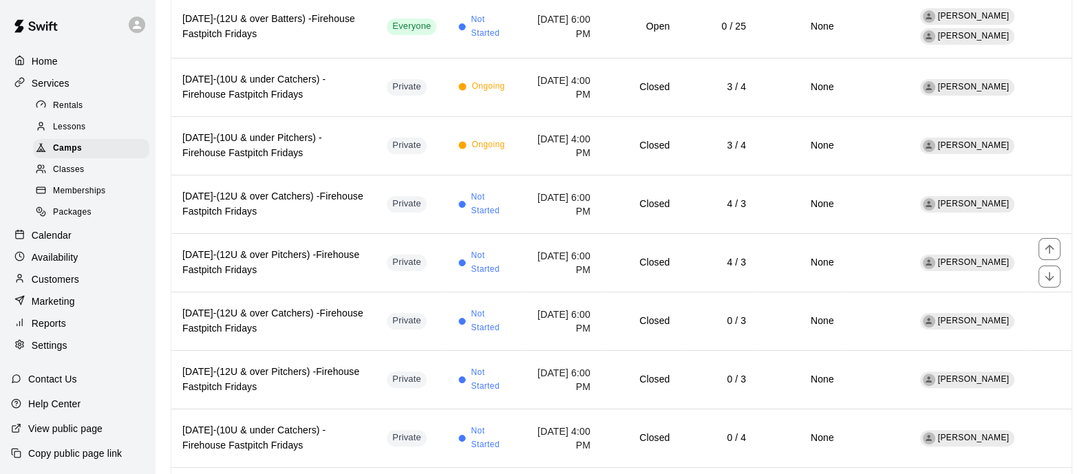
scroll to position [453, 0]
click at [338, 268] on h6 "[DATE]-(12U & over Pitchers) -Firehouse Fastpitch Fridays" at bounding box center [273, 261] width 182 height 30
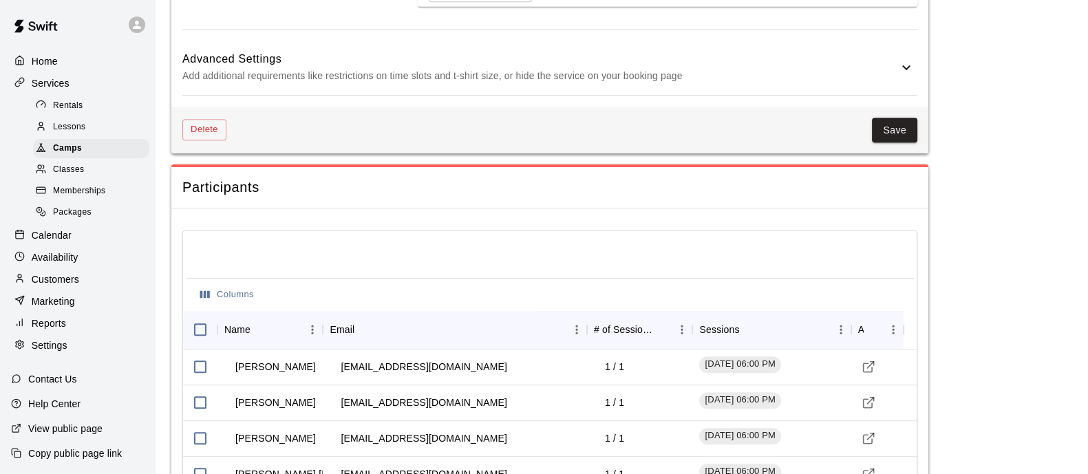
scroll to position [1226, 0]
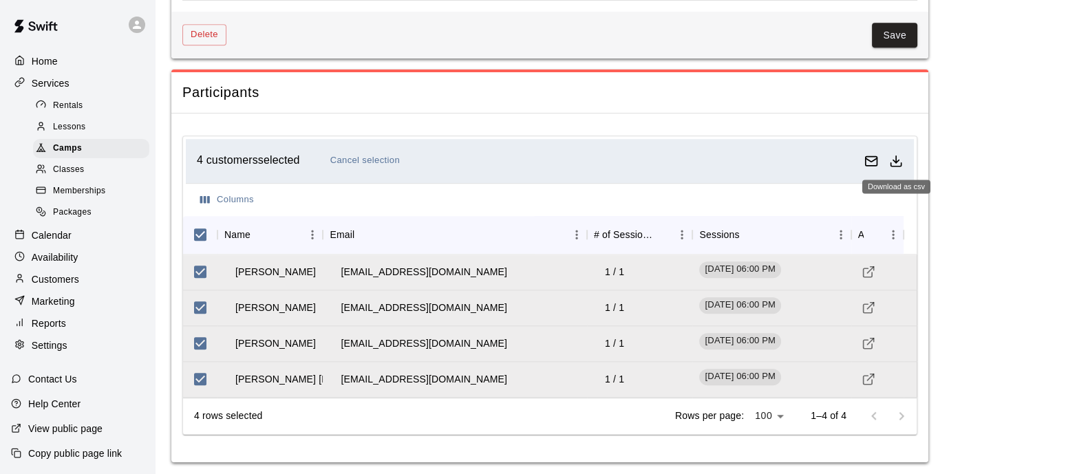
click at [896, 160] on polyline "Download as csv" at bounding box center [896, 161] width 6 height 3
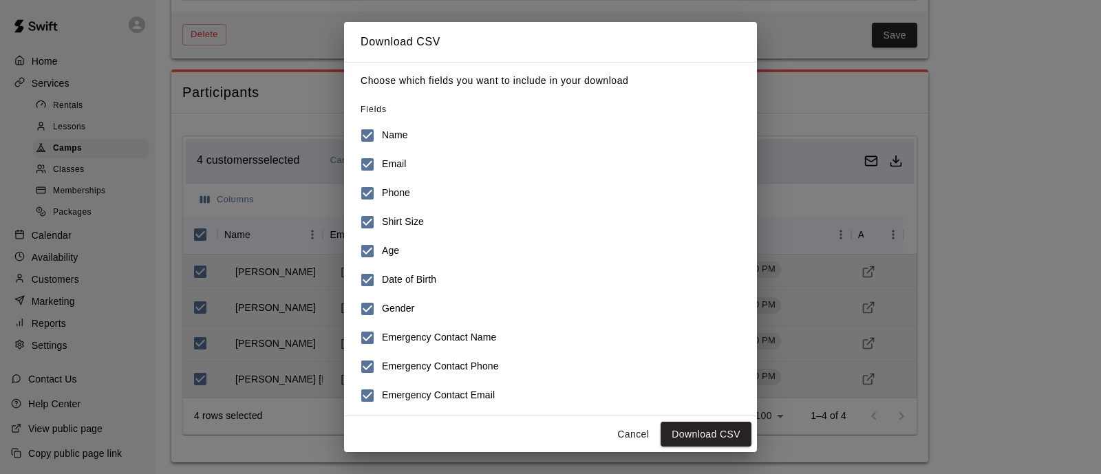
click at [699, 447] on div "Cancel Download CSV" at bounding box center [550, 434] width 413 height 36
click at [705, 438] on button "Download CSV" at bounding box center [705, 434] width 91 height 25
click at [722, 430] on button "Download CSV" at bounding box center [705, 434] width 91 height 25
click at [627, 439] on button "Cancel" at bounding box center [633, 434] width 44 height 25
